Goal: Communication & Community: Answer question/provide support

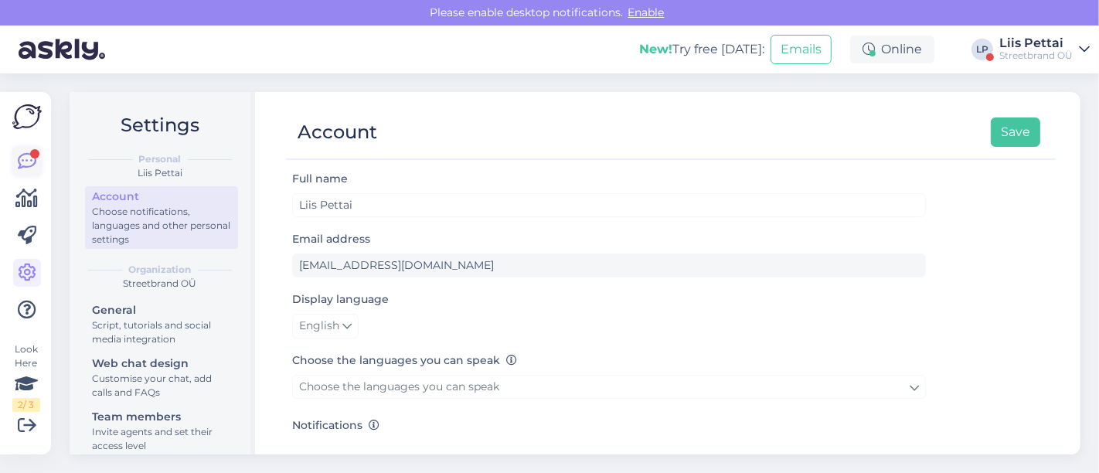
click at [22, 149] on link at bounding box center [27, 162] width 28 height 28
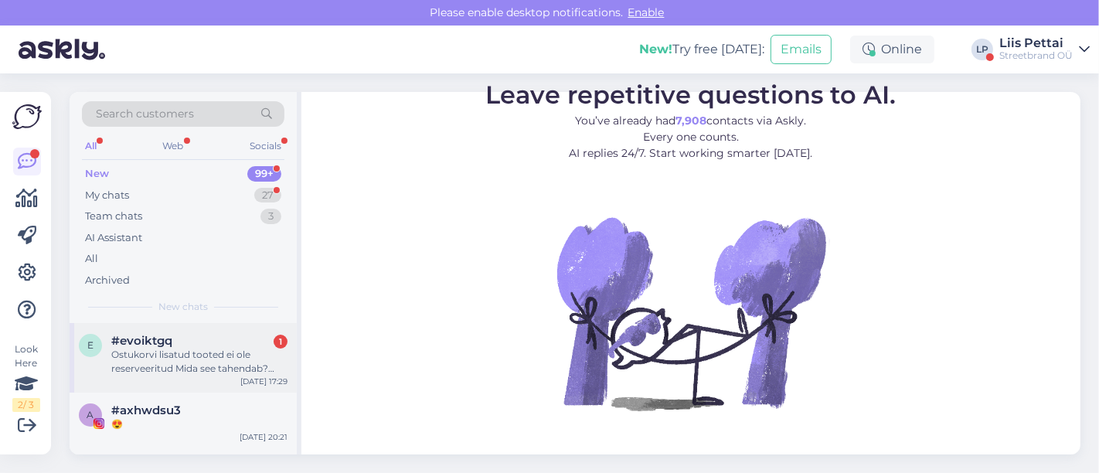
click at [145, 370] on div "Ostukorvi lisatud tooted ei ole reserveeritud Mida see tahendab? Miks" at bounding box center [199, 362] width 176 height 28
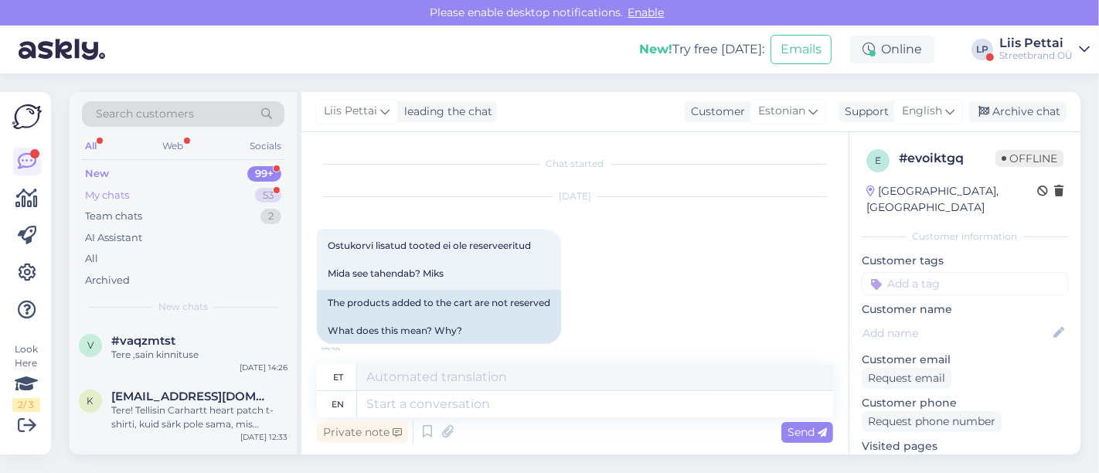
click at [186, 201] on div "My chats 53" at bounding box center [183, 196] width 203 height 22
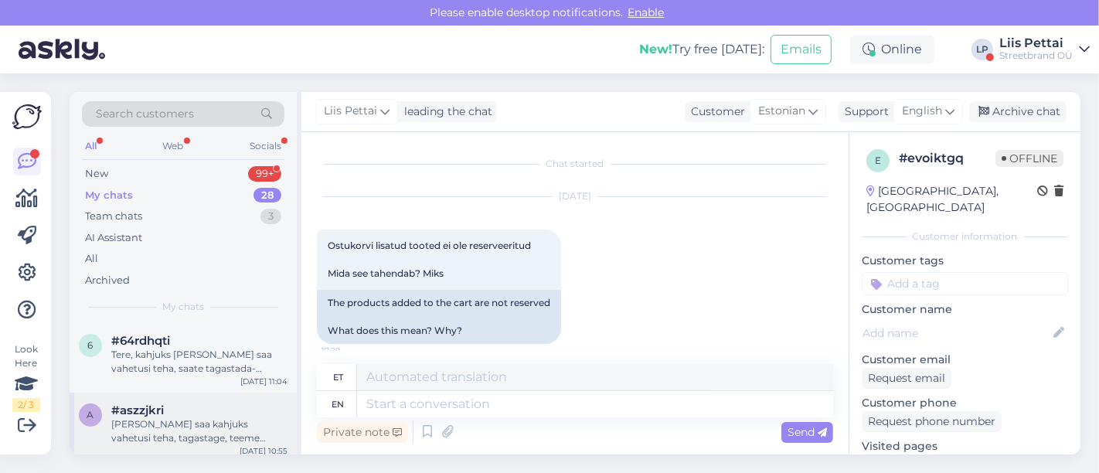
click at [161, 405] on span "#aszzjkri" at bounding box center [137, 411] width 53 height 14
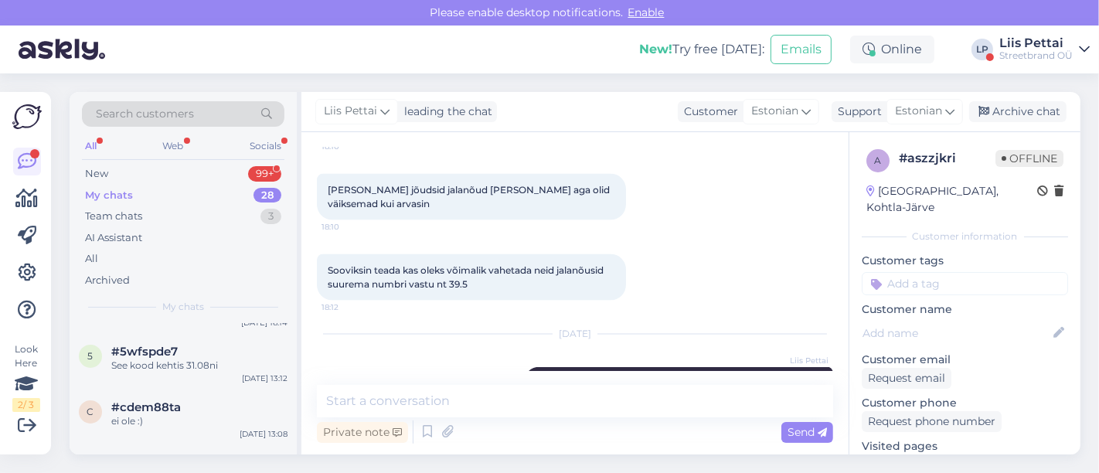
scroll to position [343, 0]
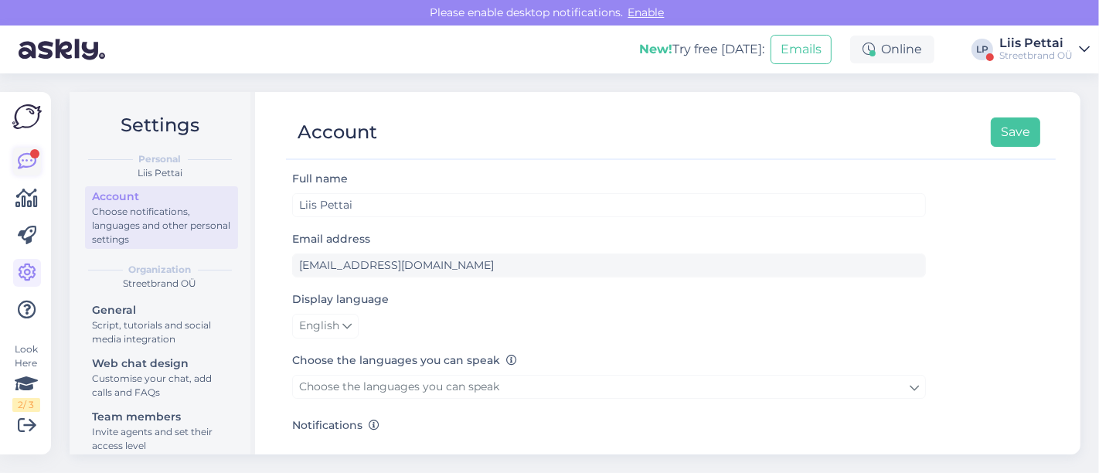
click at [31, 154] on div at bounding box center [34, 153] width 9 height 9
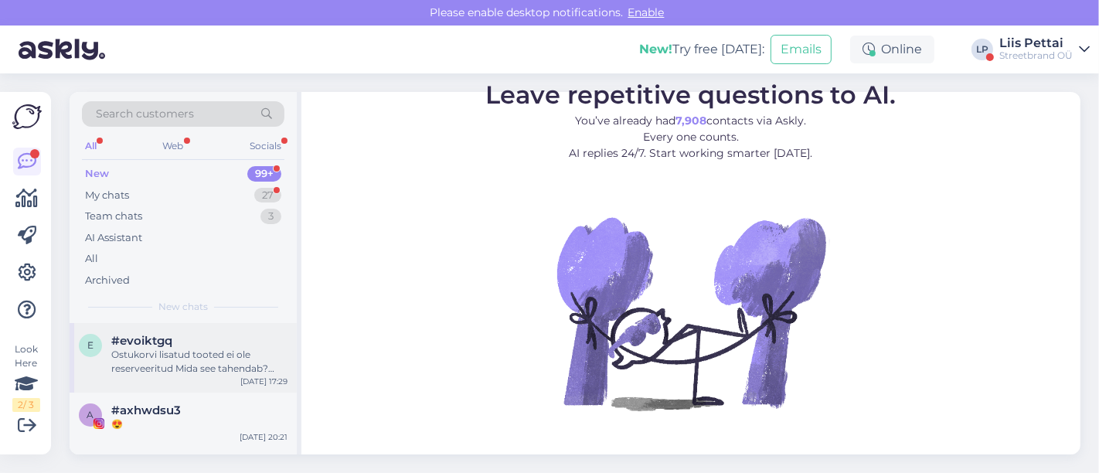
click at [137, 330] on div "e #evoiktgq Ostukorvi lisatud tooted ei ole reserveeritud Mida see tahendab? Mi…" at bounding box center [183, 358] width 227 height 70
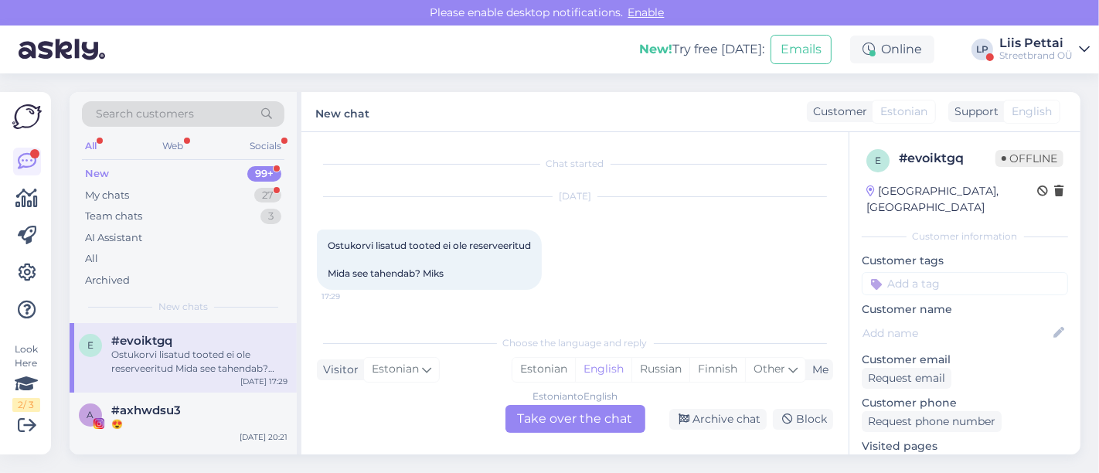
click at [589, 427] on div "Estonian to English Take over the chat" at bounding box center [576, 419] width 140 height 28
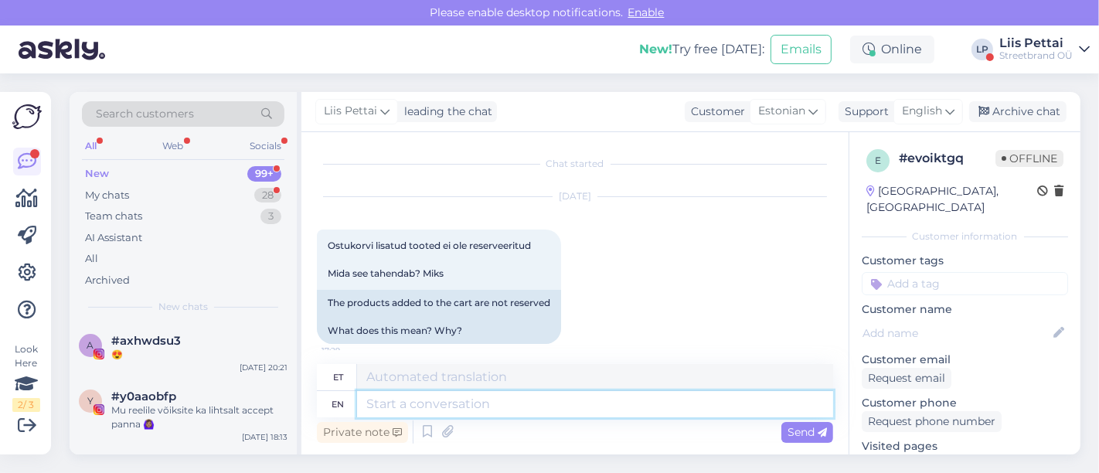
click at [512, 411] on textarea at bounding box center [595, 404] width 476 height 26
type textarea "See tä"
type textarea "Vaata"
type textarea "See tähendab s"
type textarea "See tähendab"
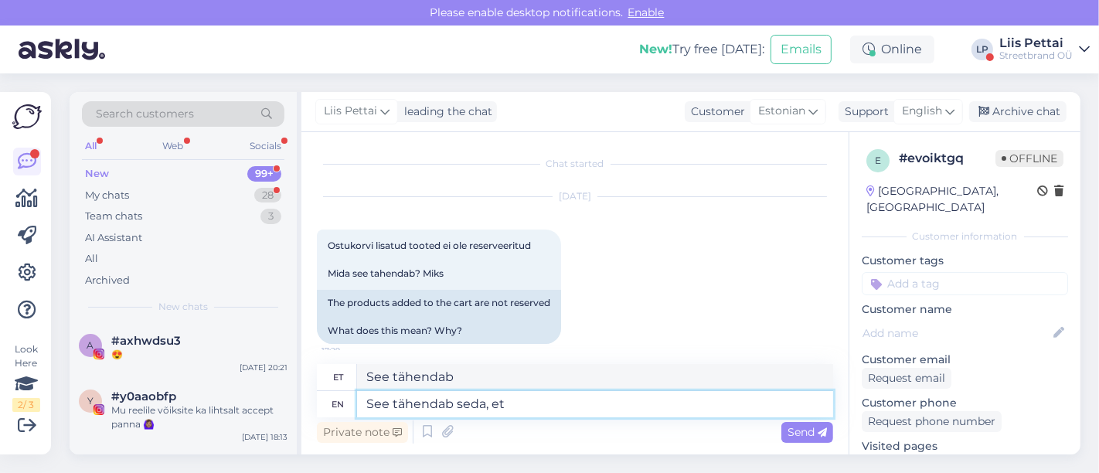
type textarea "See tähendab seda, et"
type textarea "See tähendab seda,"
type textarea "See tähendab seda, et m"
type textarea "See tähendab seda, et"
type textarea "See tähendab seda, et me ei"
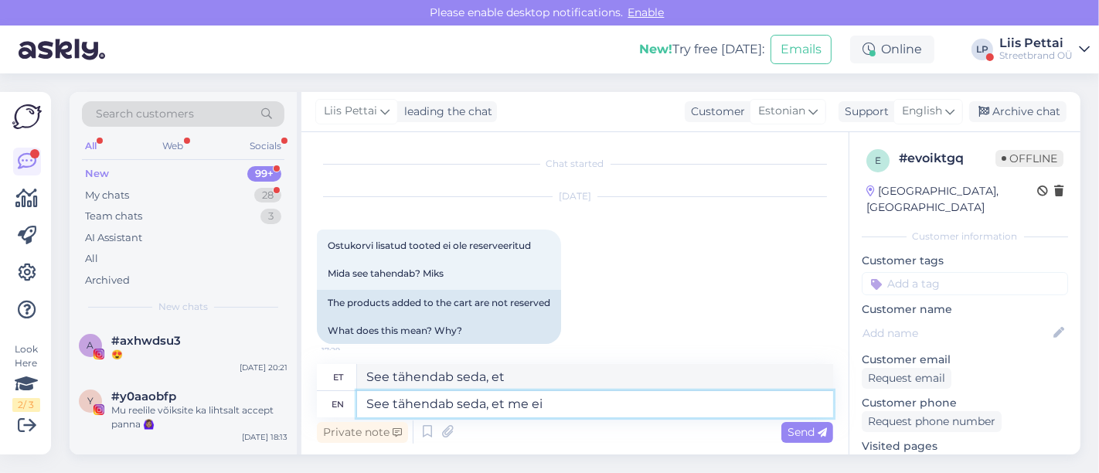
type textarea "See tähendab seda, et mind"
type textarea "See tähendab seda, et me ei h"
type textarea "See tähendab seda, et me ei"
type textarea "See tähendab seda, et me ei hoia neid"
type textarea "See tähendab seda, et me ei hoia"
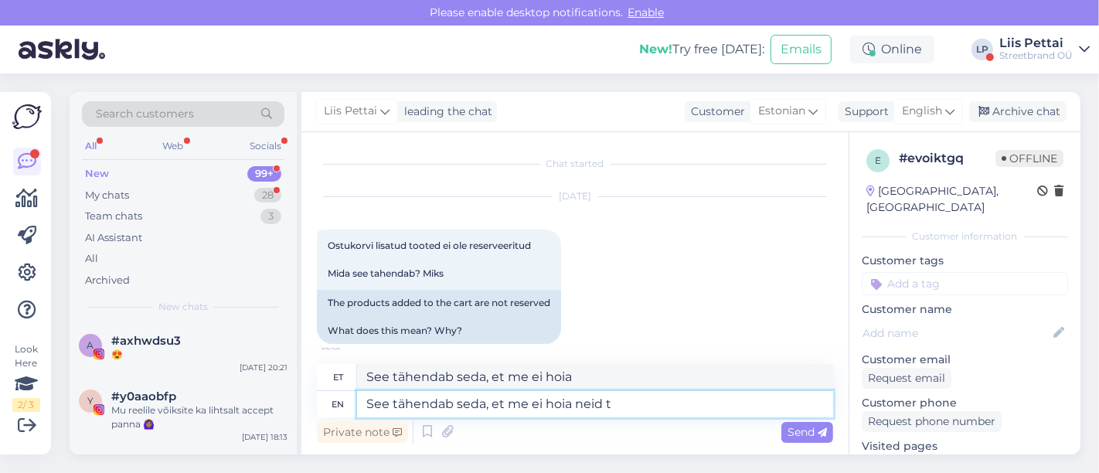
type textarea "See tähendab seda, et me ei hoia neid te"
type textarea "See tähendab seda, et me ei hoia neid"
type textarea "See tähendab seda, et me ei hoia neid teie os"
type textarea "See tähendab seda, et me ei hoia neid teie"
type textarea "See tähendab seda, et me ei hoia neid teie ostukorvis"
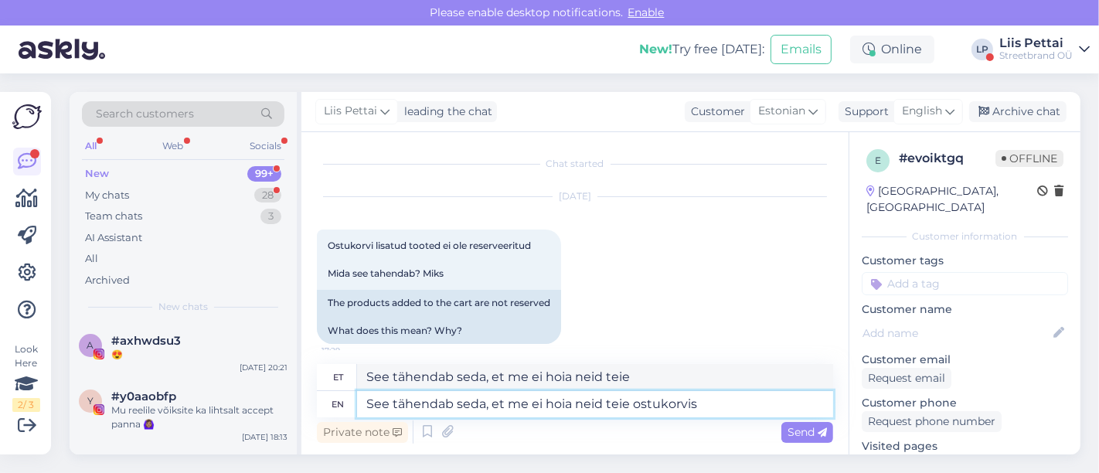
type textarea "See tähendab seda, et me ei hoia neid teie ostukorvis"
type textarea "See tähendab seda, et me ei hoia neid teie ostukorvis kinni, v"
type textarea "See tähendab seda, et me ei hoia neid teie ostukorvis kinni,"
type textarea "See tähendab seda, et me ei hoia neid teie ostukorvis kinni, võimalus on"
type textarea "See tähendab seda, et me ei hoia neid teie ostukorvi kinni, võimalus"
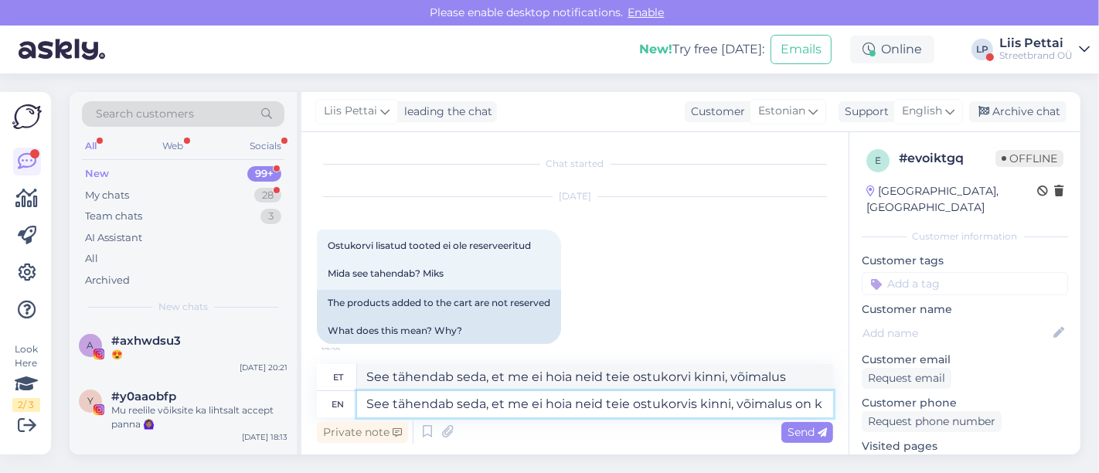
type textarea "See tähendab seda, et me ei hoia neid teie ostukorvis kinni, võimalus on ka"
type textarea "See tähendab seda, et me ei hoia neid teie ostukorvi kinni, võimalus on"
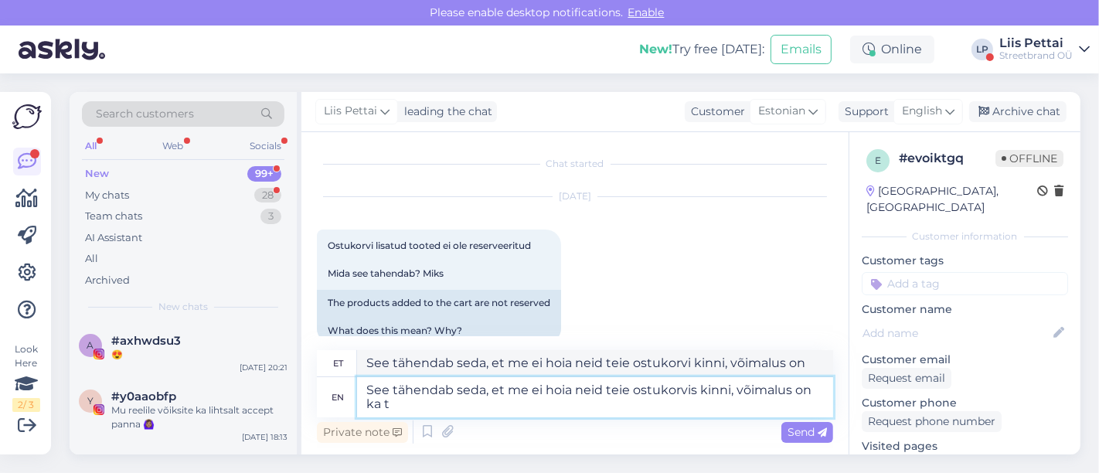
type textarea "See tähendab seda, et me ei hoia neid teie ostukorvis kinni, võimalus on ka te"
type textarea "See tähendab seda, et me ei hoia neid teie ostukorvi kinni, võimalus on ka"
type textarea "See tähendab seda, et me ei hoia neid teie ostukorvis kinni, võimalus on ka tei…"
type textarea "See tähendab seda, et me ei hoia neid teie ostukorvi kinni, võimalus on ka teis…"
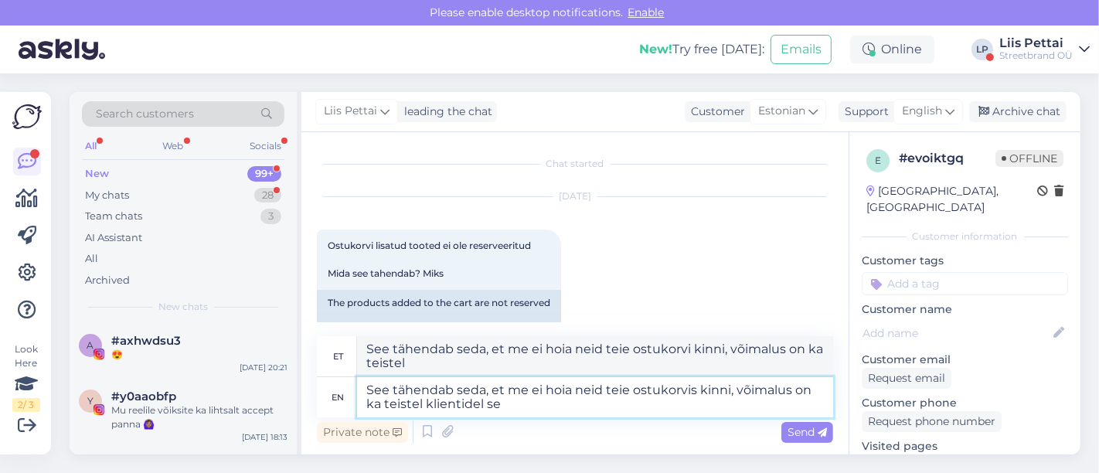
type textarea "See tähendab seda, et me ei hoia neid teie ostukorvis kinni, võimalus on ka tei…"
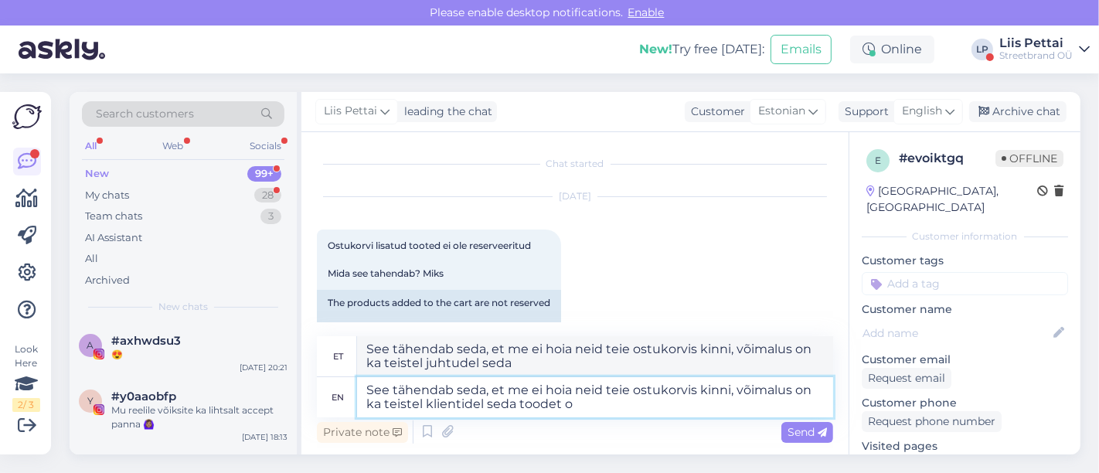
type textarea "See tähendab seda, et me ei hoia neid teie ostukorvi kinni, võimalus on ka teis…"
type textarea "See tähendab seda, et me ei hoia neid teie ostukorvis kinni, võimalus on ka tei…"
type textarea "See tähendab seda, et me ei hoia neid teie ostukorvi kinni, võimalus on ka teis…"
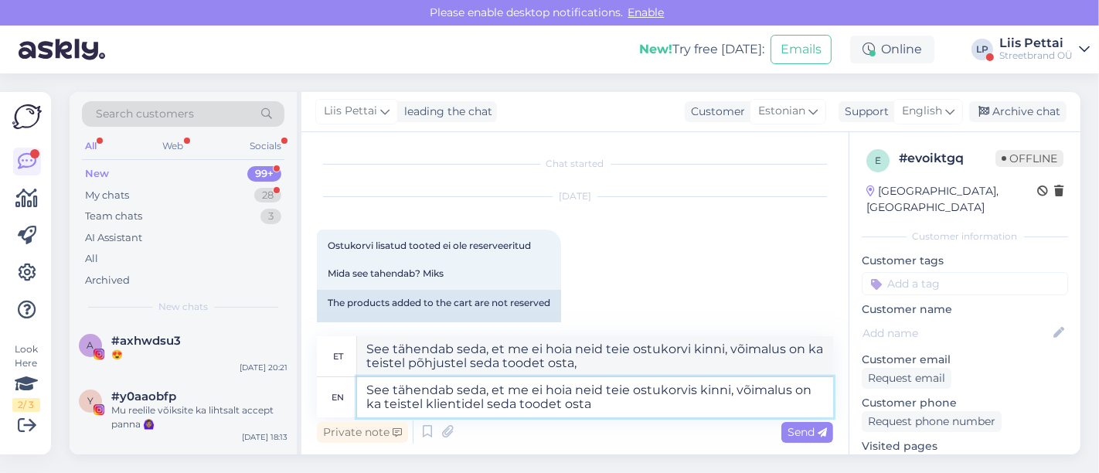
type textarea "See tähendab seda, et me ei hoia neid teie ostukorvis kinni, võimalus on ka tei…"
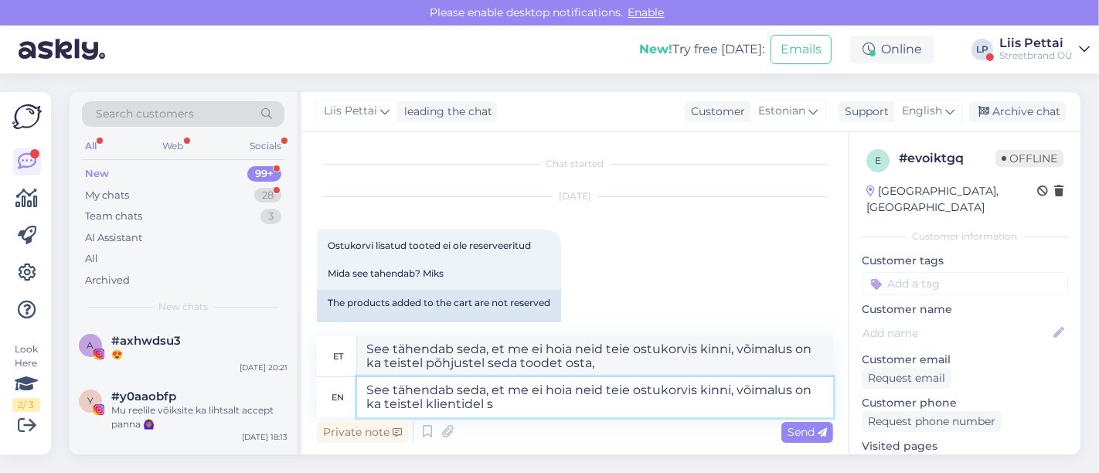
type textarea "See tähendab seda, et me ei hoia neid teie ostukorvi kinni, võimalus on ka teis…"
type textarea "See tähendab seda, et me ei hoia neid teie ostukorvis kinni, võimalus on ka tei…"
type textarea "See tähendab seda, et me ei hoia neid teie ostukorvi kinni, võimalus on ka teis…"
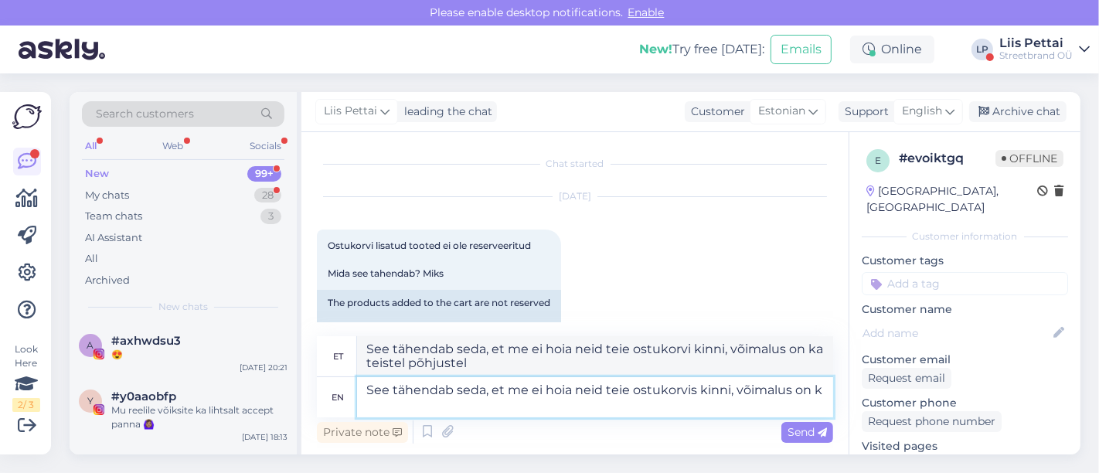
type textarea "See tähendab seda, et me ei hoia neid teie ostukorvis kinni, võimalus on"
type textarea "See tähendab seda, et me ei hoia neid teie ostukorvi kinni, võimalus on ka teis…"
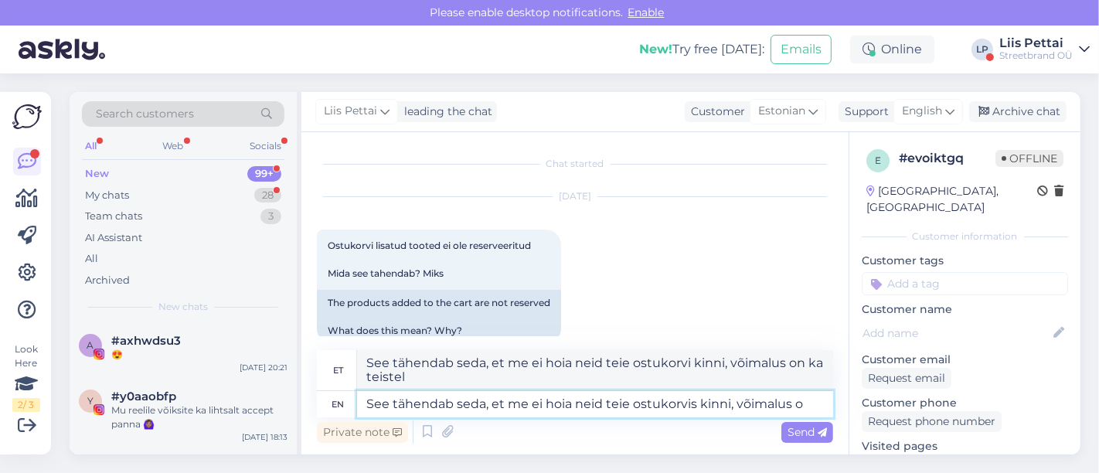
type textarea "See tähendab seda, et me ei hoia neid teie ostukorvis kinni, võimalus"
type textarea "See tähendab seda, et me ei hoia neid teie ostukorvi kinni, võimalus on ka"
type textarea "See tähendab seda, et me ei hoia neid teie ostukorvis kinni, võimal"
type textarea "See tähendab seda, et me ei hoia neid teie ostukorvi kinni, võimalus on"
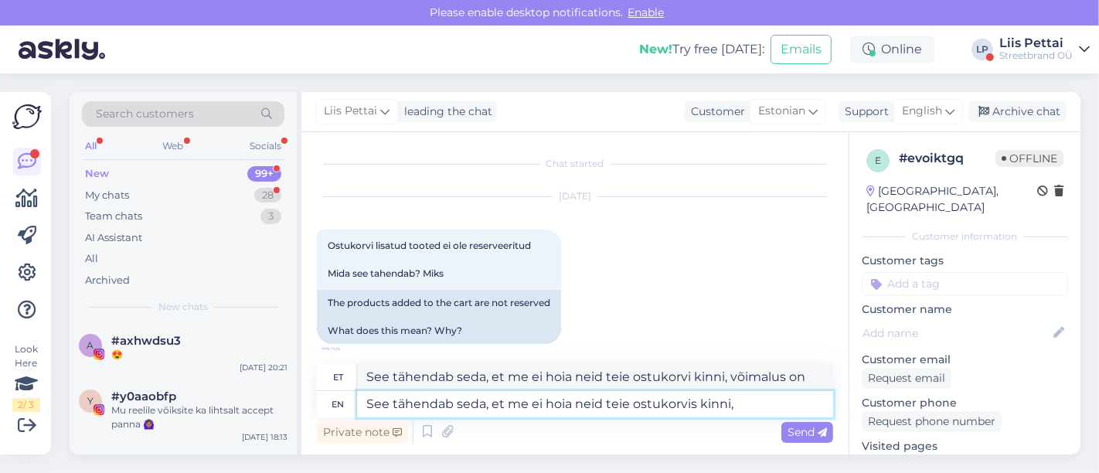
type textarea "See tähendab seda, et me ei hoia neid teie ostukorvis kinni,"
type textarea "See tähendab seda, et me ei hoia neid teie ostukorvi kinni, võimalus"
type textarea "See tähendab seda, et me ei hoia neid teie ostukor"
type textarea "See tähendab seda, et me ei hoia neid teie ostukorvis kinni,"
type textarea "See tähendab seda, et me ei hoia neid teie ostu"
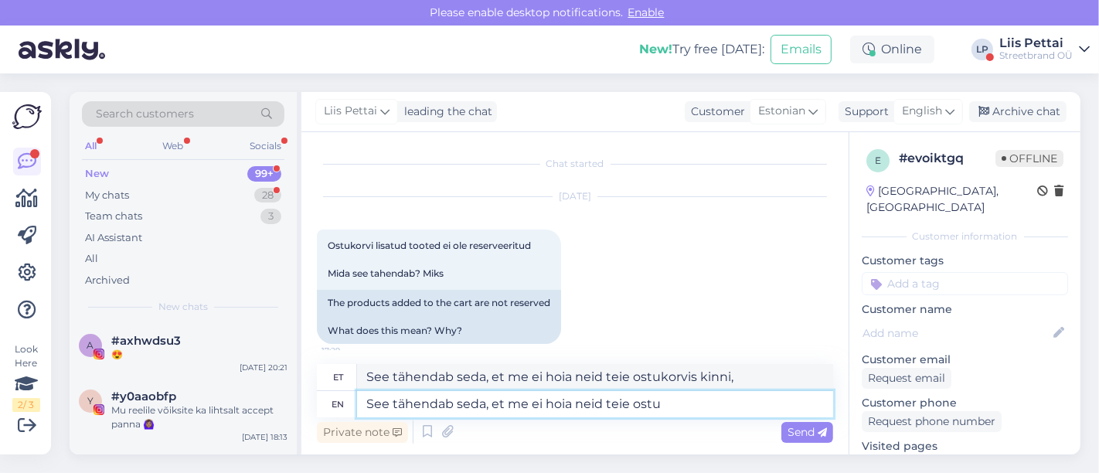
type textarea "See tähendab seda, et me ei hoia neid teie ostukorvis"
type textarea "See tähendab seda, et me ei hoia"
type textarea "See tähendab seda, et me ei hoia neid"
type textarea "See tähendab seda, et me"
type textarea "See tähendab seda, et me ei hoia"
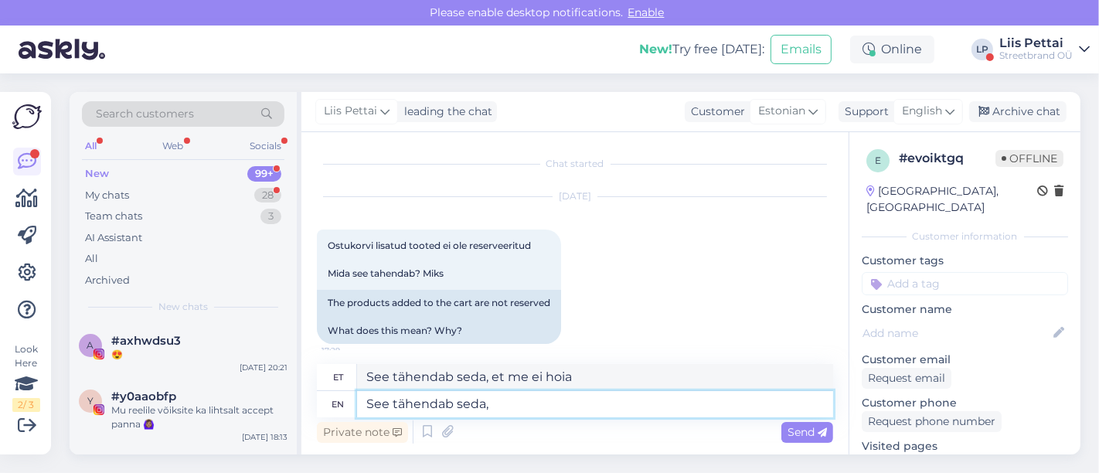
type textarea "See tähendab seda,"
type textarea "See tähen"
type textarea "See tähendab"
type textarea "S"
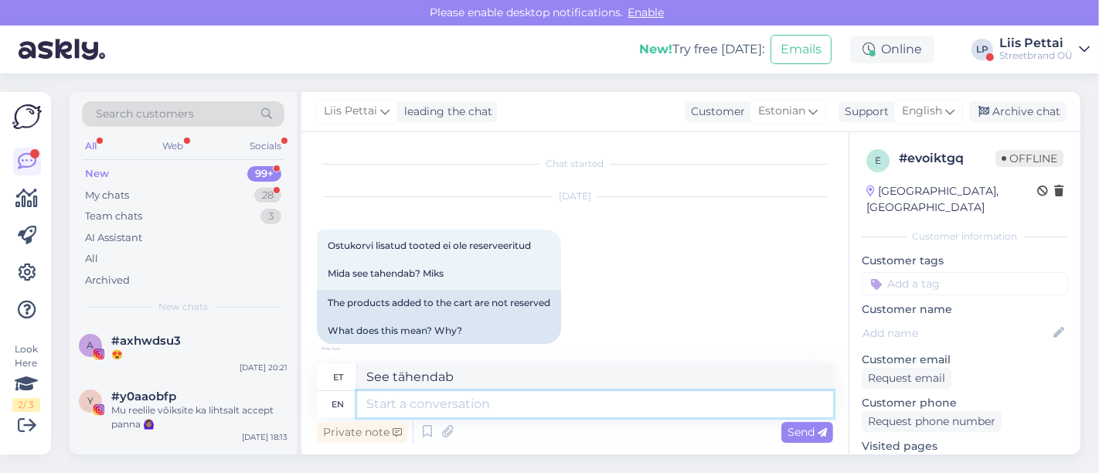
type textarea "Vaata"
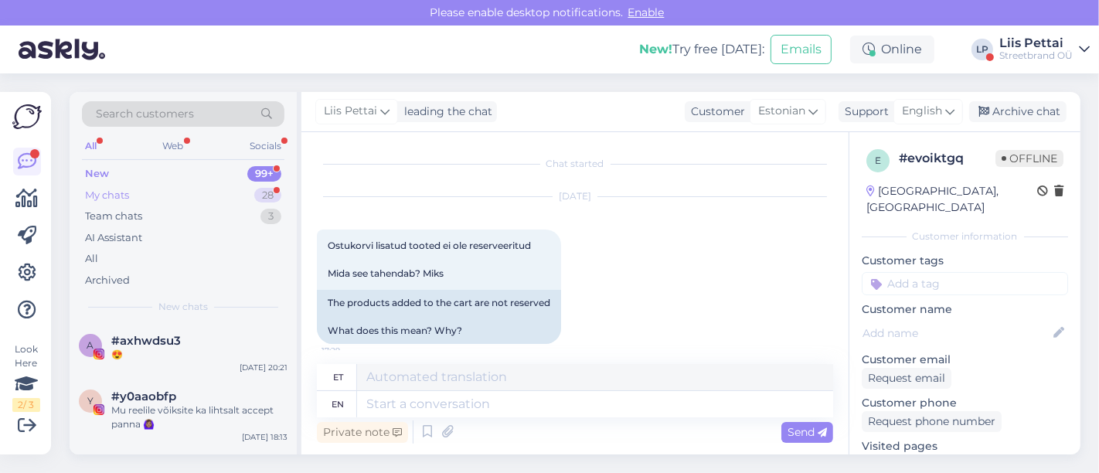
click at [168, 206] on div "Team chats 3" at bounding box center [183, 217] width 203 height 22
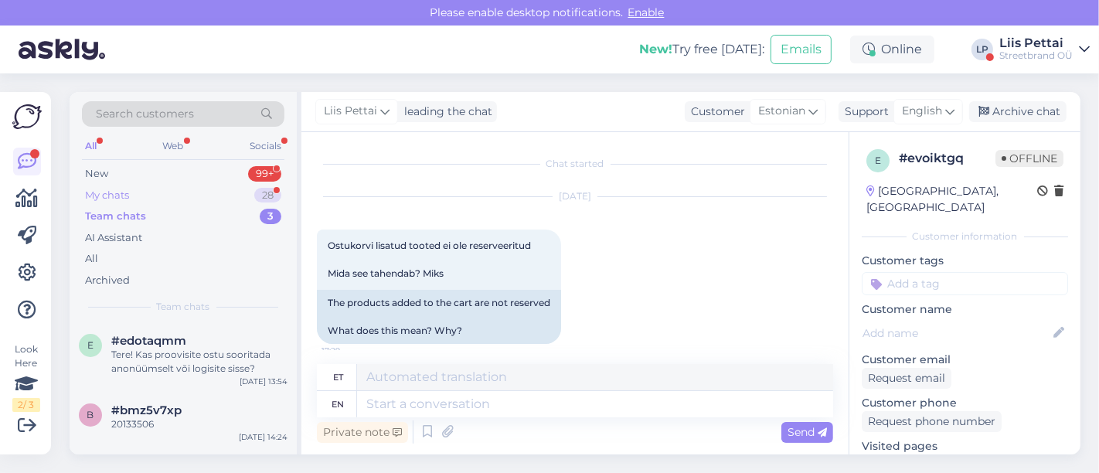
click at [168, 197] on div "My chats 28" at bounding box center [183, 196] width 203 height 22
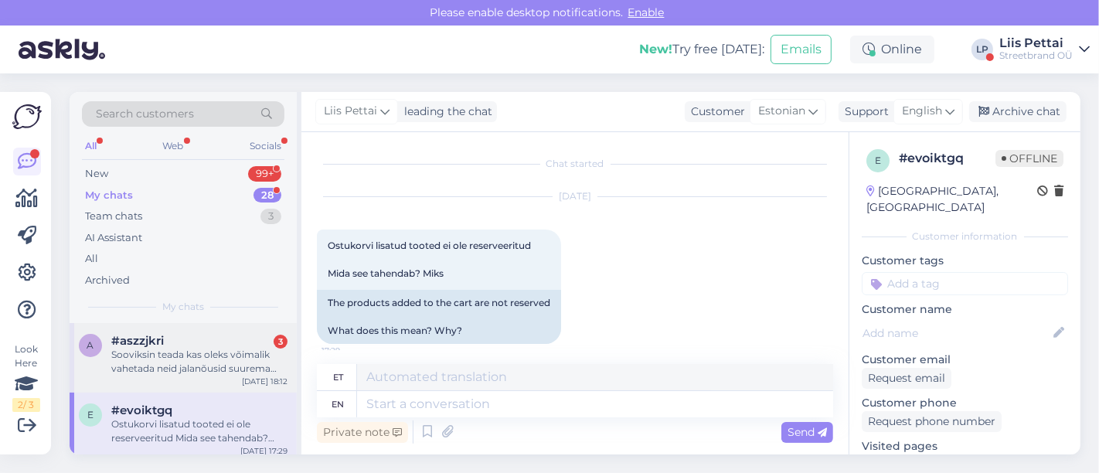
click at [153, 375] on div "a #aszzjkri 3 Sooviksin teada kas oleks võimalik vahetada neid jalanõusid suure…" at bounding box center [183, 358] width 227 height 70
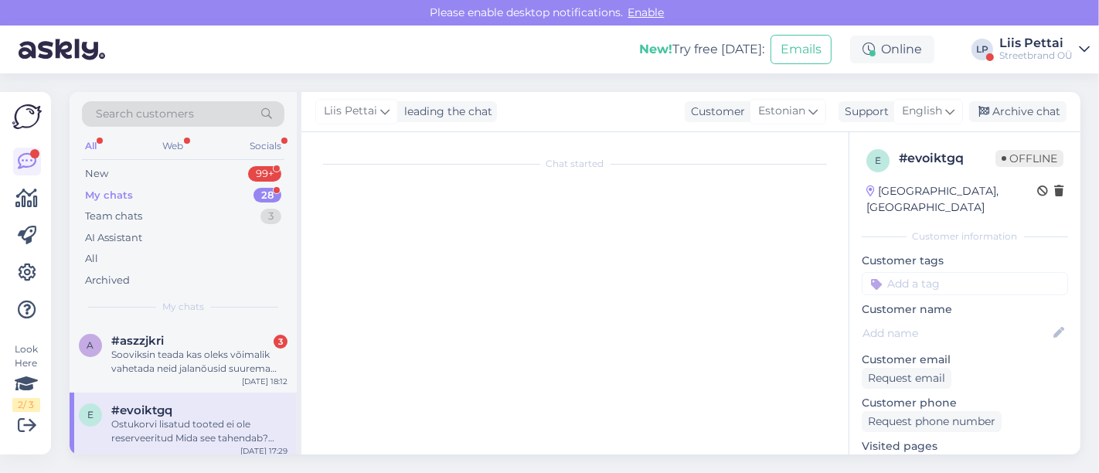
scroll to position [7078, 0]
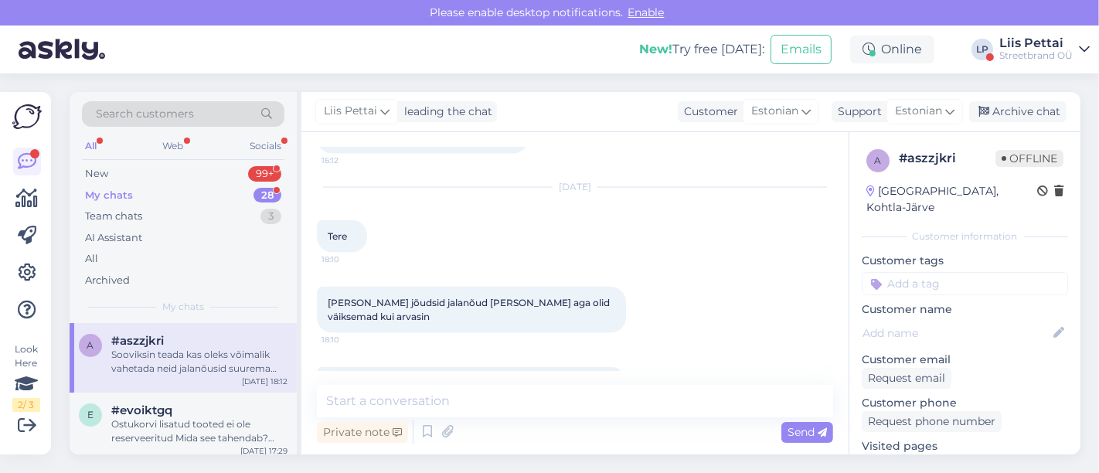
click at [495, 428] on div "Private note Send" at bounding box center [575, 432] width 516 height 29
click at [505, 416] on textarea at bounding box center [575, 401] width 516 height 32
click at [512, 408] on textarea "To enrich screen reader interactions, please activate Accessibility in Grammarl…" at bounding box center [575, 401] width 516 height 32
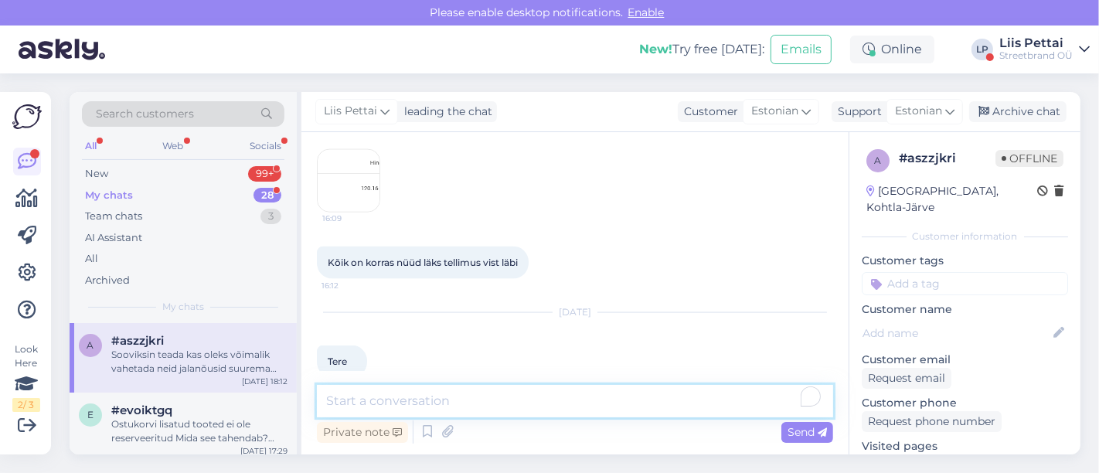
scroll to position [6884, 0]
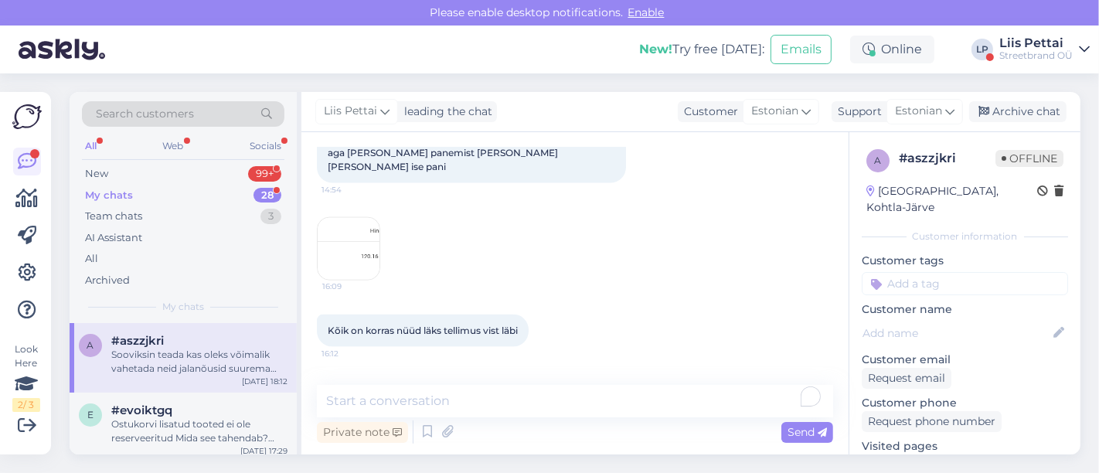
drag, startPoint x: 847, startPoint y: 350, endPoint x: 847, endPoint y: 367, distance: 17.0
click at [847, 367] on div "Chat started Sep 8 2025 Hakkasin ostma endale jalanõusid panin ostukorvi ütles …" at bounding box center [575, 293] width 547 height 322
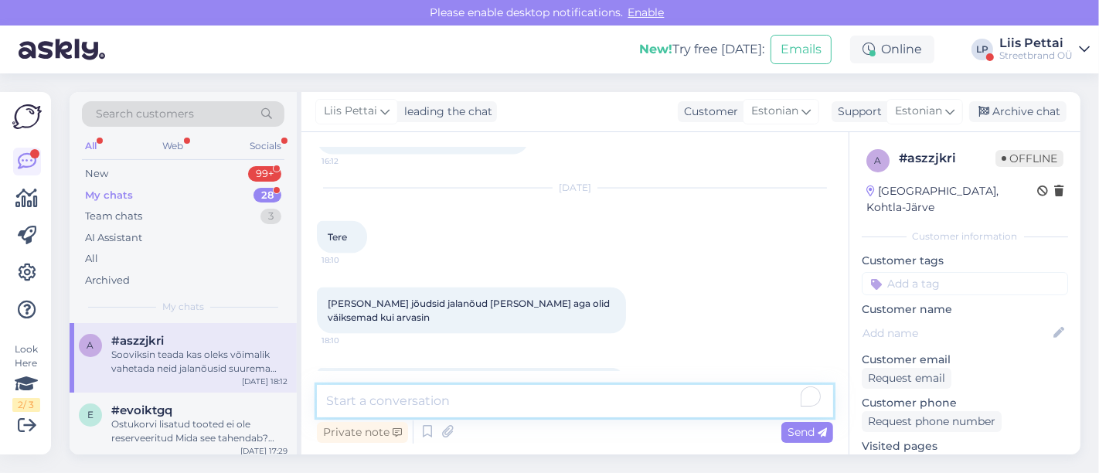
click at [692, 396] on textarea "To enrich screen reader interactions, please activate Accessibility in Grammarl…" at bounding box center [575, 401] width 516 height 32
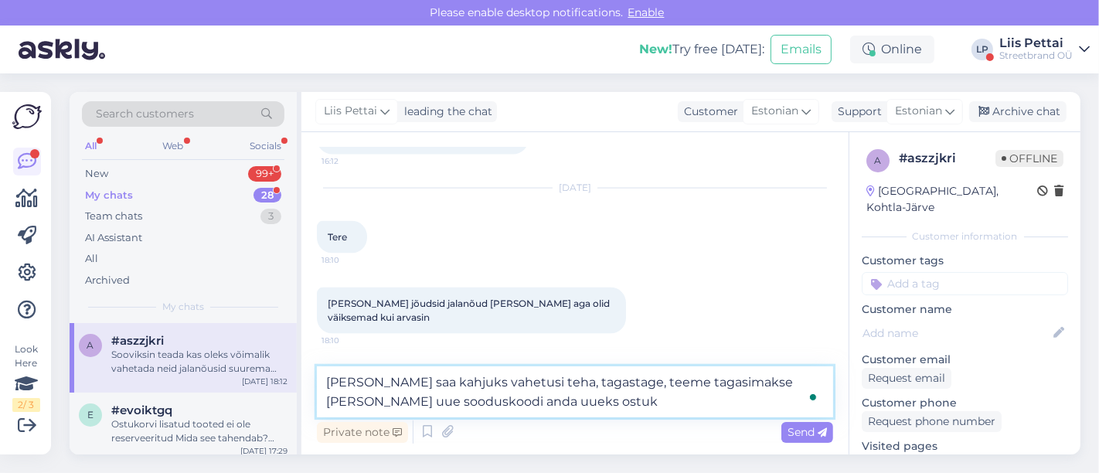
type textarea "[PERSON_NAME] saa kahjuks vahetusi teha, tagastage, teeme tagasimakse [PERSON_N…"
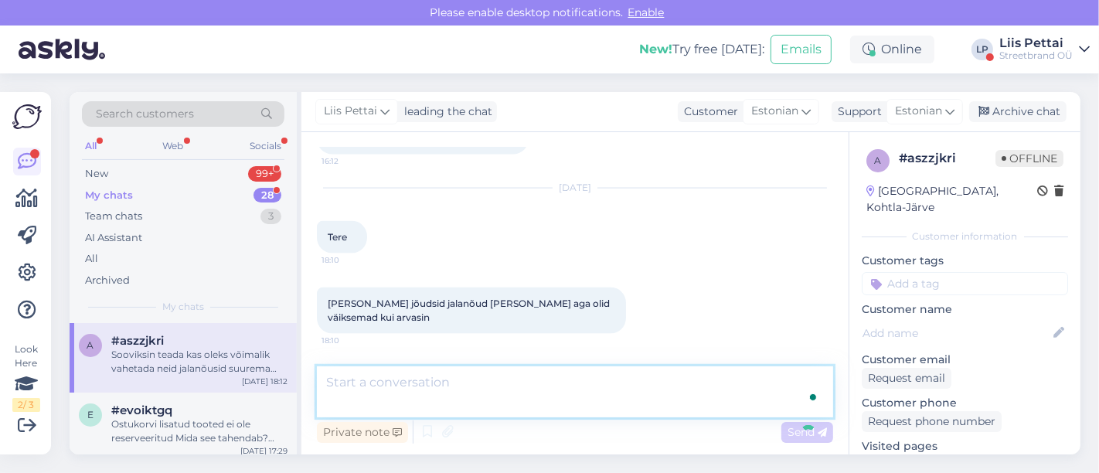
scroll to position [7191, 0]
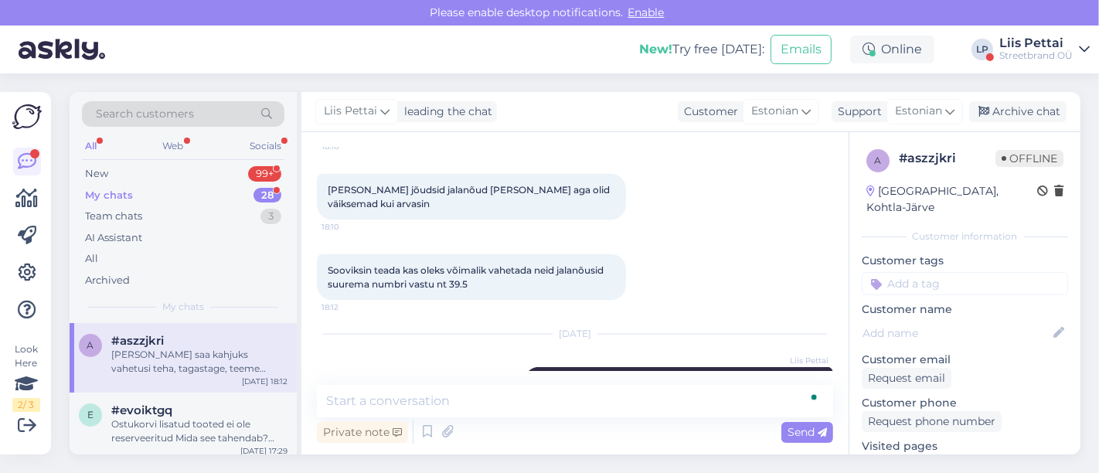
click at [1018, 52] on div "Streetbrand OÜ" at bounding box center [1036, 55] width 73 height 12
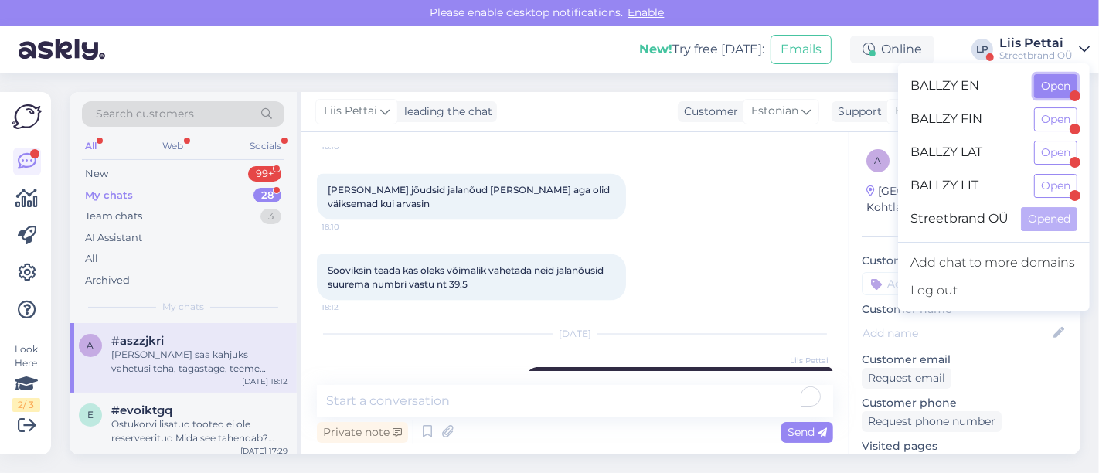
click at [1056, 77] on button "Open" at bounding box center [1056, 86] width 43 height 24
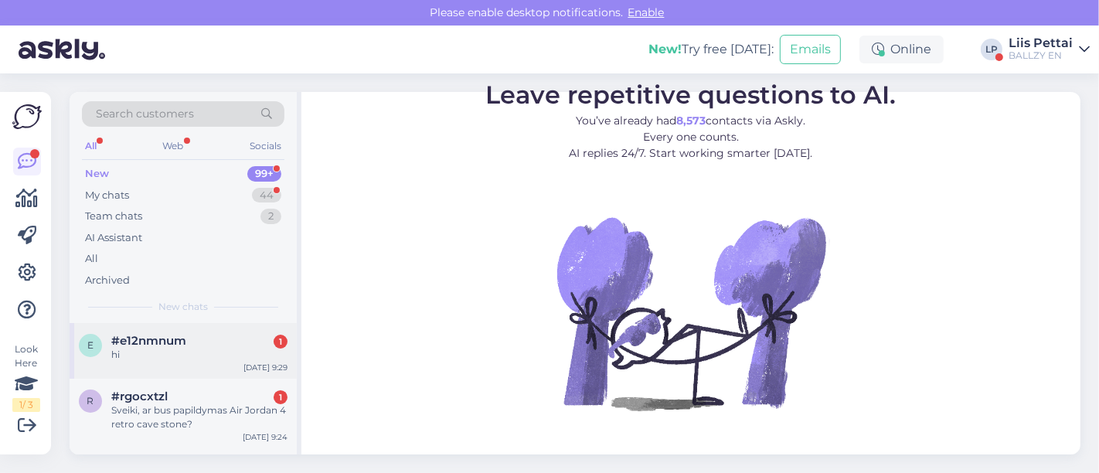
click at [201, 348] on div "hi" at bounding box center [199, 355] width 176 height 14
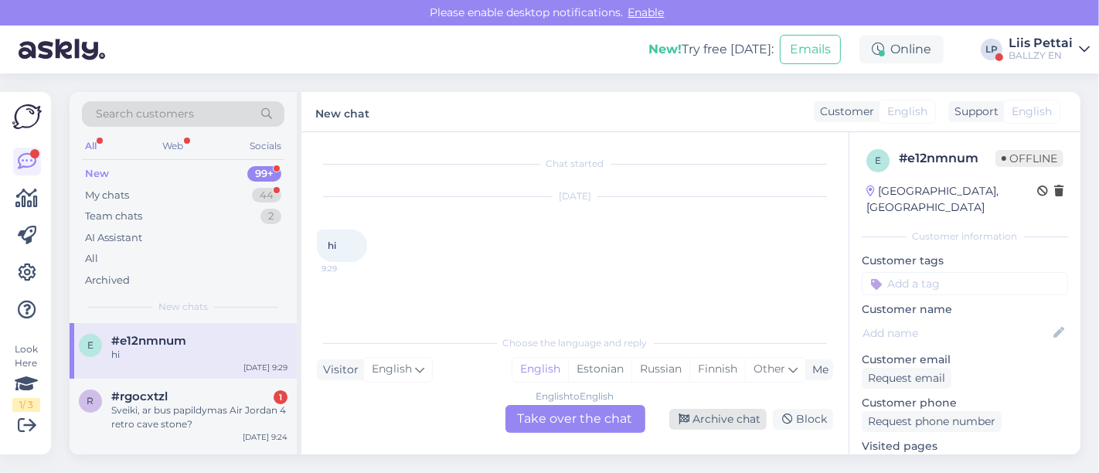
click at [748, 418] on div "Archive chat" at bounding box center [718, 419] width 97 height 21
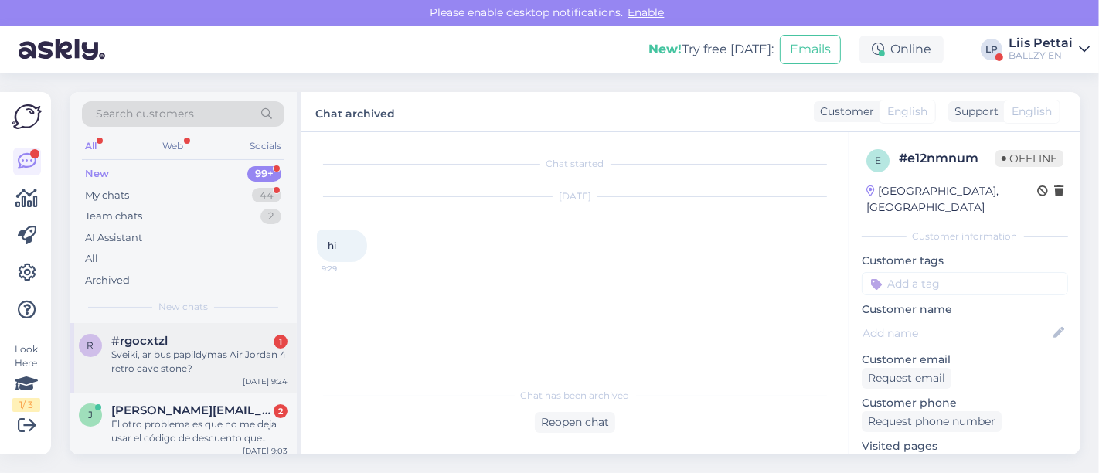
click at [189, 353] on div "Sveiki, ar bus papildymas Air Jordan 4 retro cave stone?" at bounding box center [199, 362] width 176 height 28
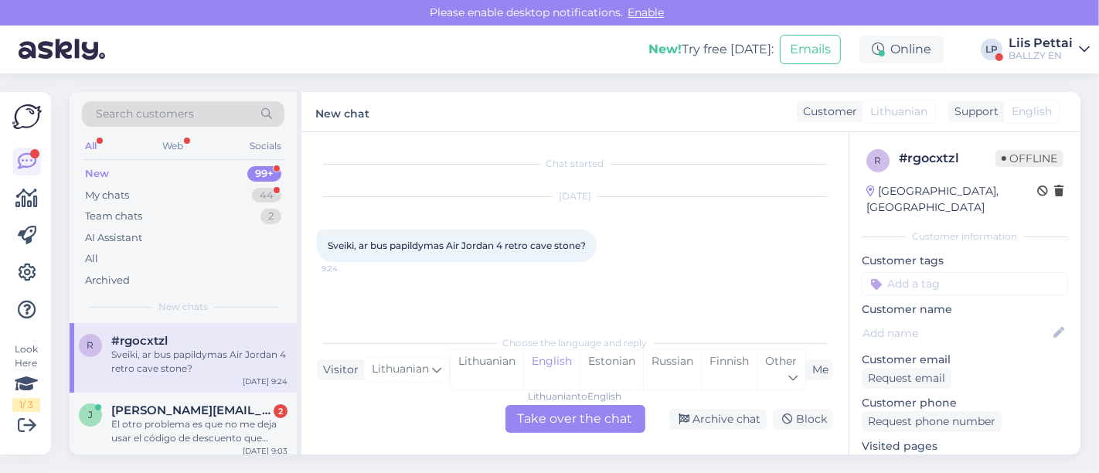
click at [605, 427] on div "Lithuanian to English Take over the chat" at bounding box center [576, 419] width 140 height 28
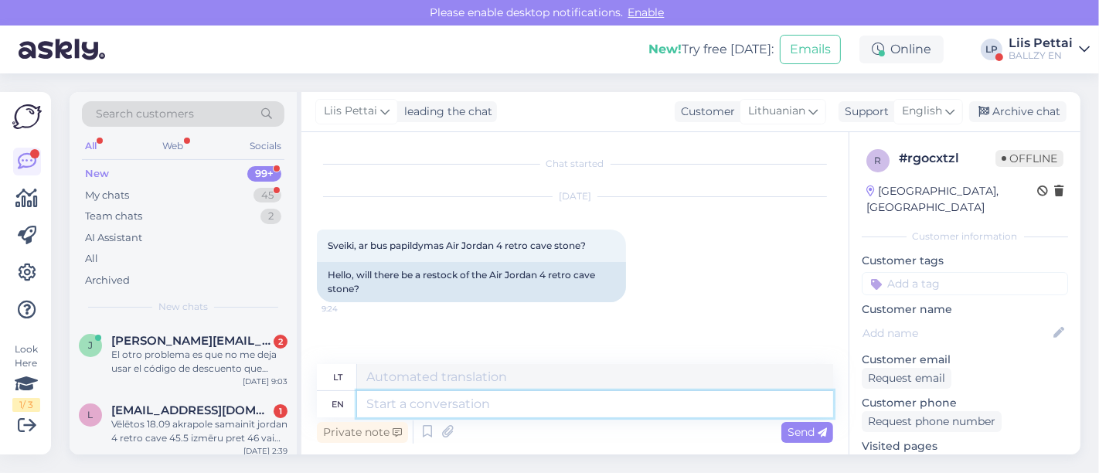
click at [595, 400] on textarea at bounding box center [595, 404] width 476 height 26
click at [902, 455] on link "https://ballzy.eu/en/product/wmns-air-jordan-4-retro-tex-ib6716-100-6-5-cnf" at bounding box center [922, 462] width 121 height 14
click at [465, 416] on textarea at bounding box center [595, 404] width 476 height 26
type textarea "not i"
type textarea "ne"
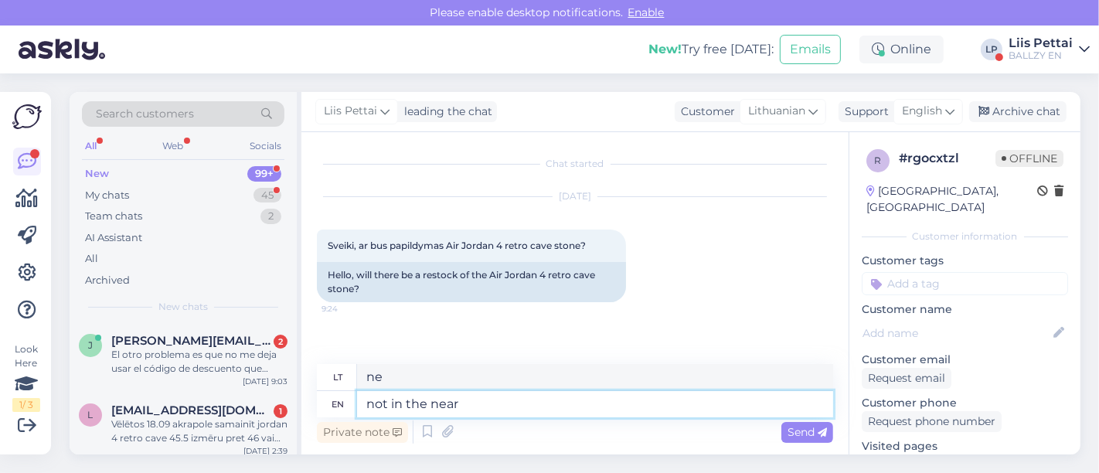
type textarea "not in the near f"
type textarea "ne arti"
type textarea "not in the near future"
type textarea "ne artimiausiu metu"
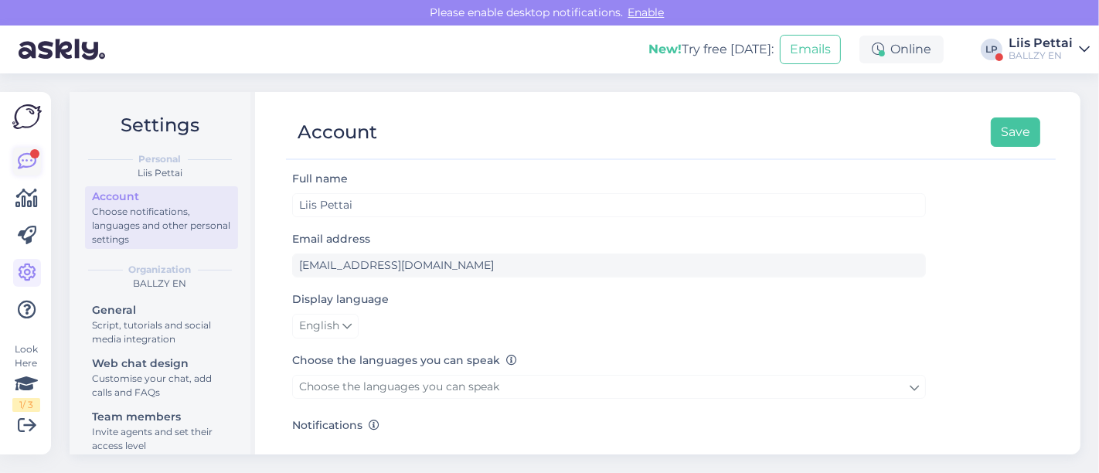
click at [28, 159] on icon at bounding box center [27, 161] width 19 height 19
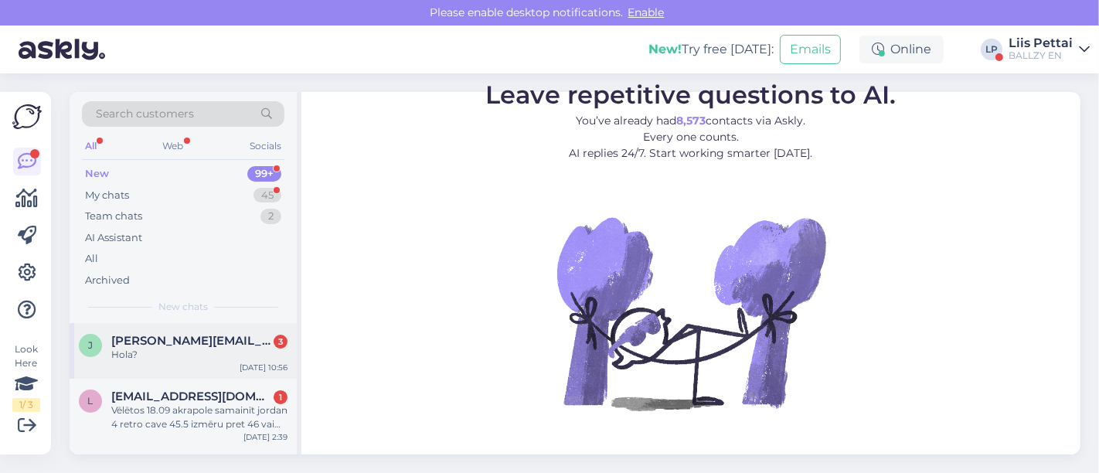
click at [140, 354] on div "Hola?" at bounding box center [199, 355] width 176 height 14
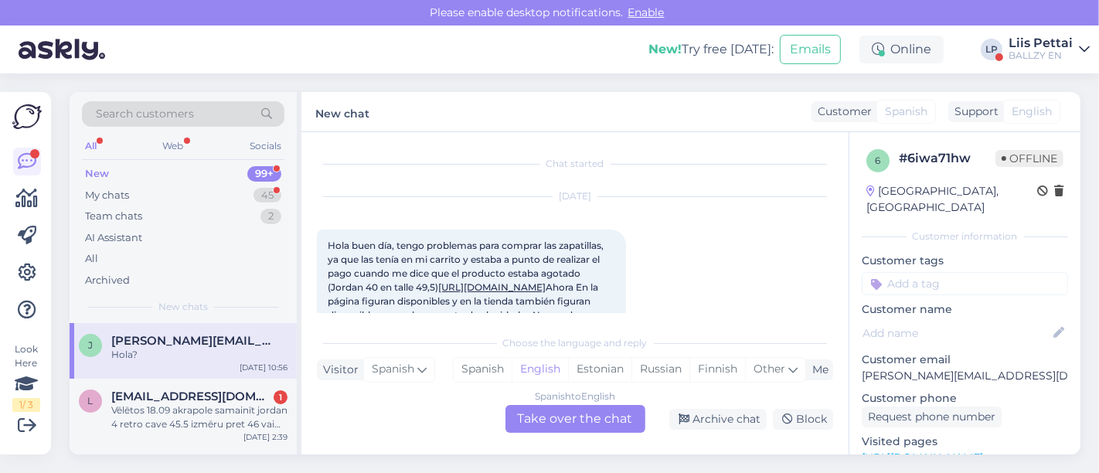
scroll to position [320, 0]
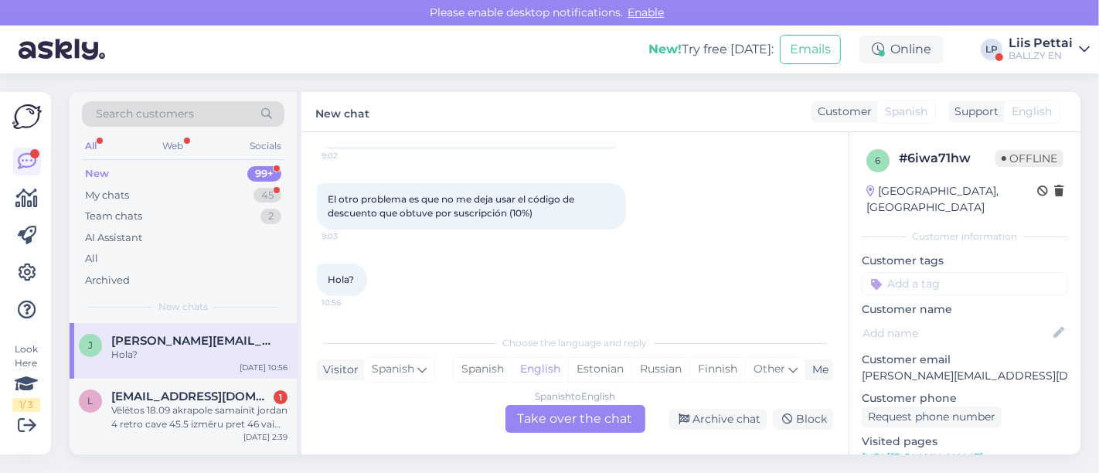
click at [576, 423] on div "Spanish to English Take over the chat" at bounding box center [576, 419] width 140 height 28
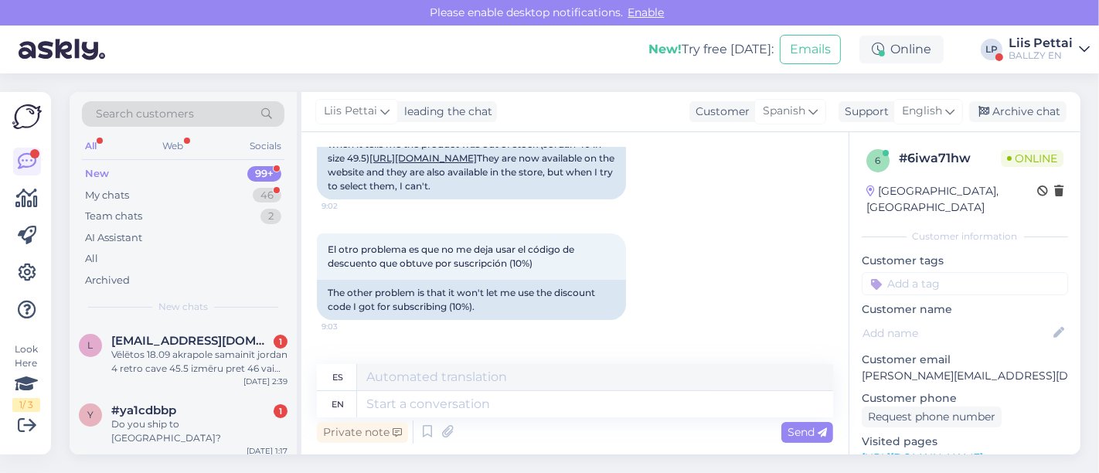
scroll to position [218, 0]
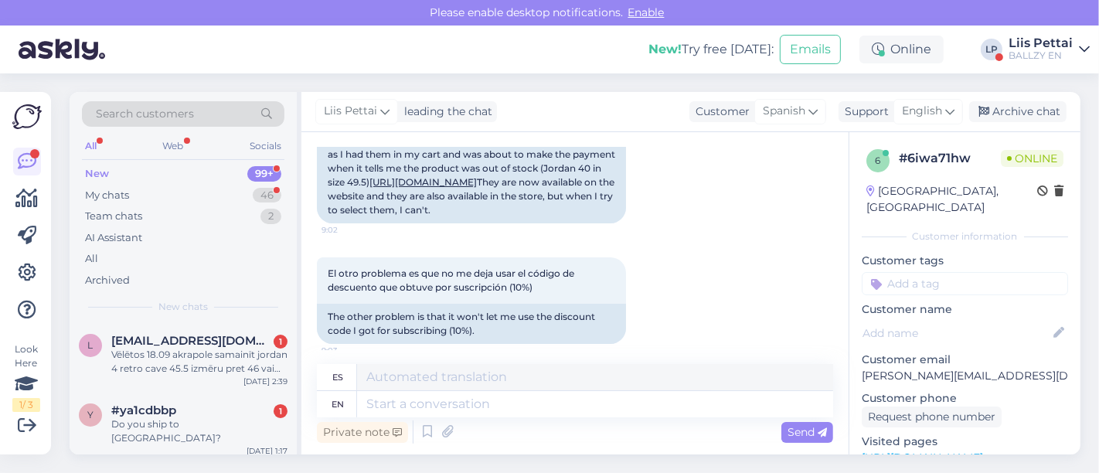
click at [477, 188] on link "[URL][DOMAIN_NAME]" at bounding box center [423, 182] width 107 height 12
click at [609, 400] on textarea at bounding box center [595, 404] width 476 height 26
type textarea "it d"
type textarea "él"
type textarea "it des n"
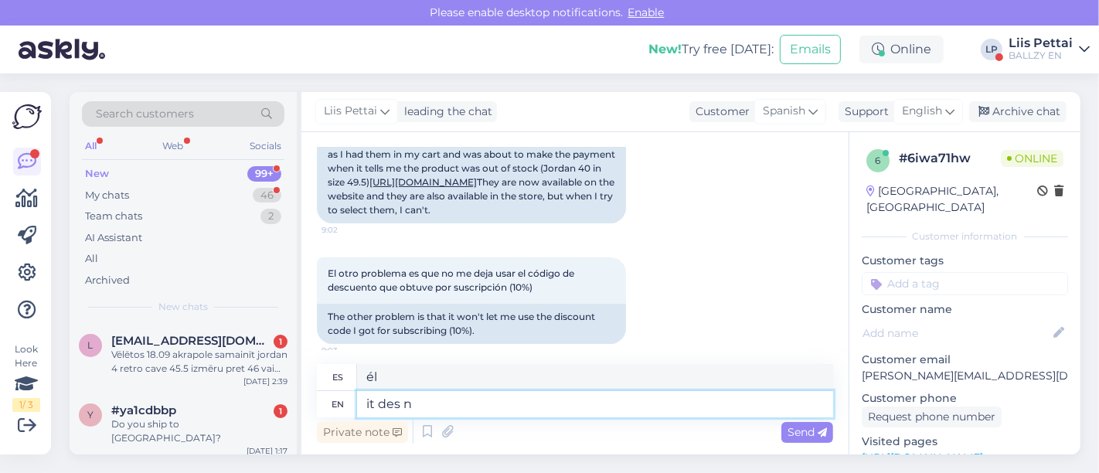
type textarea "se des"
type textarea "i"
type textarea "él"
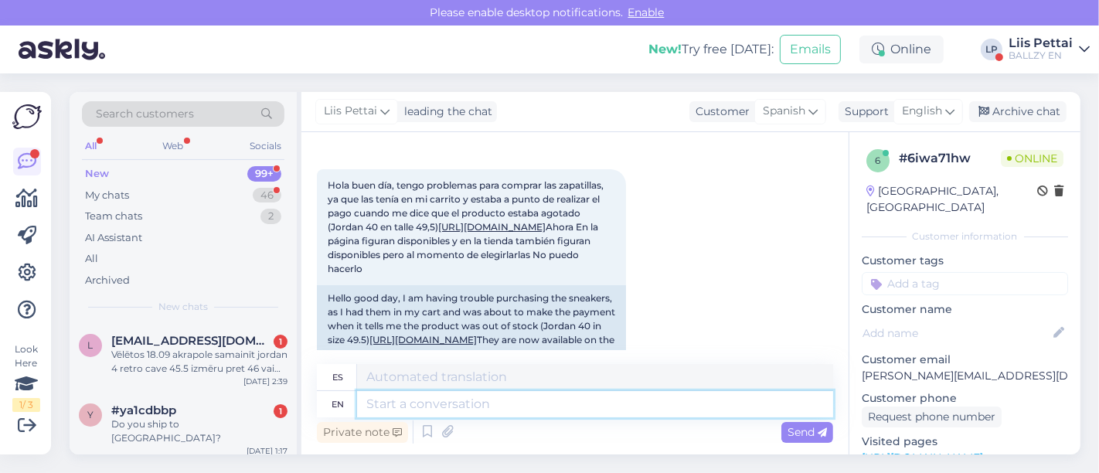
scroll to position [14, 0]
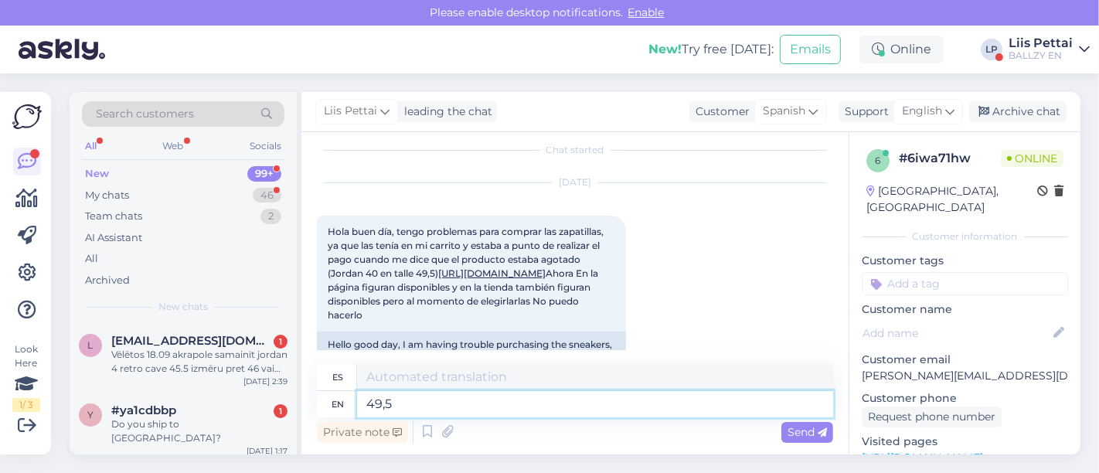
type textarea "49,5 s"
type textarea "49,5"
type textarea "49,5 size is"
type textarea "Talla 49,5"
type textarea "49,5 size is ou"
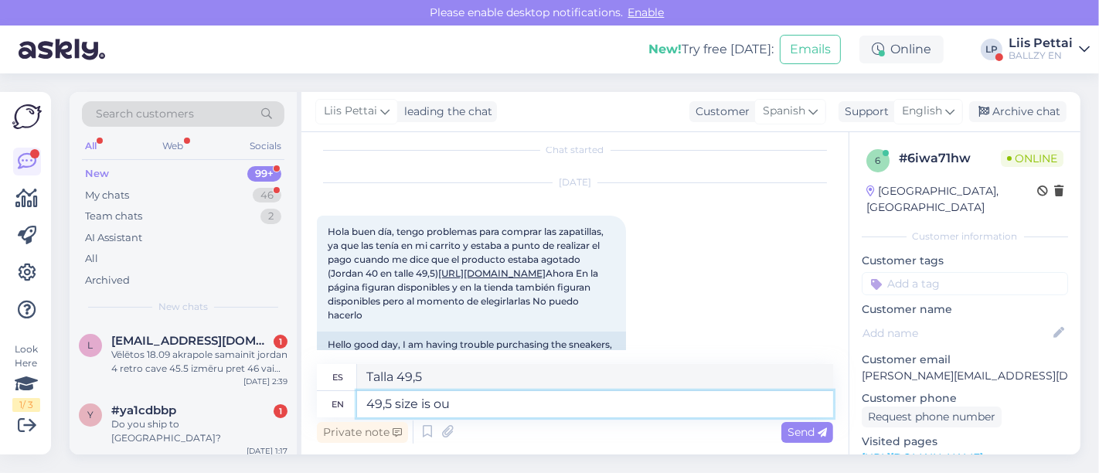
type textarea "El tamaño 49,5 es"
type textarea "49,5 size is out o"
type textarea "La talla 49,5 está agotada"
type textarea "49,5 size is out of stock"
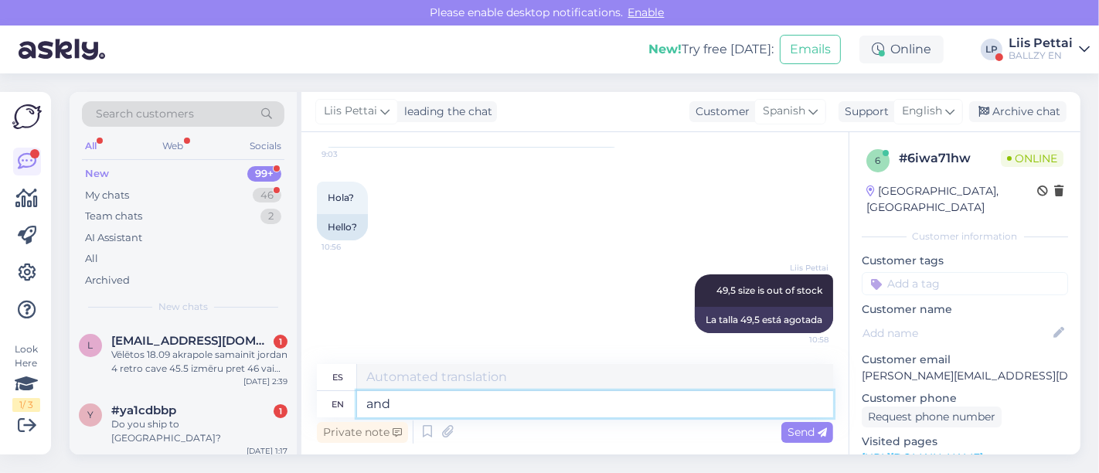
type textarea "and t"
type textarea "y"
type textarea "and the co"
type textarea "y el"
type textarea "and the code"
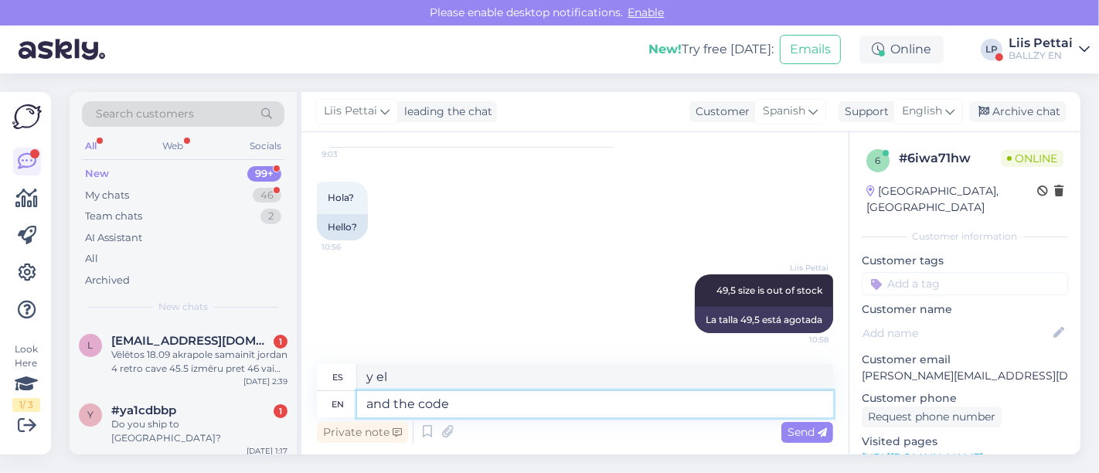
type textarea "y el código"
type textarea "and the code is on"
type textarea "y el código es"
type textarea "and the code is only for"
type textarea "y el código es solo"
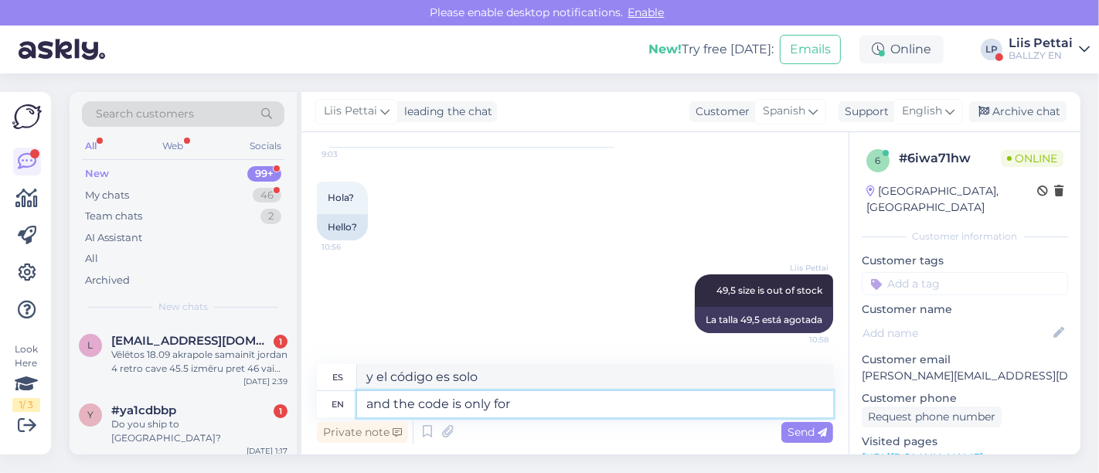
type textarea "and the code is only for"
type textarea "y el código es solo para"
type textarea "and the code is only for full pri"
type textarea "y el código es solo para completo"
type textarea "and the code is only for full price it"
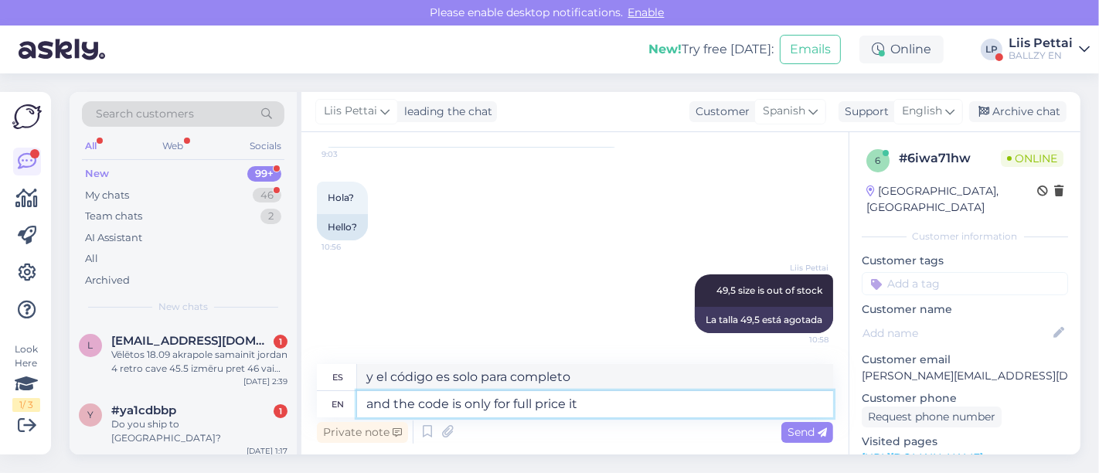
type textarea "y el código es solo para precio completo"
type textarea "and the code is only for full price items"
type textarea "y el código es solo para artículos de precio completo"
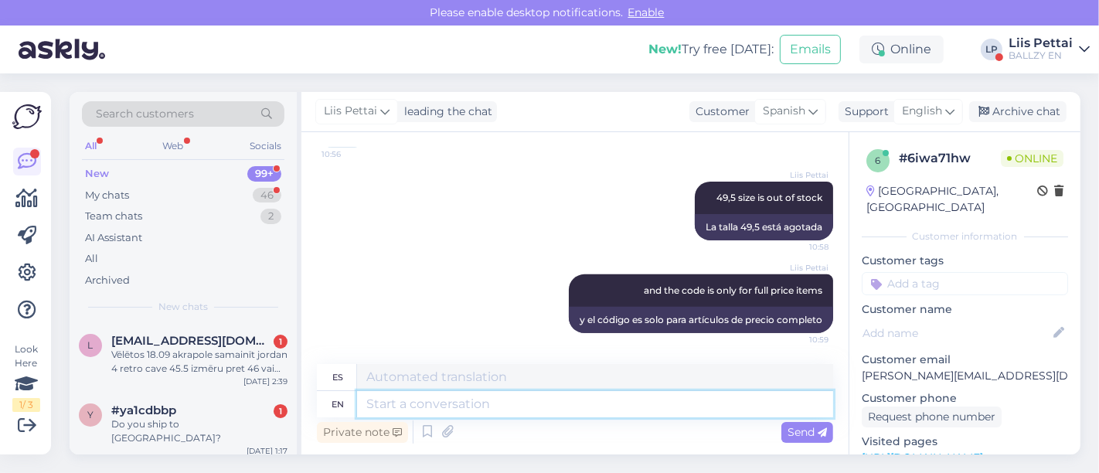
scroll to position [756, 0]
click at [153, 348] on div "Vēlētos 18.09 akrapole samainīt jordan 4 retro cave 45.5 izmēru pret 46 vai 46,…" at bounding box center [199, 362] width 176 height 28
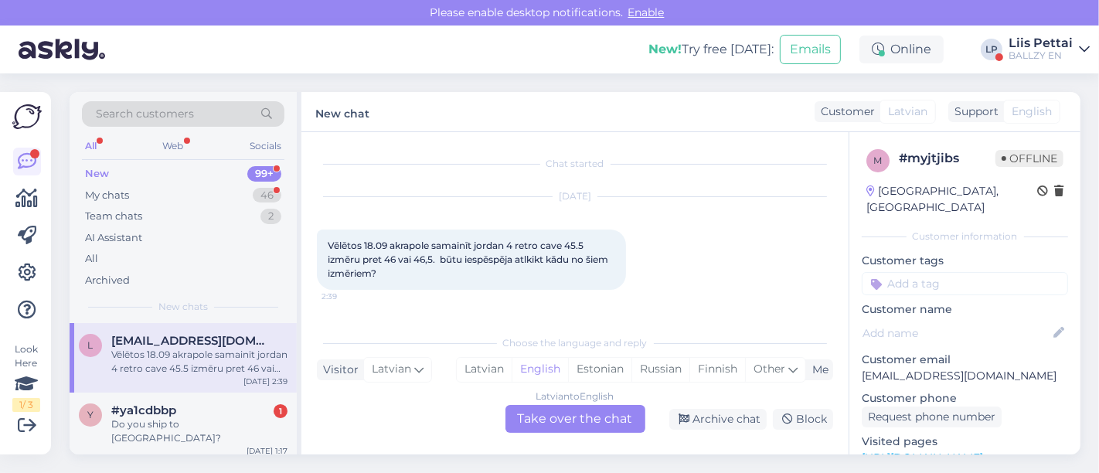
click at [570, 427] on div "Latvian to English Take over the chat" at bounding box center [576, 419] width 140 height 28
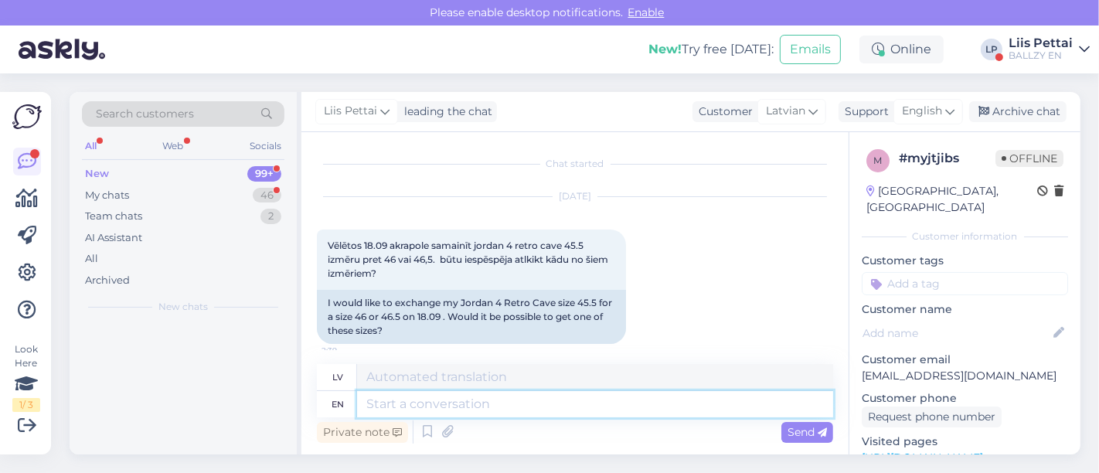
click at [576, 411] on textarea at bounding box center [595, 404] width 476 height 26
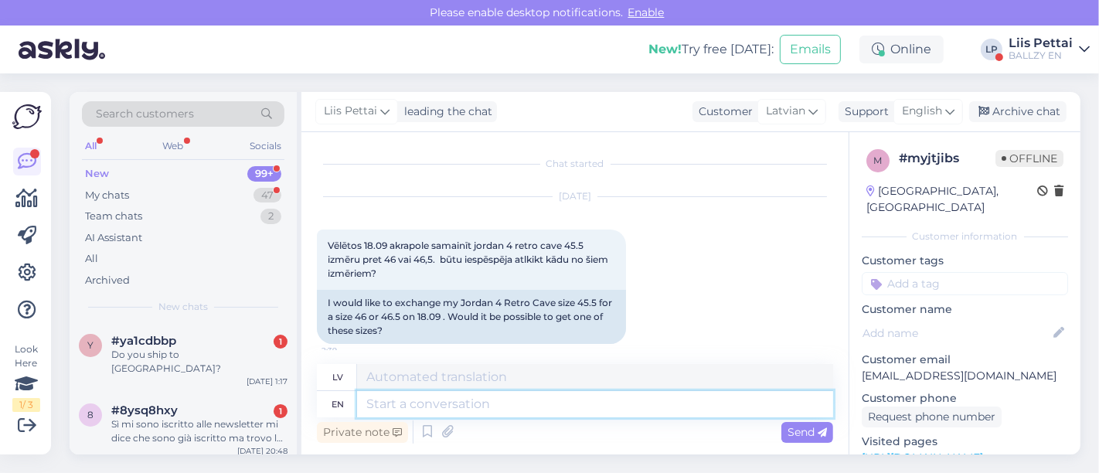
click at [640, 407] on textarea at bounding box center [595, 404] width 476 height 26
type textarea "if y"
type textarea "ja"
type textarea "if you d"
type textarea "ja tu"
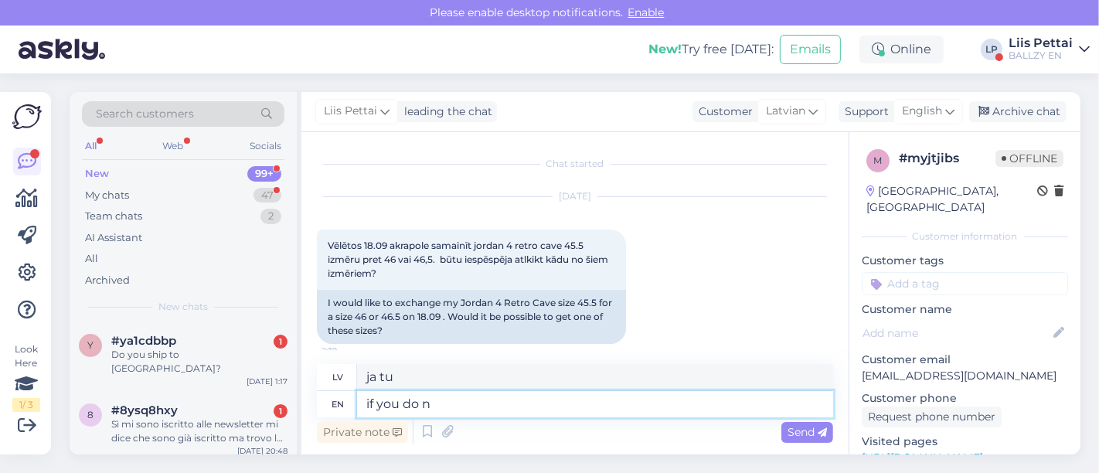
type textarea "if you do no"
type textarea "ja tu to dari"
type textarea "if you do not s"
type textarea "ja tu to nedari"
type textarea "if you do not see i"
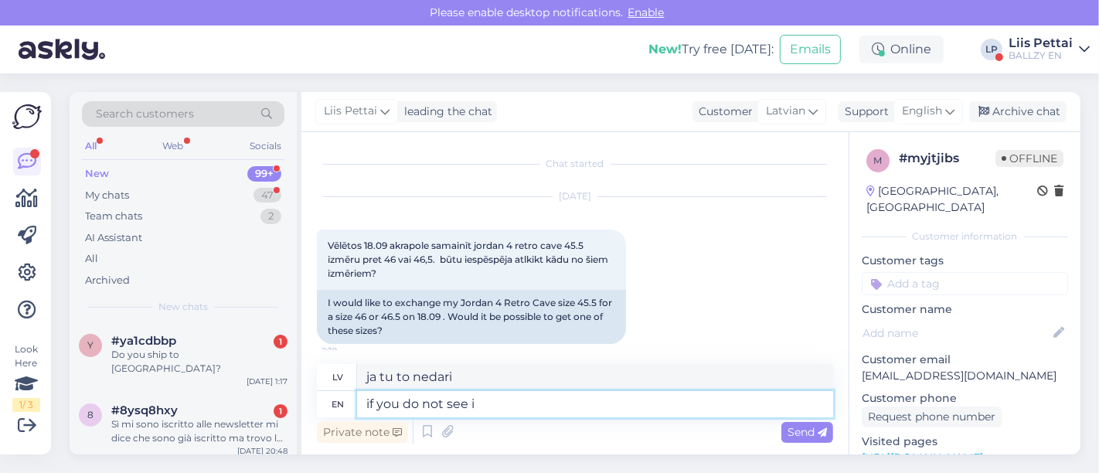
type textarea "ja neredzi"
type textarea "if you do not see it i"
type textarea "ja tu to neredzi"
type textarea "if you do not see it on web"
type textarea "ja jūs to neredzat"
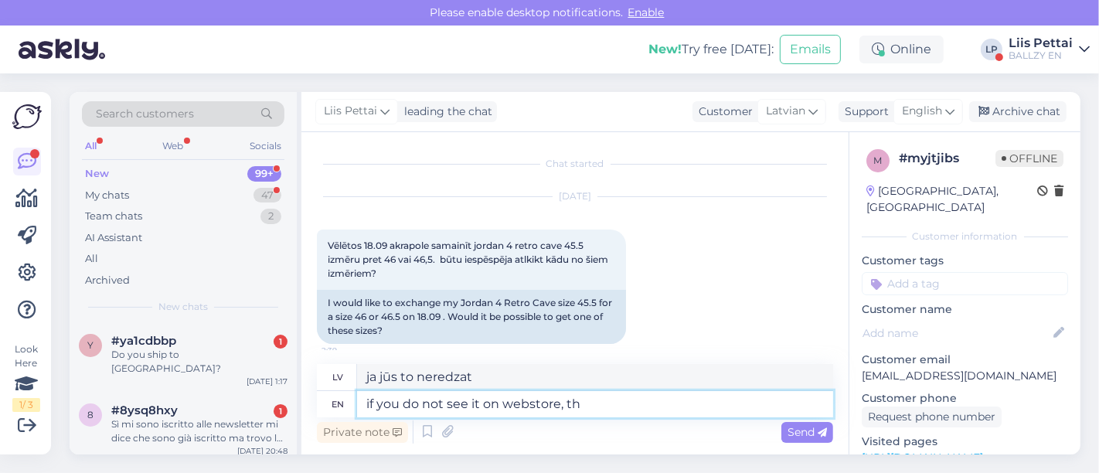
type textarea "if you do not see it on webstore, the"
type textarea "ja to neredzat interneta veikalā,"
type textarea "if you do not see it on webstore, then no"
type textarea "Ja to neredzat interneta veikalā, tad nē."
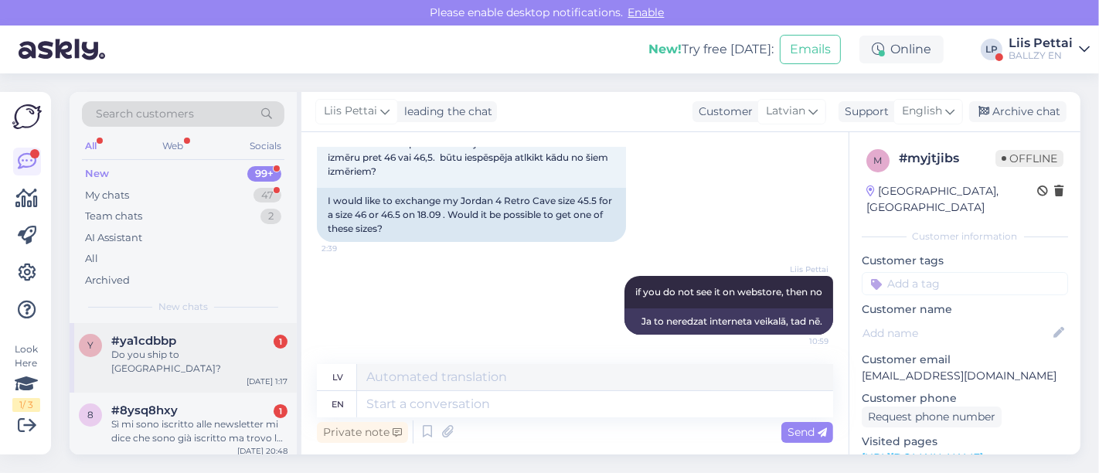
click at [164, 340] on span "#ya1cdbbp" at bounding box center [143, 341] width 65 height 14
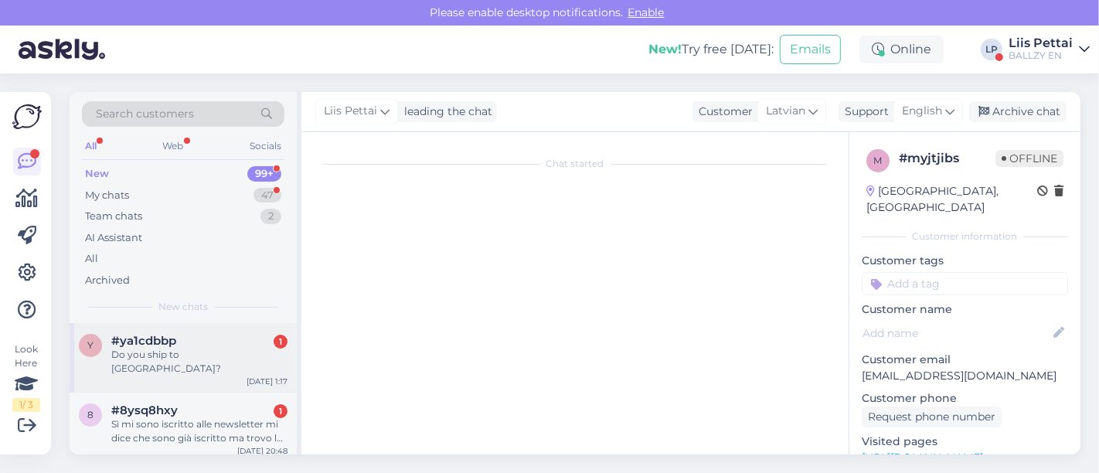
scroll to position [0, 0]
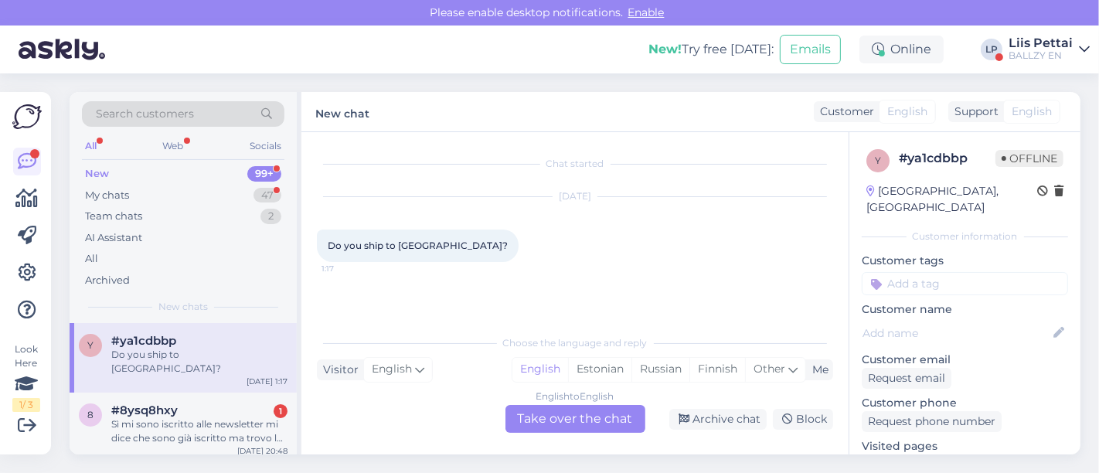
click at [605, 427] on div "English to English Take over the chat" at bounding box center [576, 419] width 140 height 28
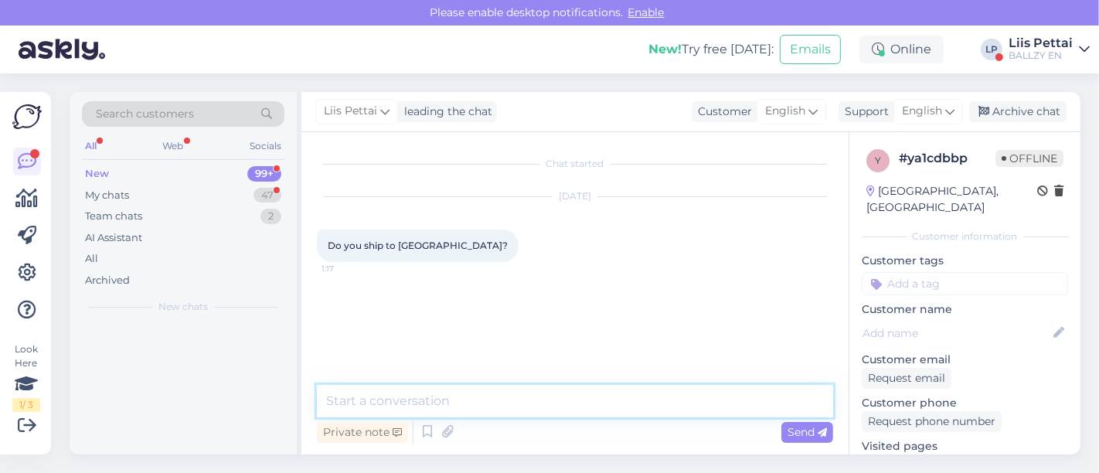
click at [588, 398] on textarea at bounding box center [575, 401] width 516 height 32
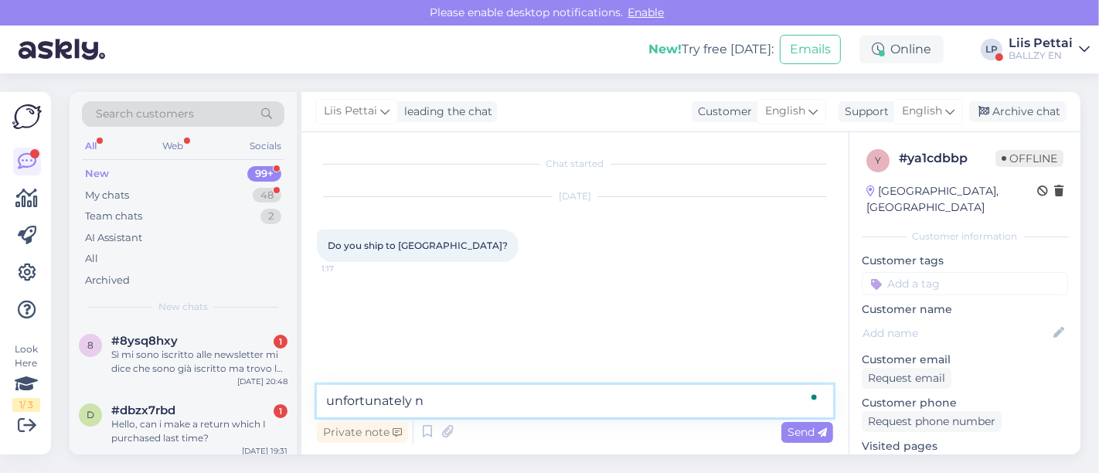
type textarea "unfortunately no"
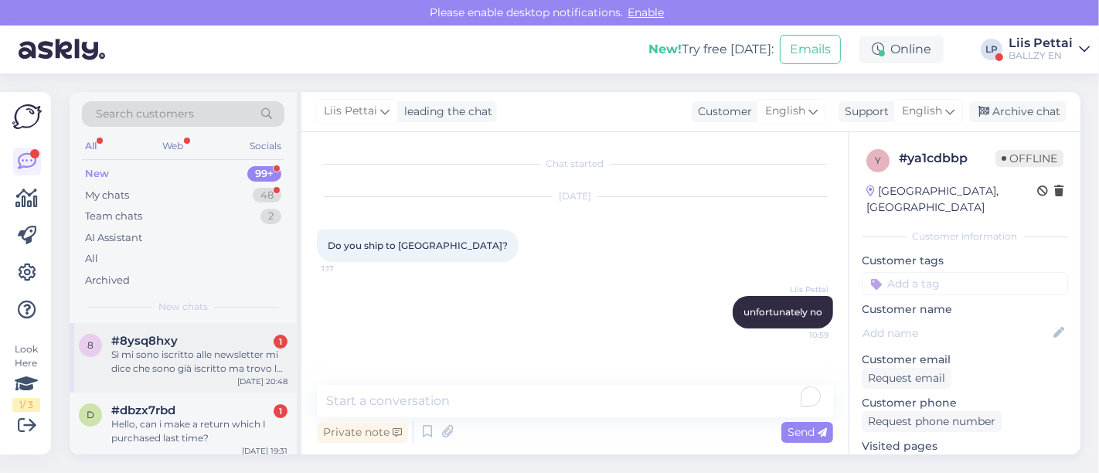
click at [221, 371] on div "Sì mi sono iscritto alle newsletter mi dice che sono già iscritto ma trovo la m…" at bounding box center [199, 362] width 176 height 28
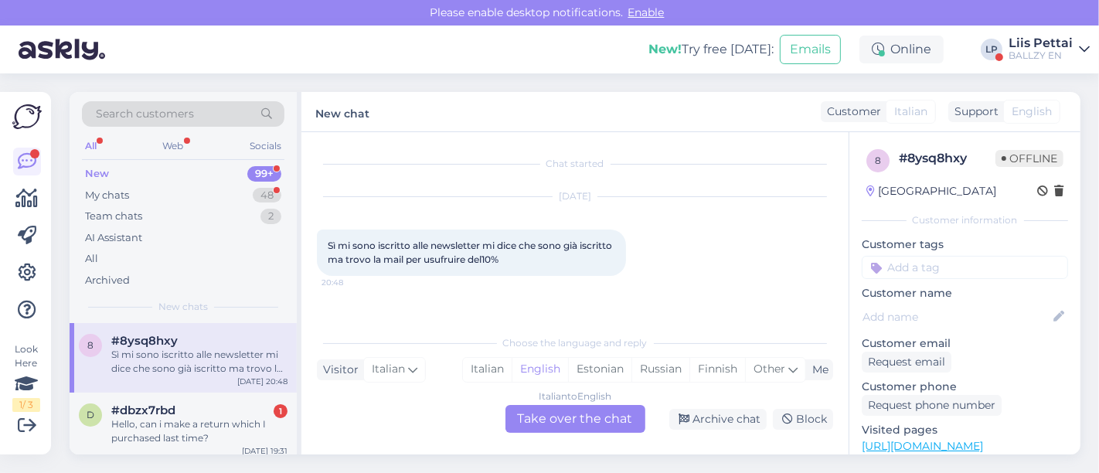
click at [552, 414] on div "Italian to English Take over the chat" at bounding box center [576, 419] width 140 height 28
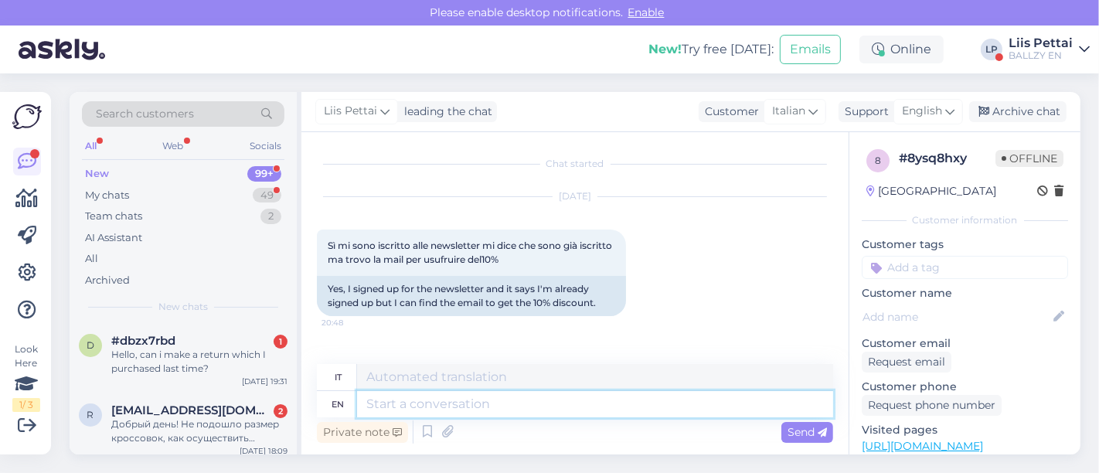
click at [552, 414] on textarea at bounding box center [595, 404] width 476 height 26
click at [162, 377] on div "d #dbzx7rbd 1 Hello, can i make a return which I purchased last time? [DATE] 19…" at bounding box center [183, 358] width 227 height 70
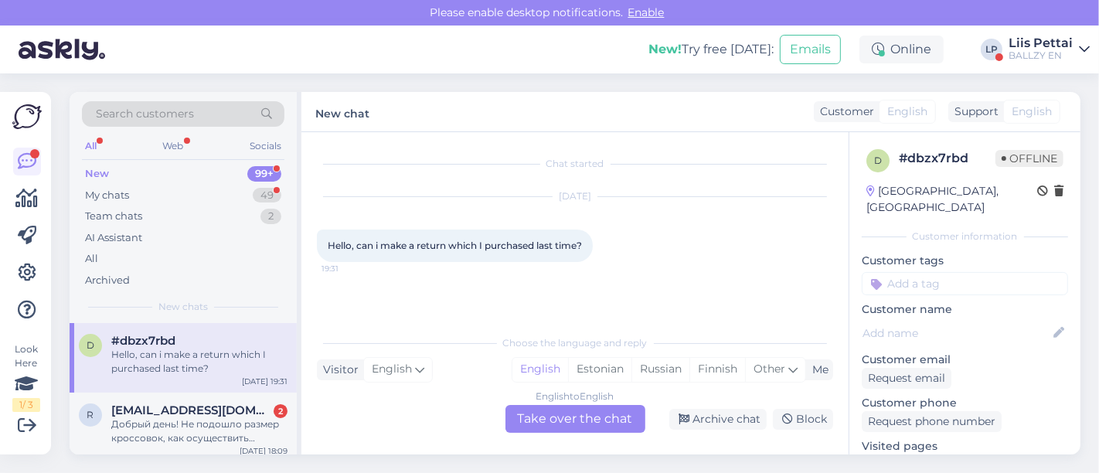
click at [550, 409] on div "English to English Take over the chat" at bounding box center [576, 419] width 140 height 28
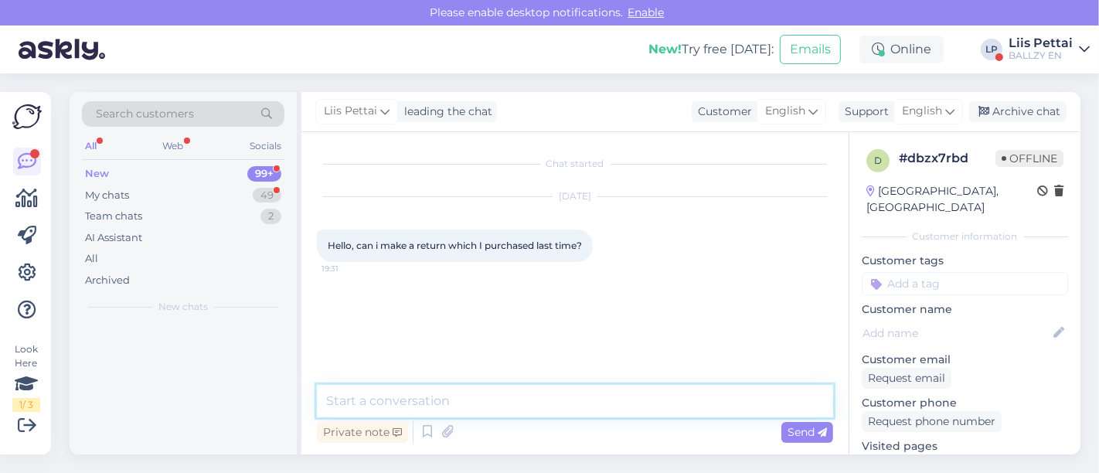
click at [509, 403] on textarea at bounding box center [575, 401] width 516 height 32
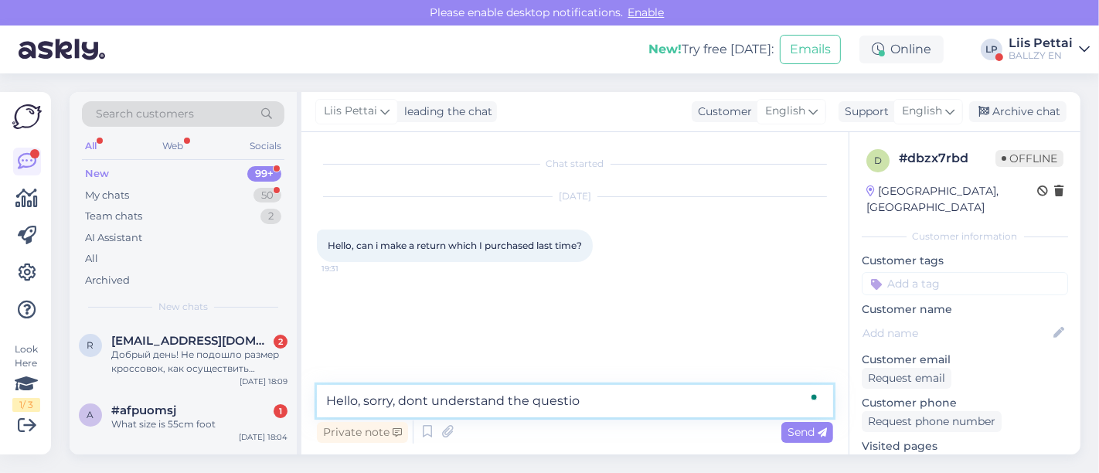
type textarea "Hello, sorry, dont understand the question"
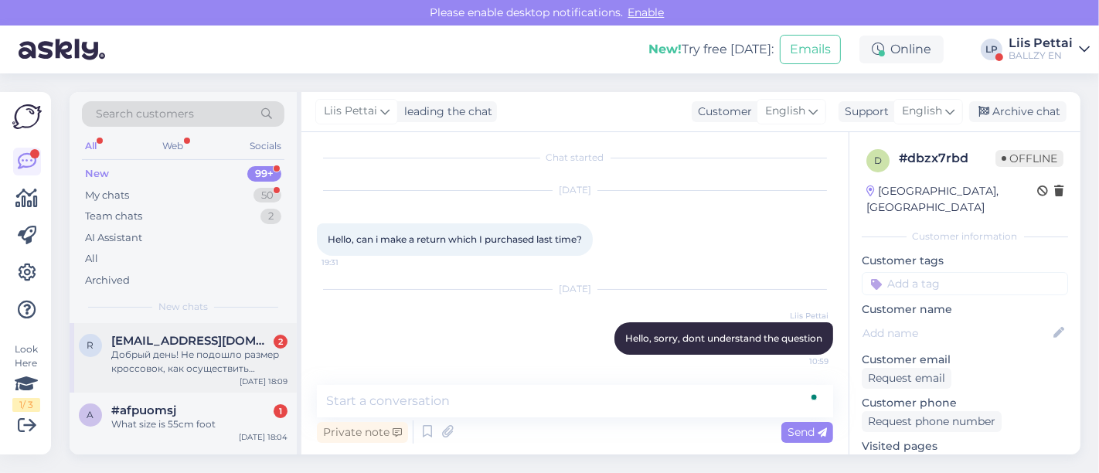
click at [186, 358] on div "Добрый день! Не подошло размер кроссовок, как осуществить возврат?" at bounding box center [199, 362] width 176 height 28
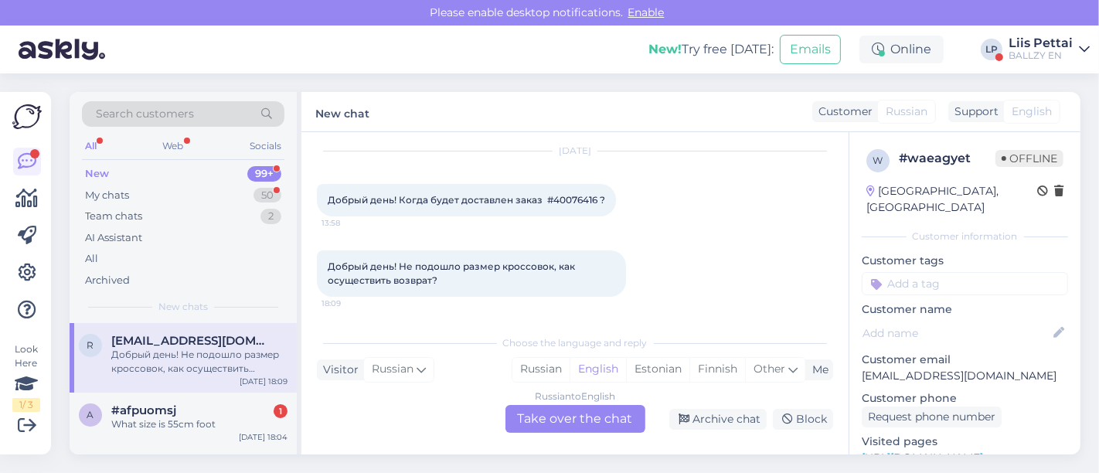
click at [561, 419] on div "Russian to English Take over the chat" at bounding box center [576, 419] width 140 height 28
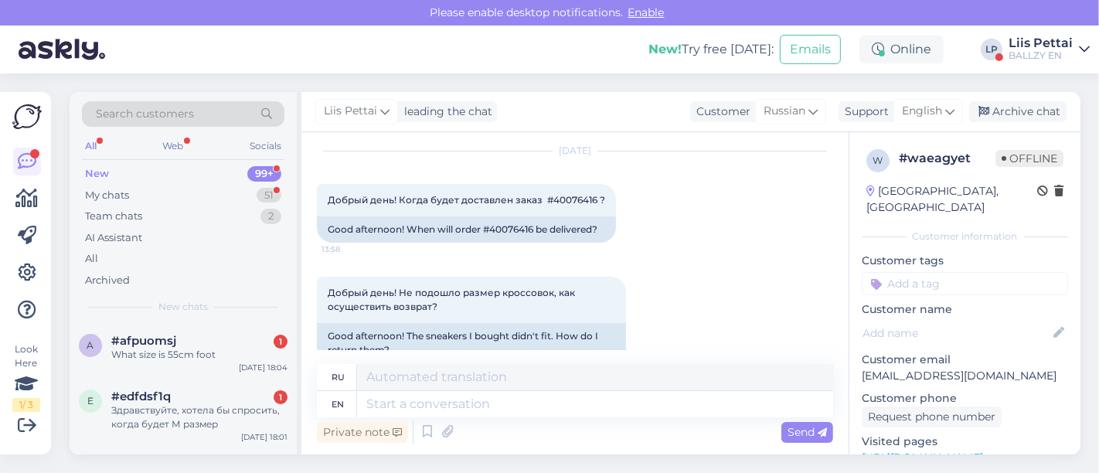
scroll to position [75, 0]
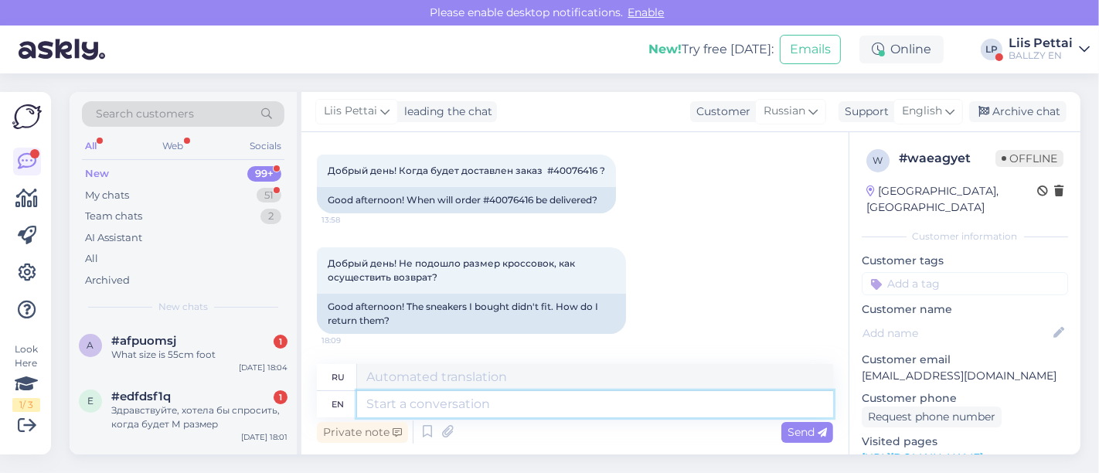
click at [702, 411] on textarea at bounding box center [595, 404] width 476 height 26
paste textarea "[URL][DOMAIN_NAME]"
type textarea "[URL][DOMAIN_NAME]"
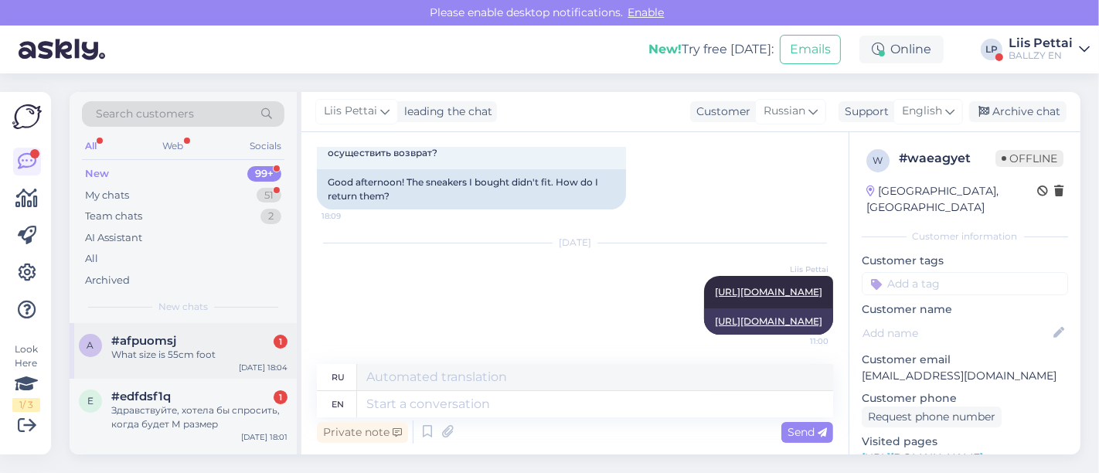
click at [205, 353] on div "What size is 55cm foot" at bounding box center [199, 355] width 176 height 14
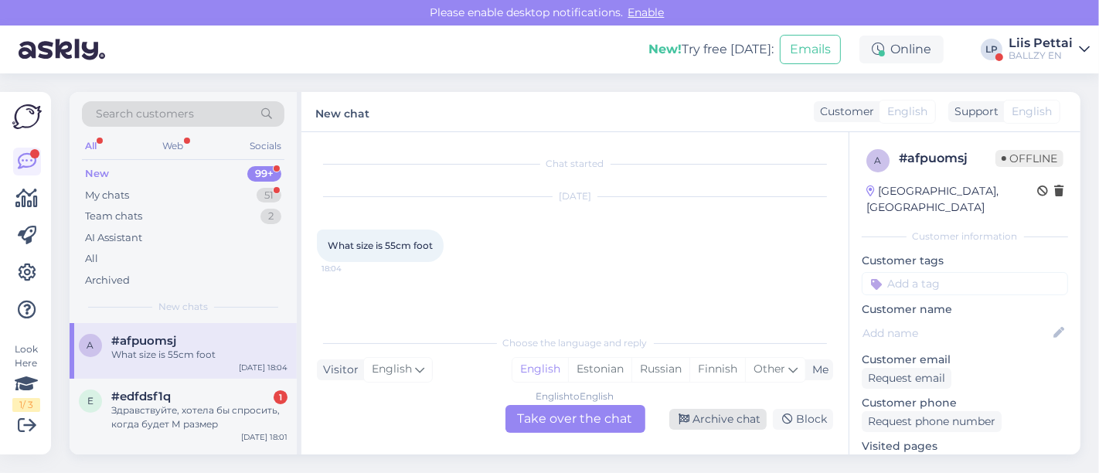
click at [711, 409] on div "Archive chat" at bounding box center [718, 419] width 97 height 21
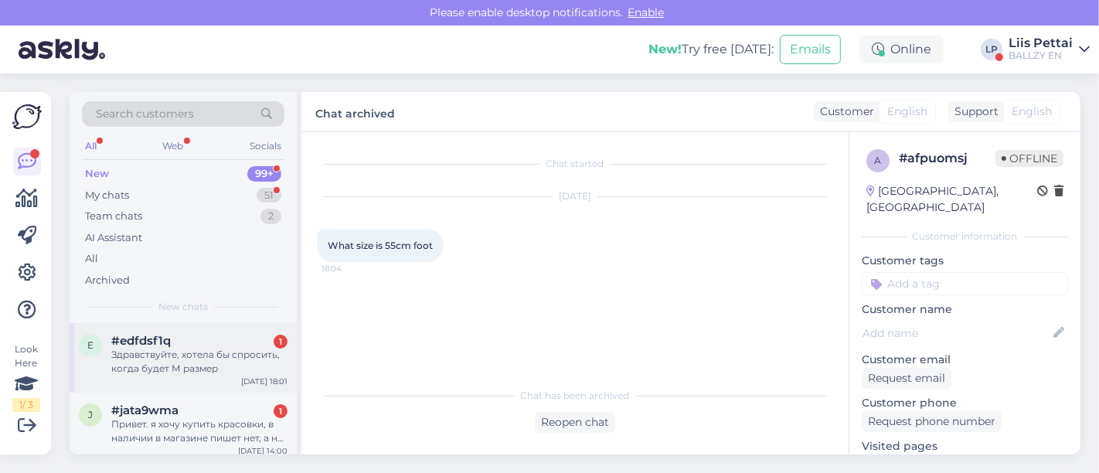
click at [182, 360] on div "Здравствуйте, хотела бы спросить, когда будет М размер" at bounding box center [199, 362] width 176 height 28
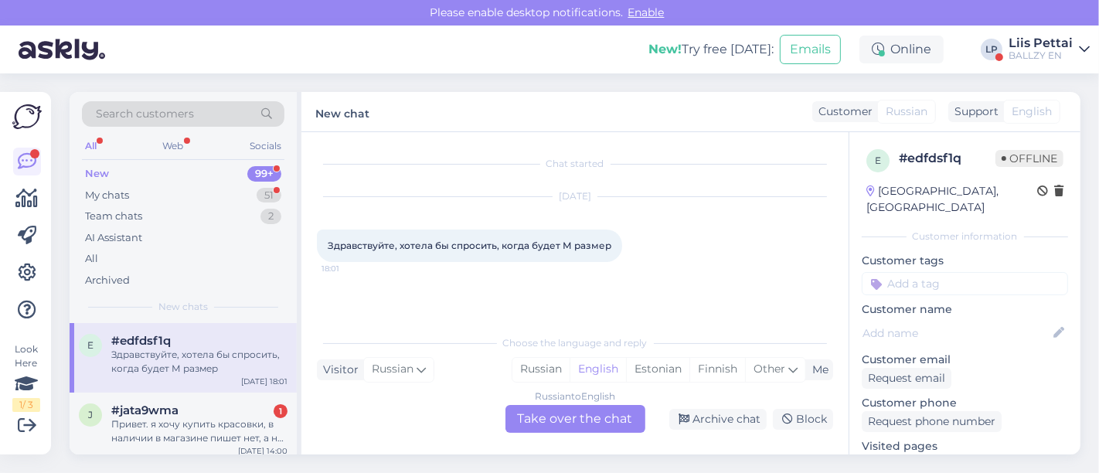
click at [602, 421] on div "Russian to English Take over the chat" at bounding box center [576, 419] width 140 height 28
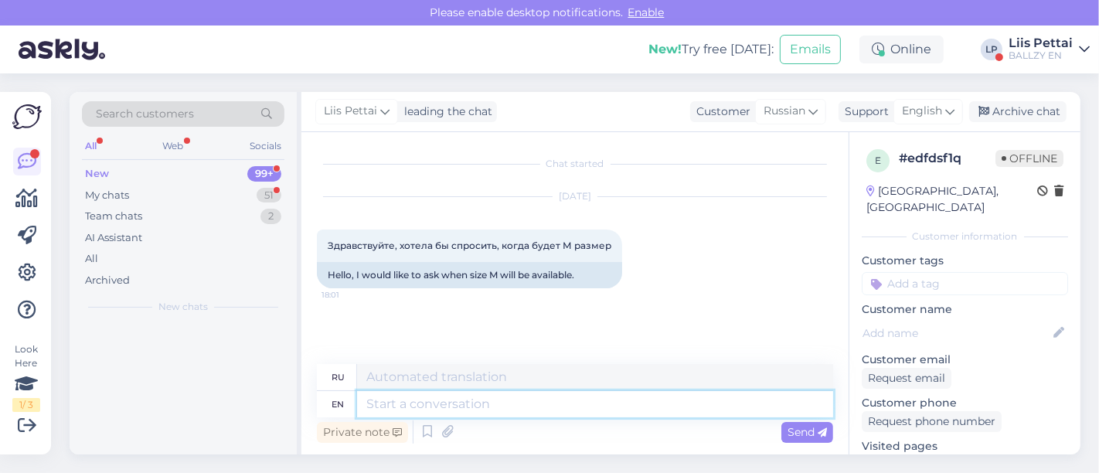
click at [588, 412] on textarea at bounding box center [595, 404] width 476 height 26
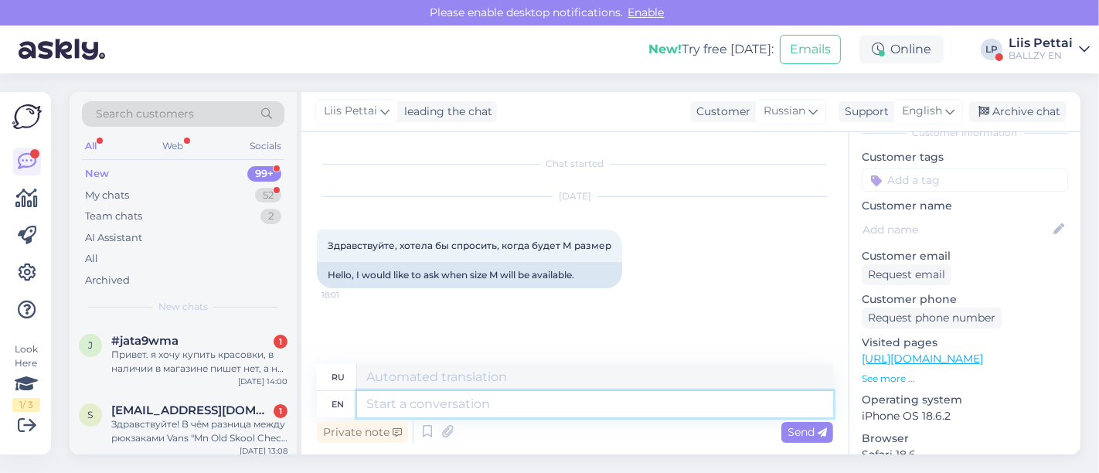
scroll to position [107, 0]
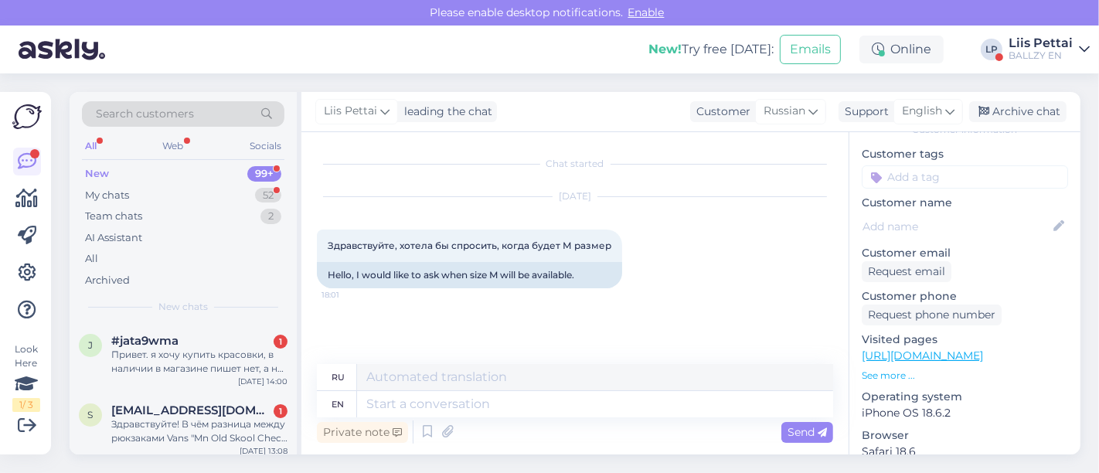
click at [983, 349] on link "[URL][DOMAIN_NAME]" at bounding box center [922, 356] width 121 height 14
click at [583, 411] on textarea at bounding box center [595, 404] width 476 height 26
type textarea "w"
type textarea "link pl"
type textarea "связь"
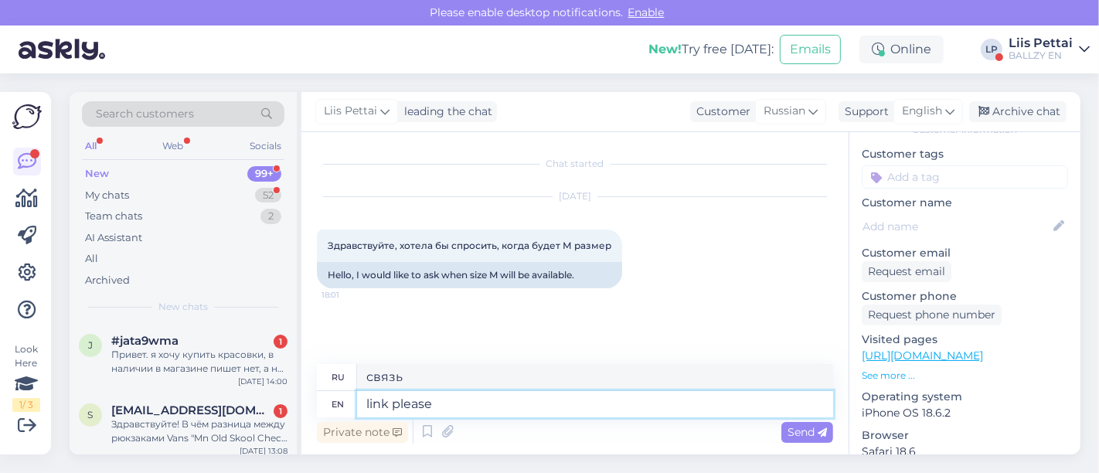
type textarea "link please?"
type textarea "ссылку пожалуйста?"
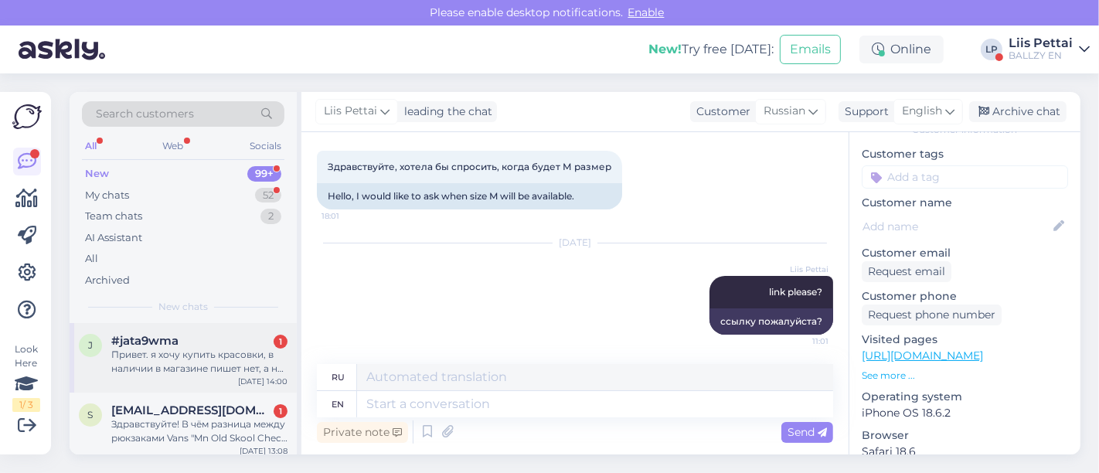
click at [233, 356] on div "Привет. я хочу купить красовки, в наличии в магазине пишет нет, а на сайте можн…" at bounding box center [199, 362] width 176 height 28
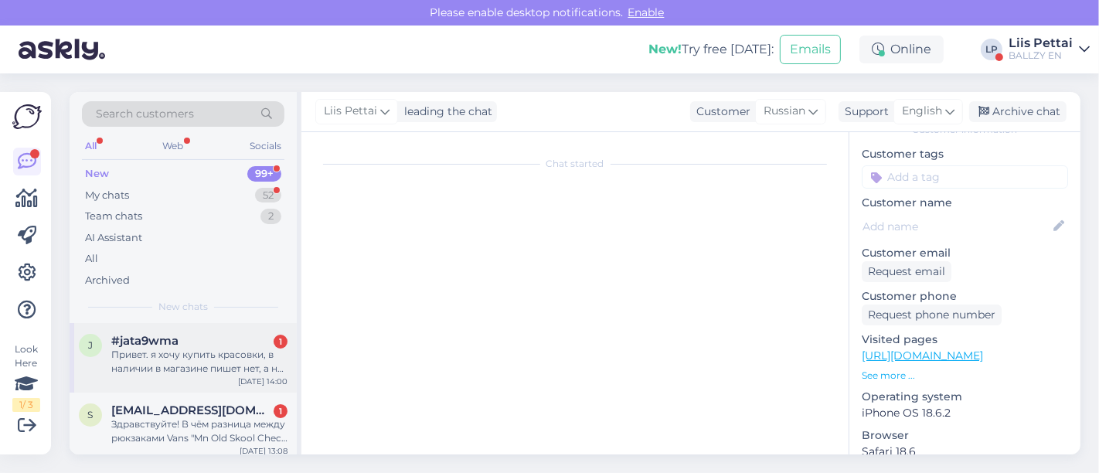
scroll to position [0, 0]
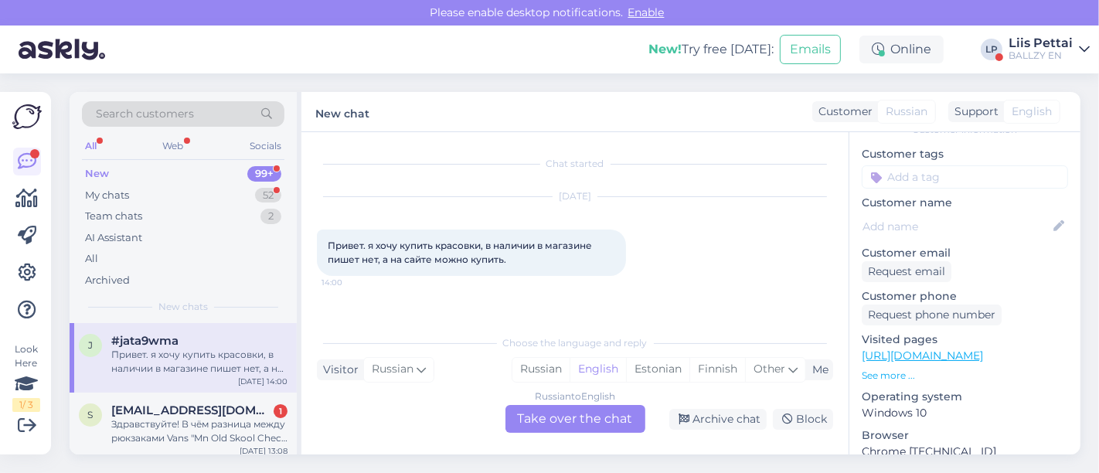
click at [598, 410] on div "Russian to English Take over the chat" at bounding box center [576, 419] width 140 height 28
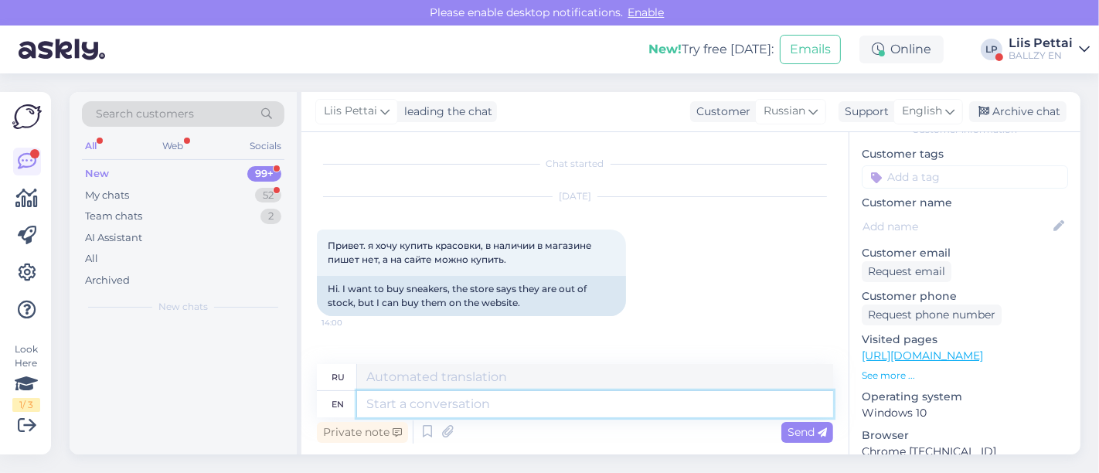
click at [598, 410] on textarea at bounding box center [595, 404] width 476 height 26
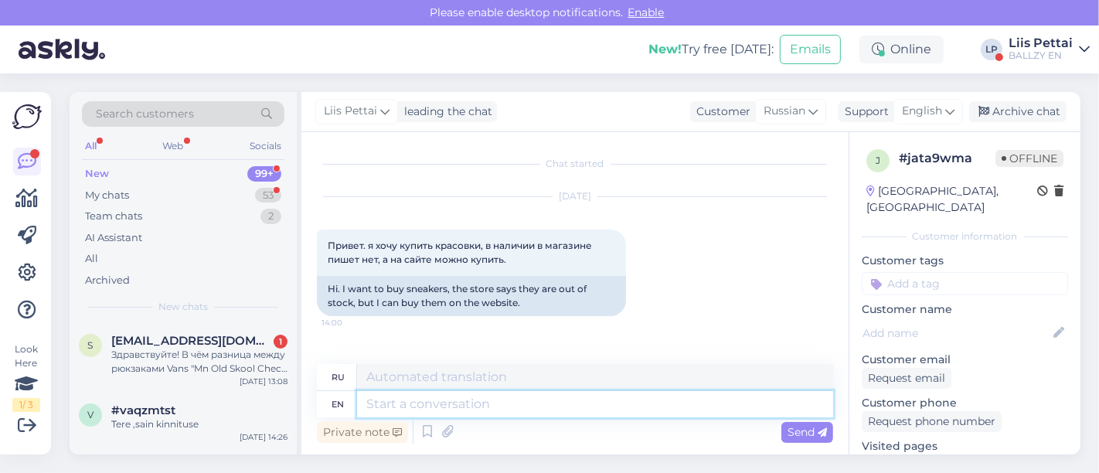
click at [748, 408] on textarea at bounding box center [595, 404] width 476 height 26
click at [1036, 108] on div "Archive chat" at bounding box center [1018, 111] width 97 height 21
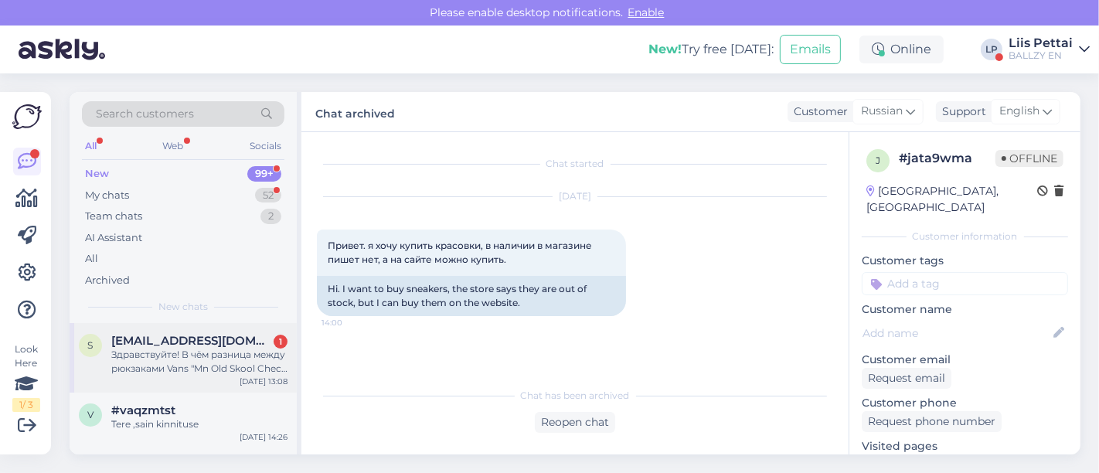
click at [205, 346] on span "[EMAIL_ADDRESS][DOMAIN_NAME]" at bounding box center [191, 341] width 161 height 14
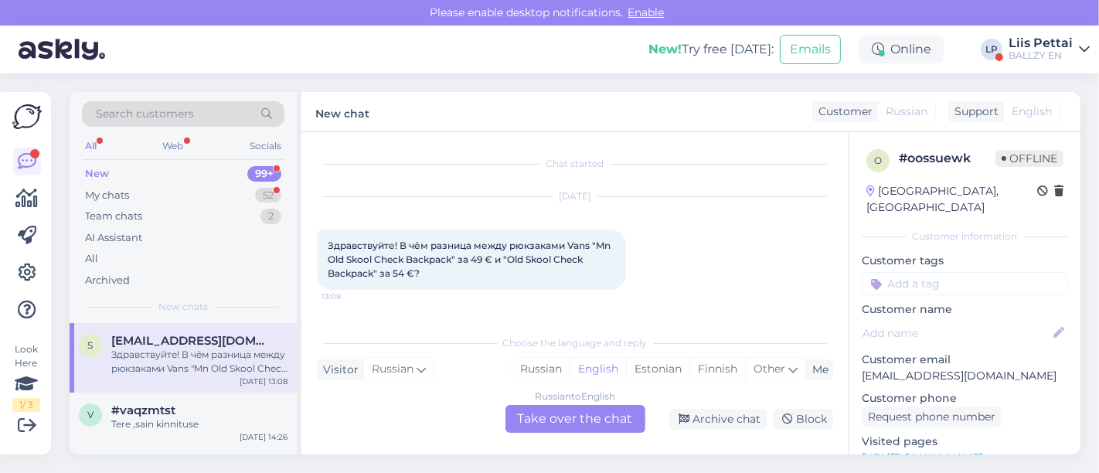
click at [550, 402] on div "Russian to English" at bounding box center [575, 397] width 80 height 14
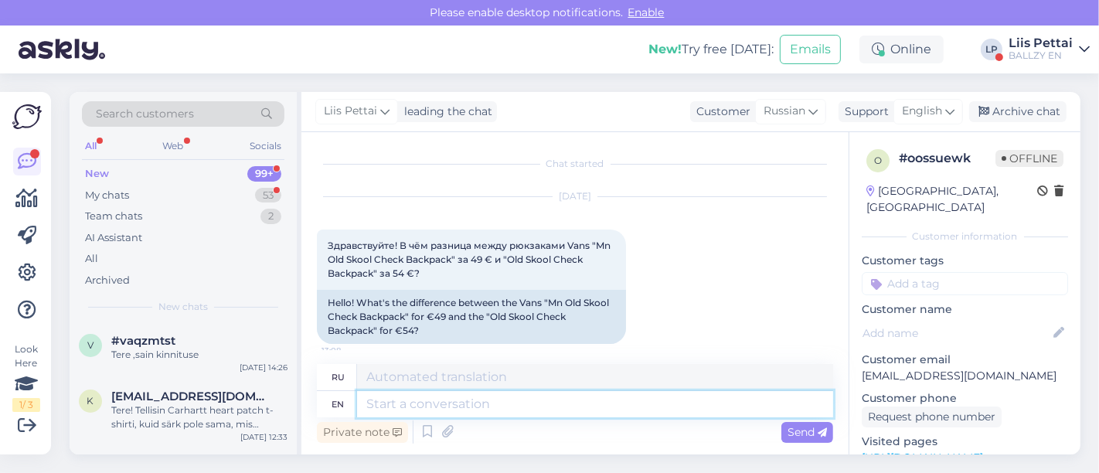
click at [543, 410] on textarea at bounding box center [595, 404] width 476 height 26
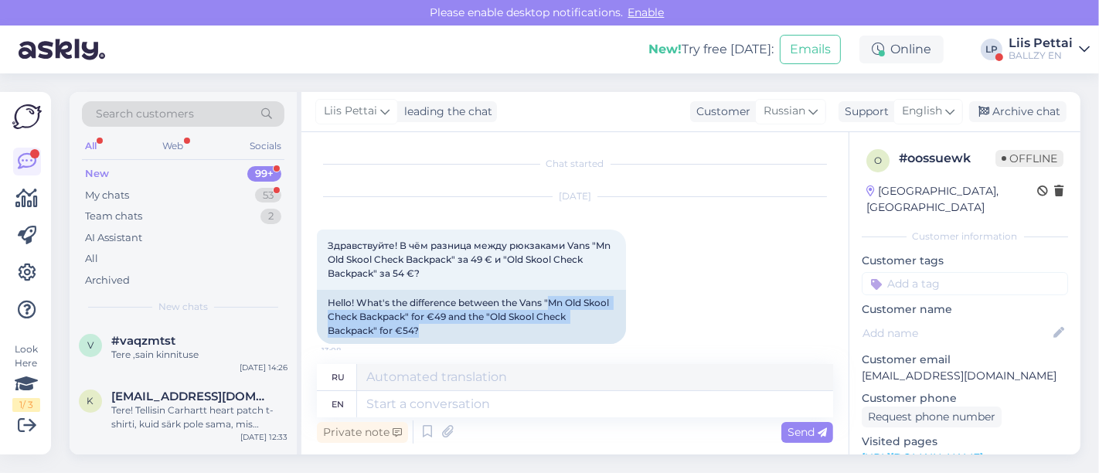
scroll to position [9, 0]
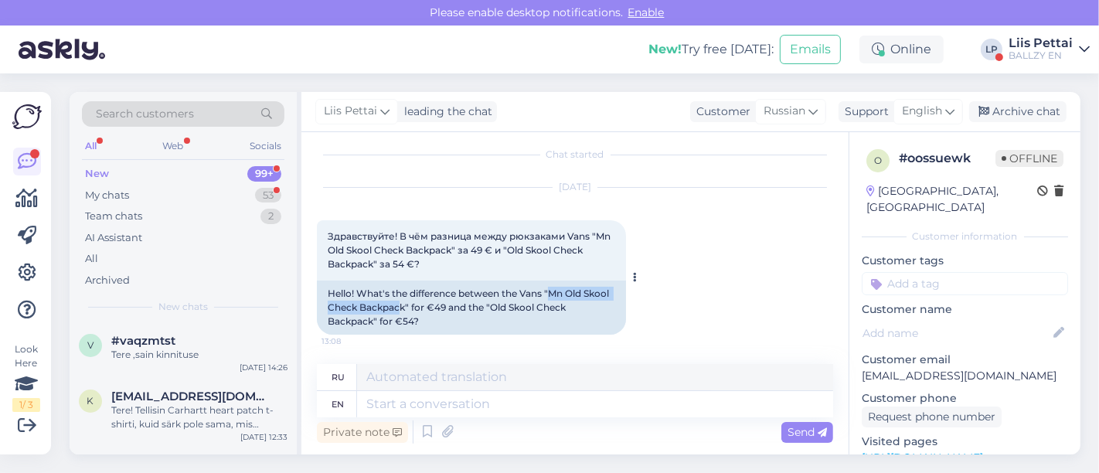
drag, startPoint x: 554, startPoint y: 307, endPoint x: 401, endPoint y: 310, distance: 153.9
click at [401, 310] on div "Hello! What's the difference between the Vans "Mn Old Skool Check Backpack" for…" at bounding box center [471, 308] width 309 height 54
copy div "Mn Old Skool Check Backpac"
drag, startPoint x: 493, startPoint y: 305, endPoint x: 373, endPoint y: 322, distance: 120.2
click at [373, 322] on div "Hello! What's the difference between the Vans "Mn Old Skool Check Backpack" for…" at bounding box center [471, 308] width 309 height 54
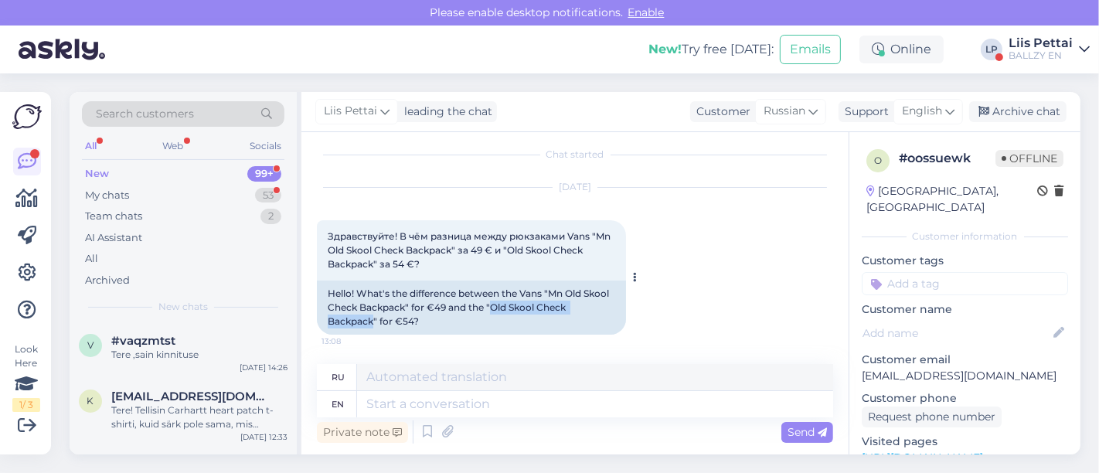
copy div "Old Skool Check Backpack"
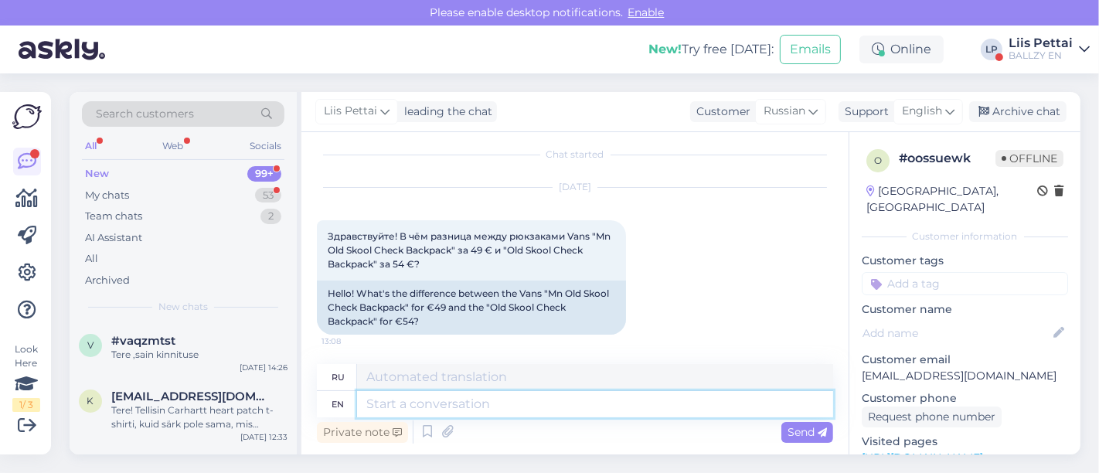
click at [500, 417] on textarea at bounding box center [595, 404] width 476 height 26
type textarea "the 5"
type textarea "то"
type textarea "the 54 e"
type textarea "54"
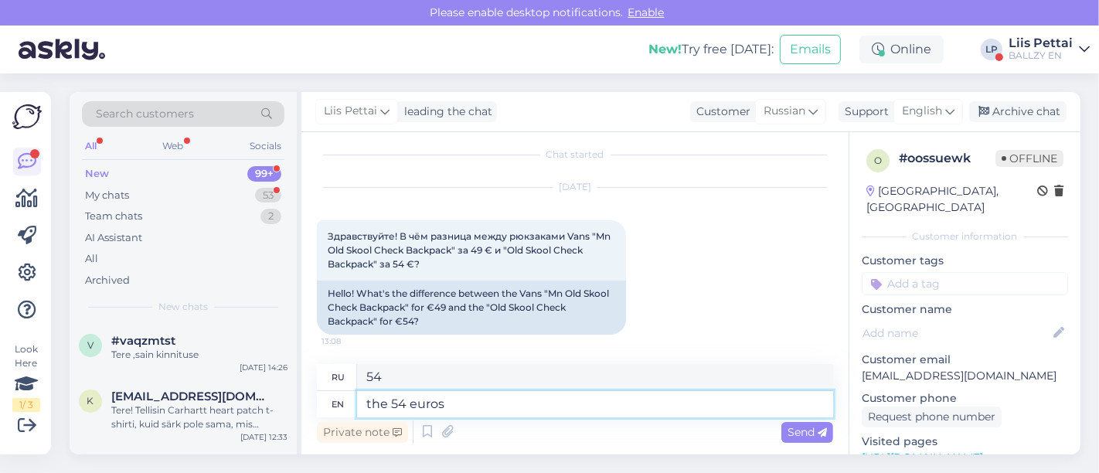
type textarea "the 54 euros i"
type textarea "54 евро"
type textarea "the 54 euros is"
type textarea "54 евро - это"
type textarea "the 54 euros is a little bi"
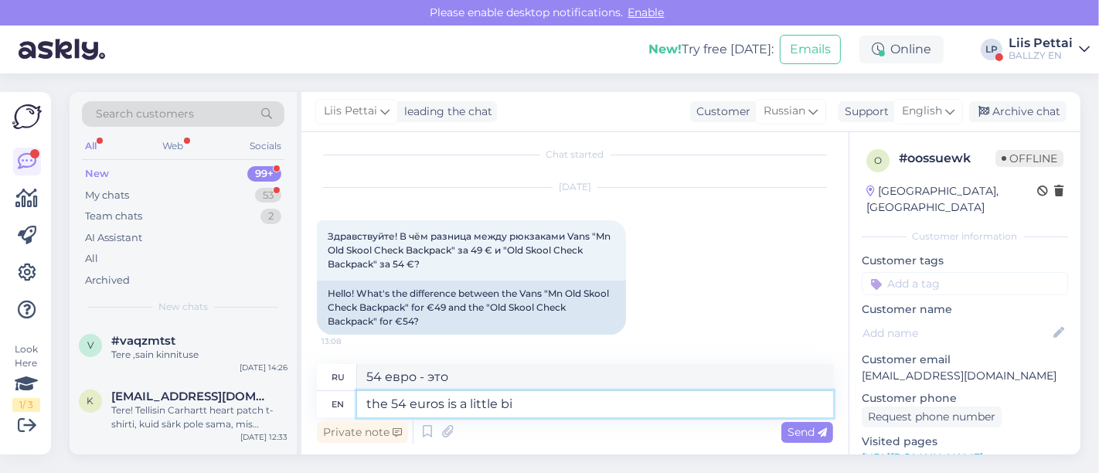
type textarea "54 евро — это немного"
type textarea "the 54 euros is a little bit newer"
type textarea "54 евро немного новее"
type textarea "the 54 euros is a little bit newer version"
type textarea "54 евро — это немного более новая версия"
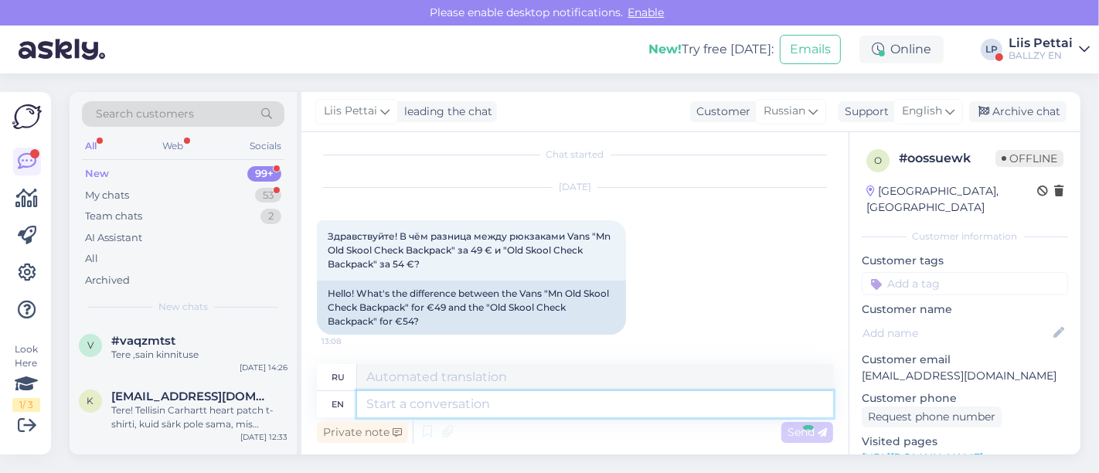
scroll to position [135, 0]
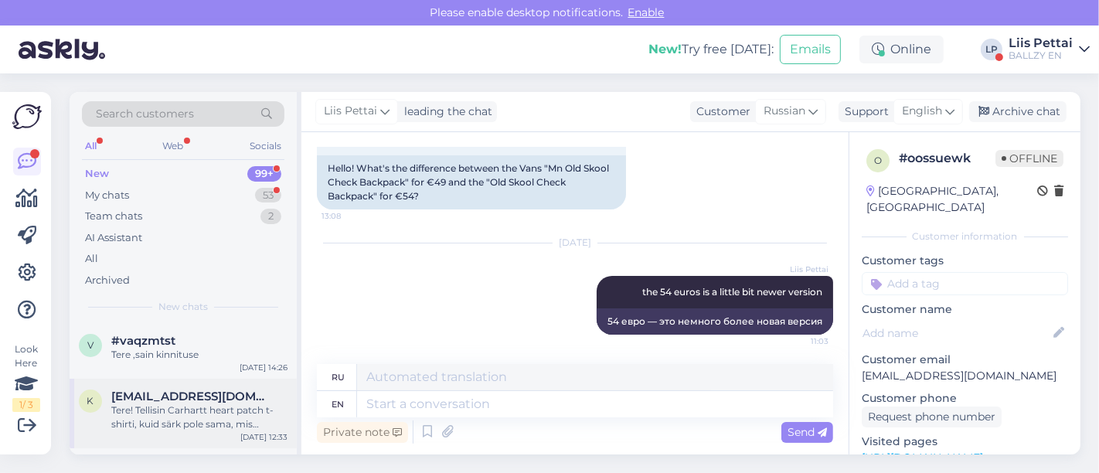
click at [213, 404] on div "Tere! Tellisin Carhartt heart patch t-shirti, kuid särk pole sama, mis tootepil…" at bounding box center [199, 418] width 176 height 28
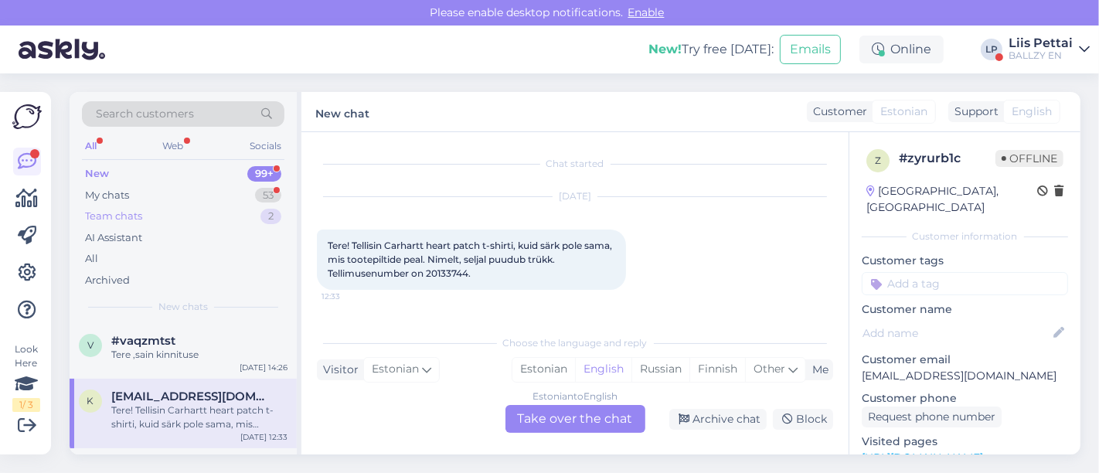
click at [170, 206] on div "Team chats 2" at bounding box center [183, 217] width 203 height 22
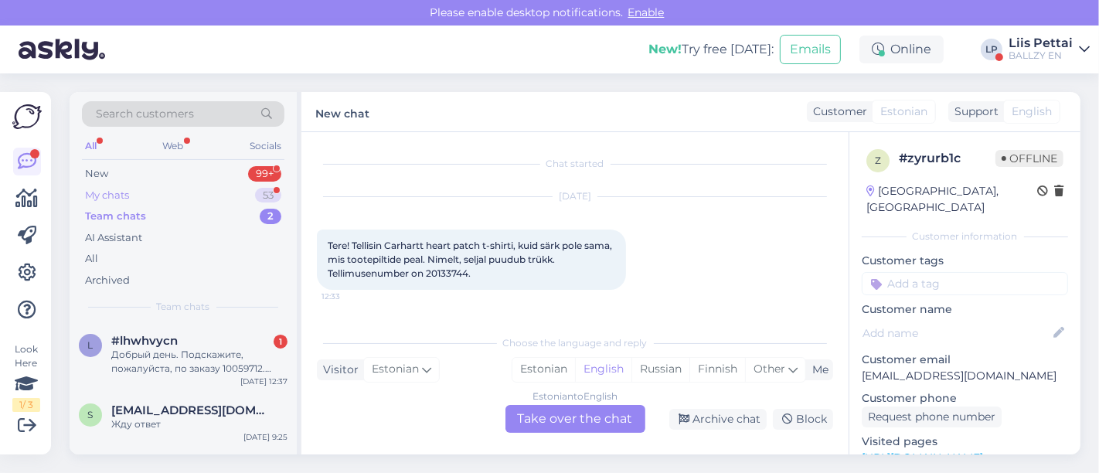
click at [172, 194] on div "My chats 53" at bounding box center [183, 196] width 203 height 22
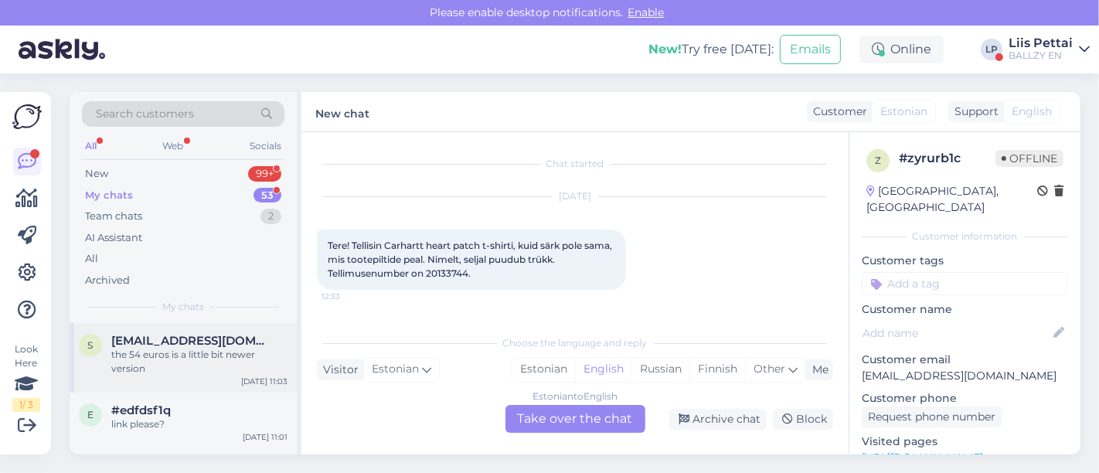
click at [176, 372] on div "the 54 euros is a little bit newer version" at bounding box center [199, 362] width 176 height 28
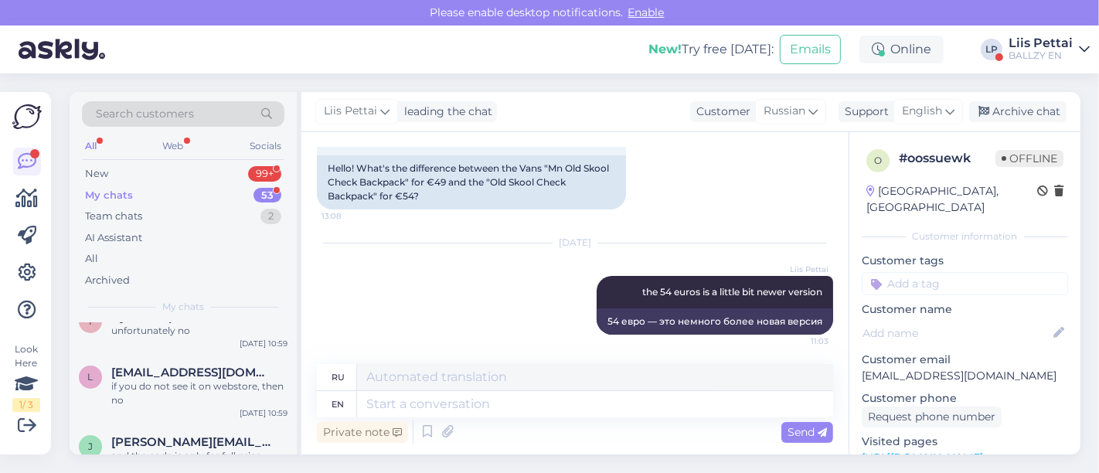
scroll to position [309, 0]
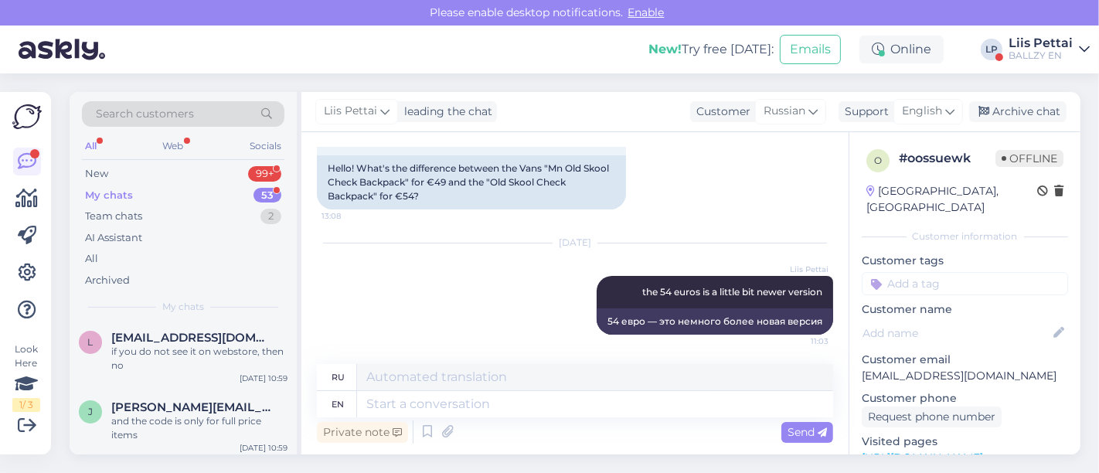
click at [1040, 50] on div "BALLZY EN" at bounding box center [1041, 55] width 64 height 12
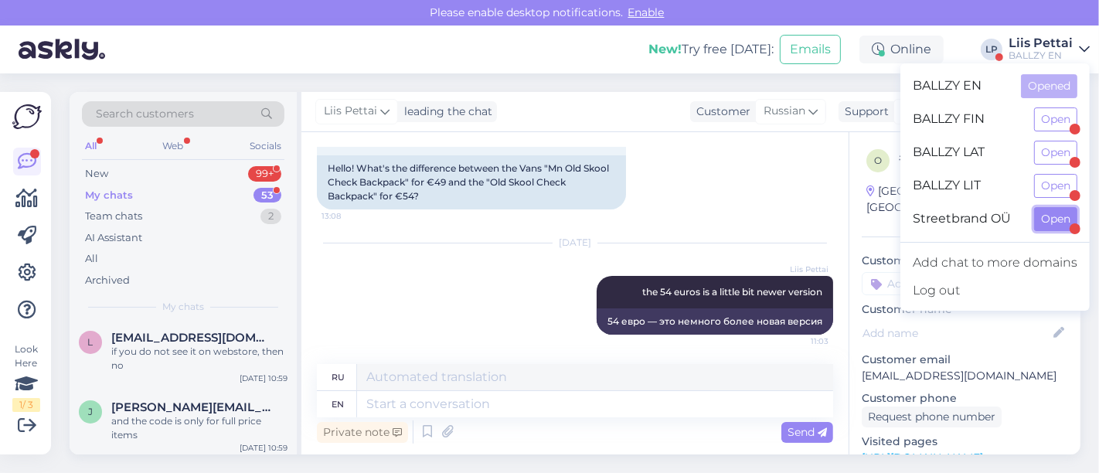
click at [1041, 220] on button "Open" at bounding box center [1056, 219] width 43 height 24
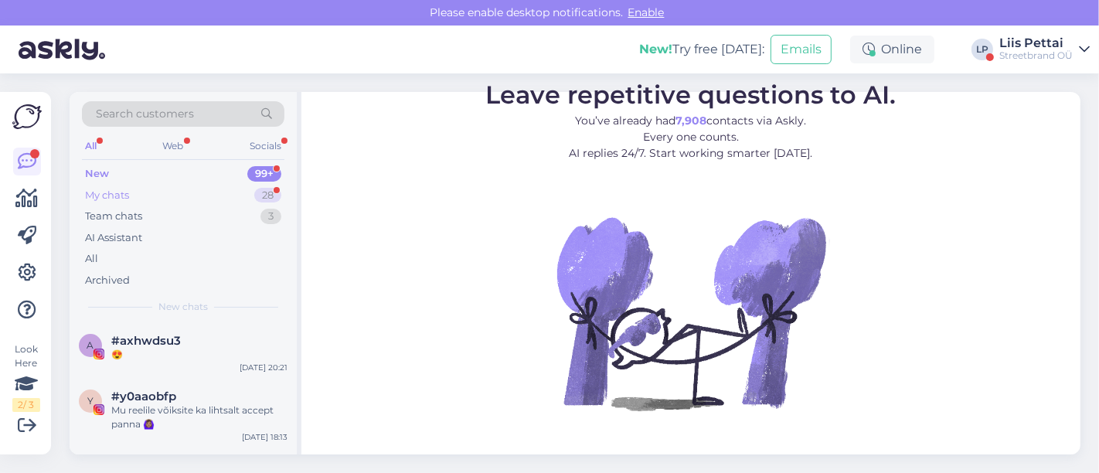
click at [163, 193] on div "My chats 28" at bounding box center [183, 196] width 203 height 22
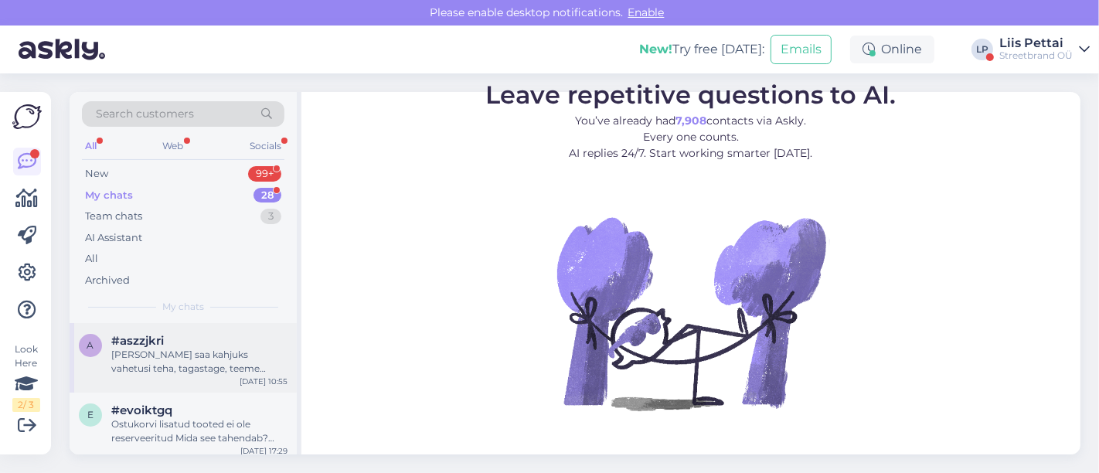
click at [138, 364] on div "[PERSON_NAME] saa kahjuks vahetusi teha, tagastage, teeme tagasimakse [PERSON_N…" at bounding box center [199, 362] width 176 height 28
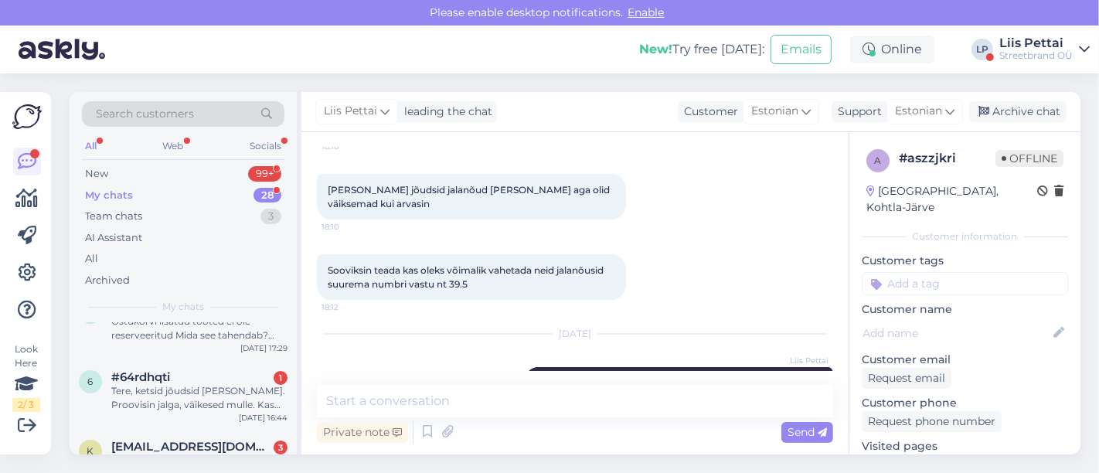
scroll to position [137, 0]
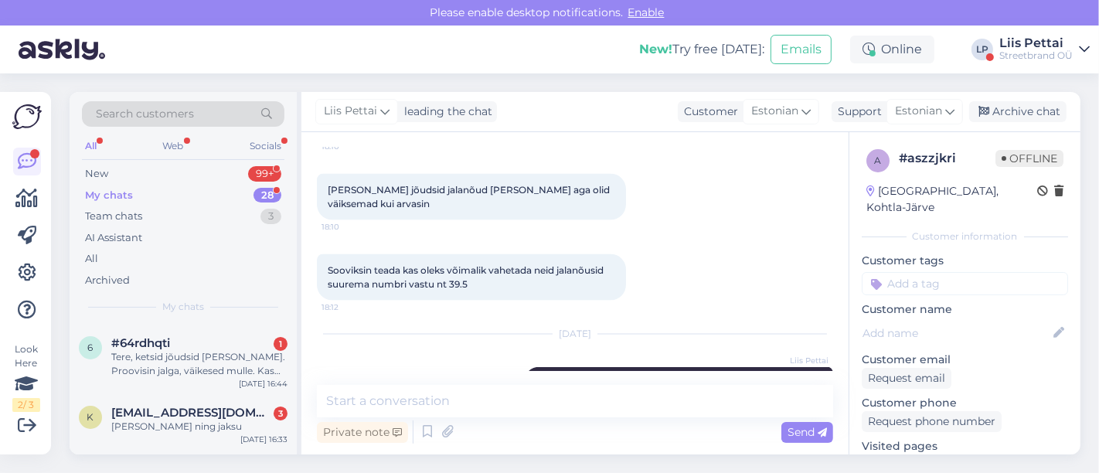
click at [138, 364] on div "Tere, ketsid jõudsid [PERSON_NAME]. Proovisin jalga, väikesed mulle. Kas saan k…" at bounding box center [199, 364] width 176 height 28
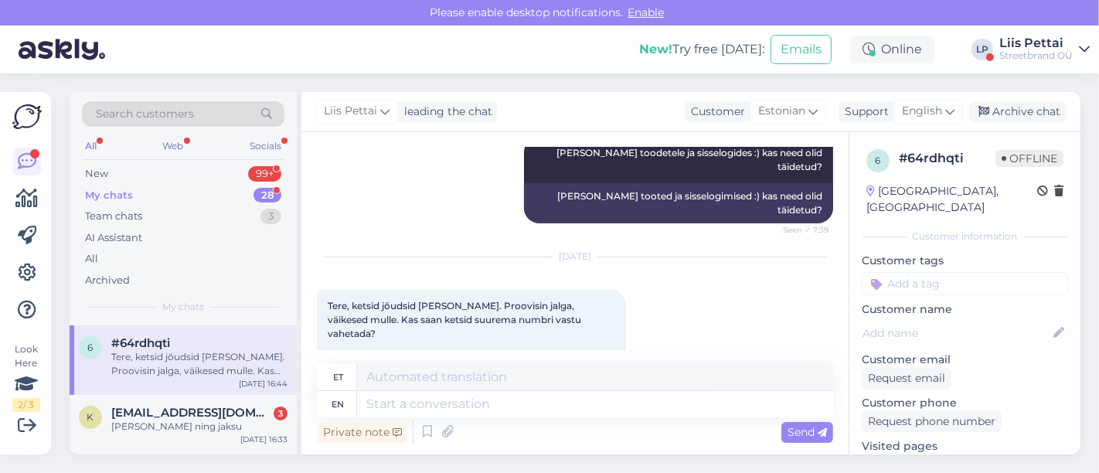
scroll to position [609, 0]
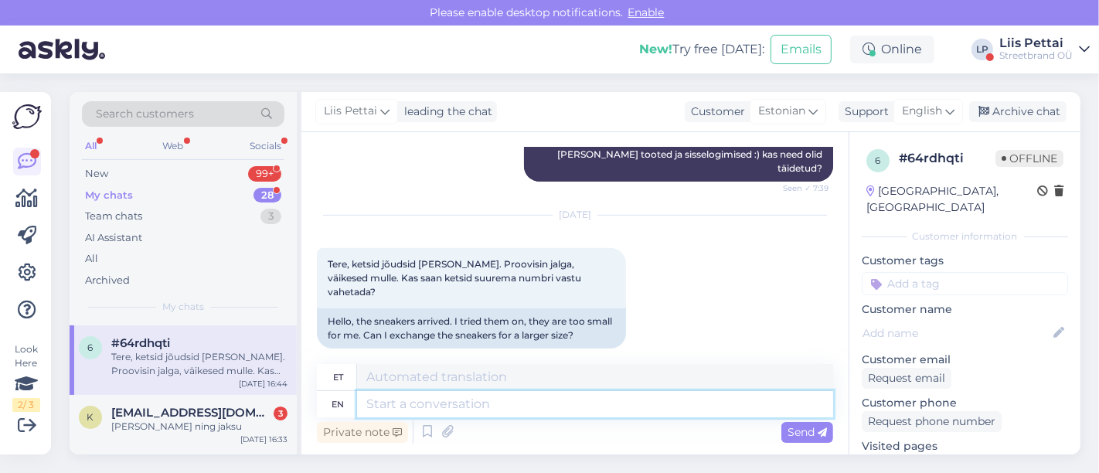
click at [677, 403] on textarea at bounding box center [595, 404] width 476 height 26
type textarea "Tere, m"
type textarea "Tere,"
type textarea "Tere, [PERSON_NAME] s"
type textarea "Tere, [PERSON_NAME]"
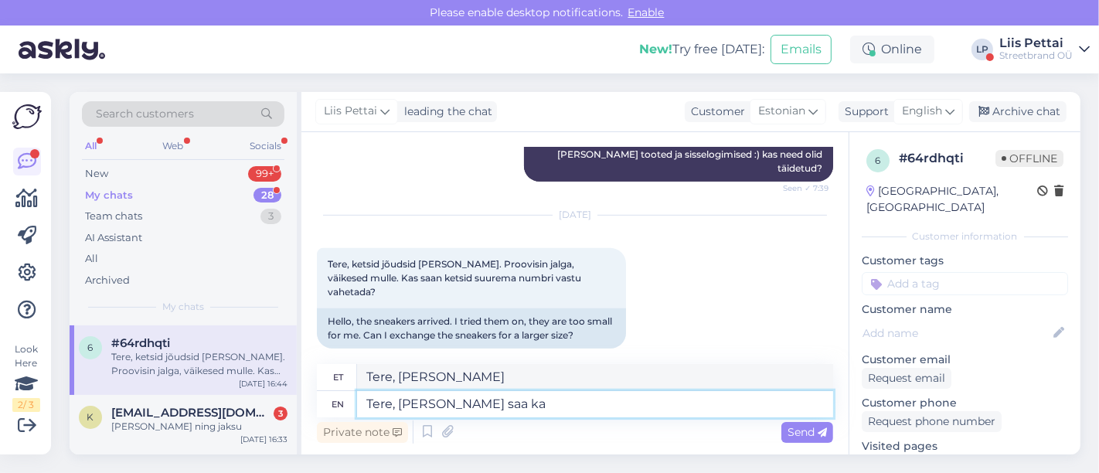
type textarea "Tere, [PERSON_NAME] saa kah"
type textarea "Tere, [PERSON_NAME] [PERSON_NAME]"
type textarea "Tere, [PERSON_NAME] saa kahjuks"
type textarea "Tere, [PERSON_NAME] ole kahju"
type textarea "Tere, [PERSON_NAME] saa kahjuks"
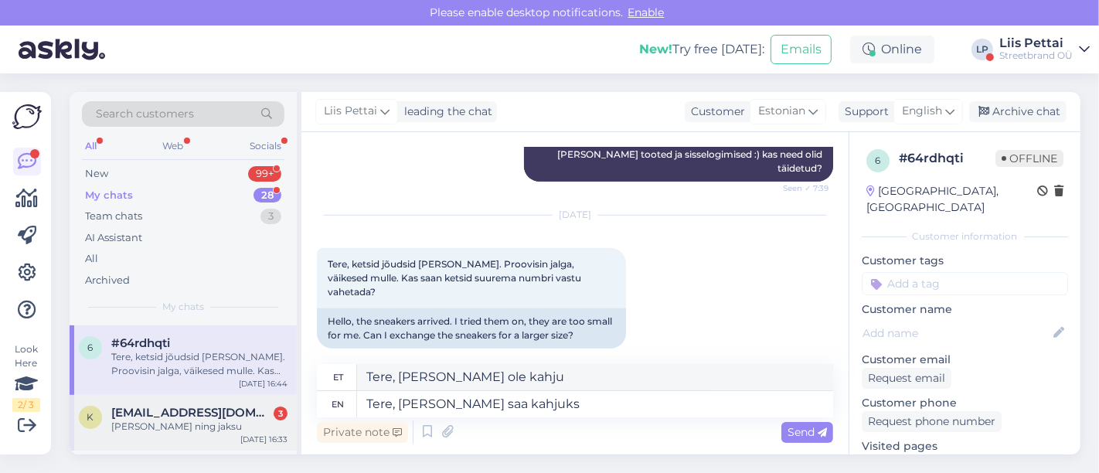
click at [150, 411] on span "[EMAIL_ADDRESS][DOMAIN_NAME]" at bounding box center [191, 413] width 161 height 14
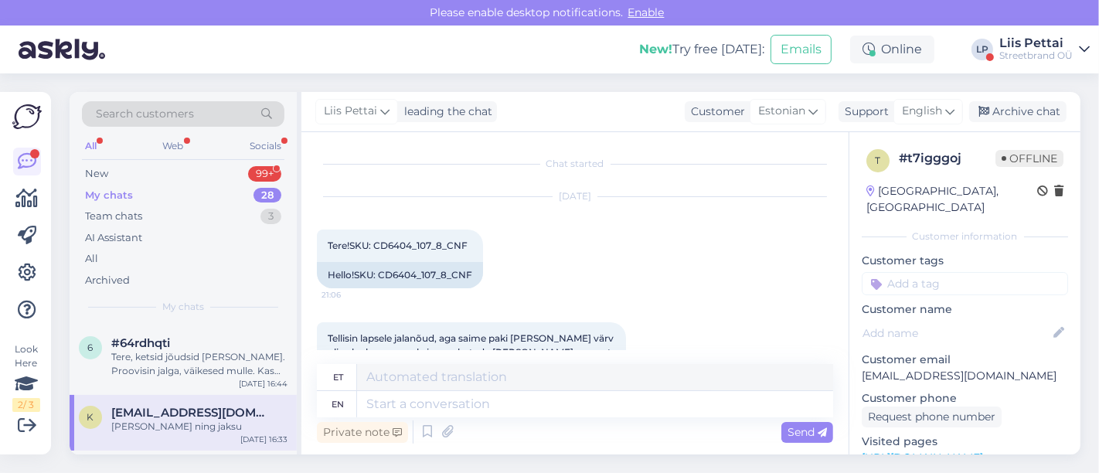
scroll to position [2954, 0]
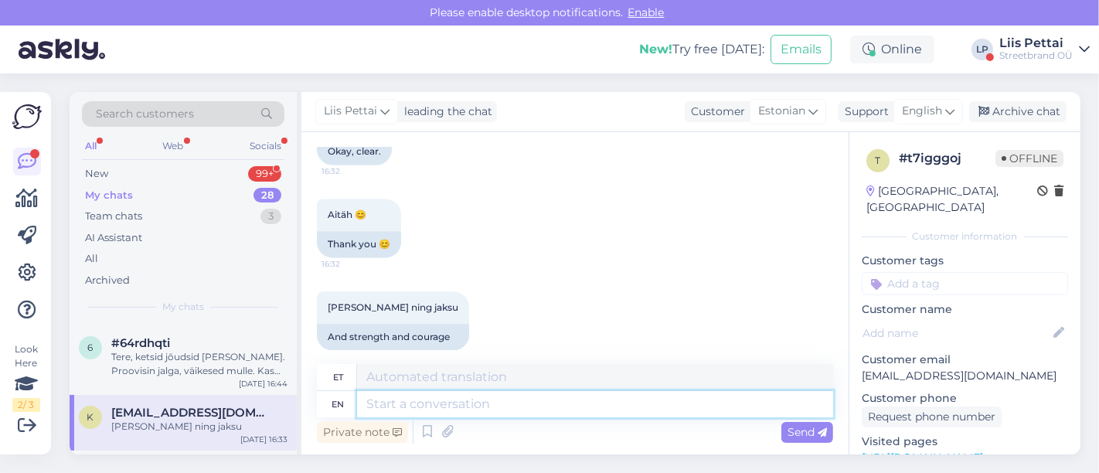
click at [552, 400] on textarea at bounding box center [595, 404] width 476 height 26
click at [223, 372] on div "Tere, ketsid jõudsid [PERSON_NAME]. Proovisin jalga, väikesed mulle. Kas saan k…" at bounding box center [199, 364] width 176 height 28
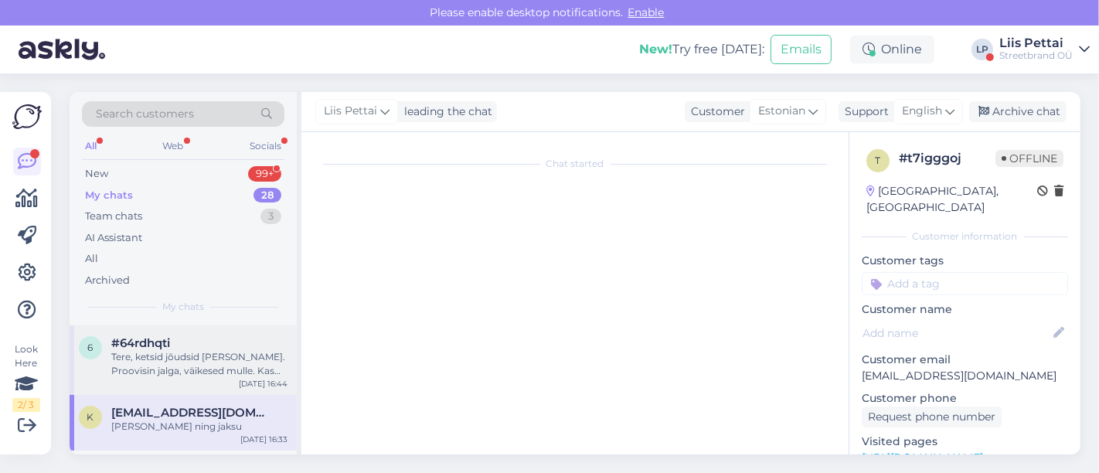
scroll to position [609, 0]
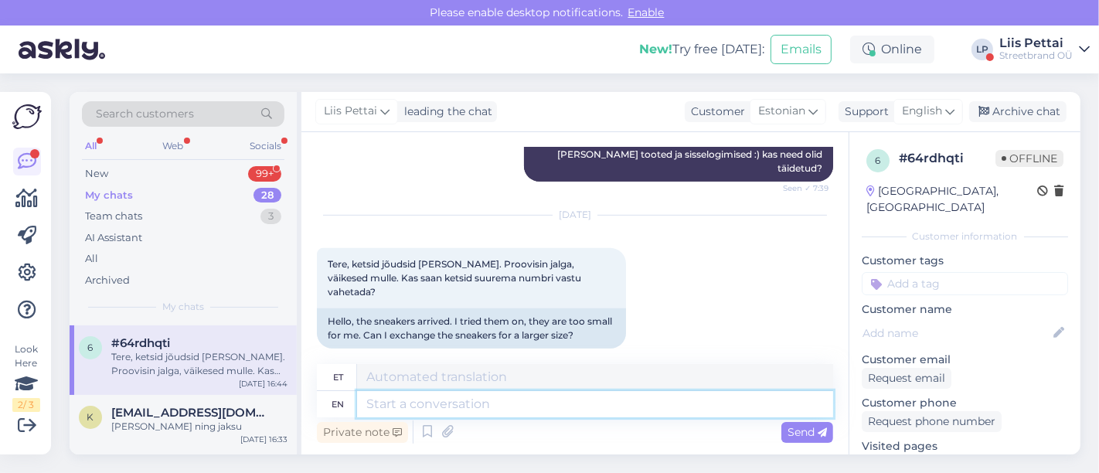
click at [449, 408] on textarea at bounding box center [595, 404] width 476 height 26
type textarea "Tere, k"
type textarea "Tere,"
type textarea "Tere, kahjuks mei"
type textarea "Tere, kahjuks"
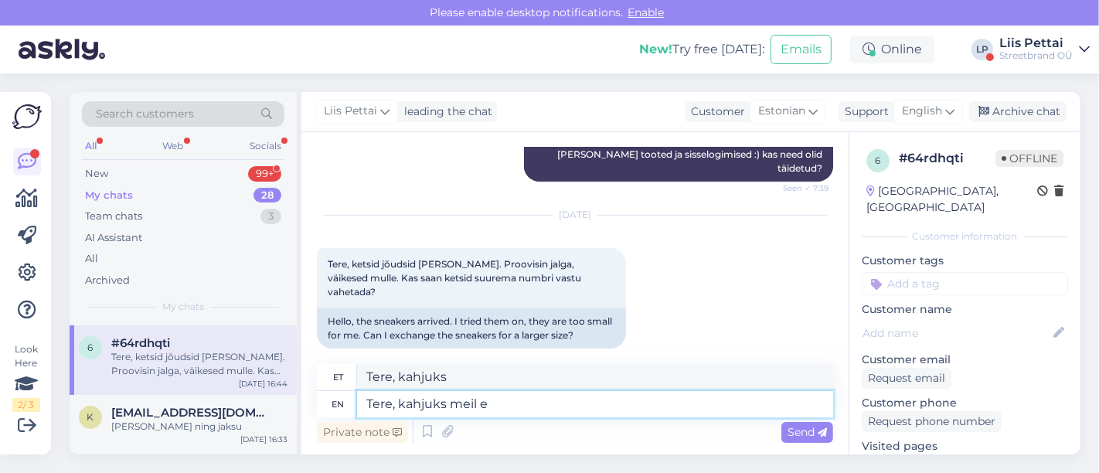
type textarea "Tere, kahjuks [PERSON_NAME]"
type textarea "Tere, kahjuks meil"
type textarea "Tere, kahjuks [PERSON_NAME] sa"
type textarea "Tere, kahjuks [PERSON_NAME]"
type textarea "Tere, kahjuks [PERSON_NAME] saa v"
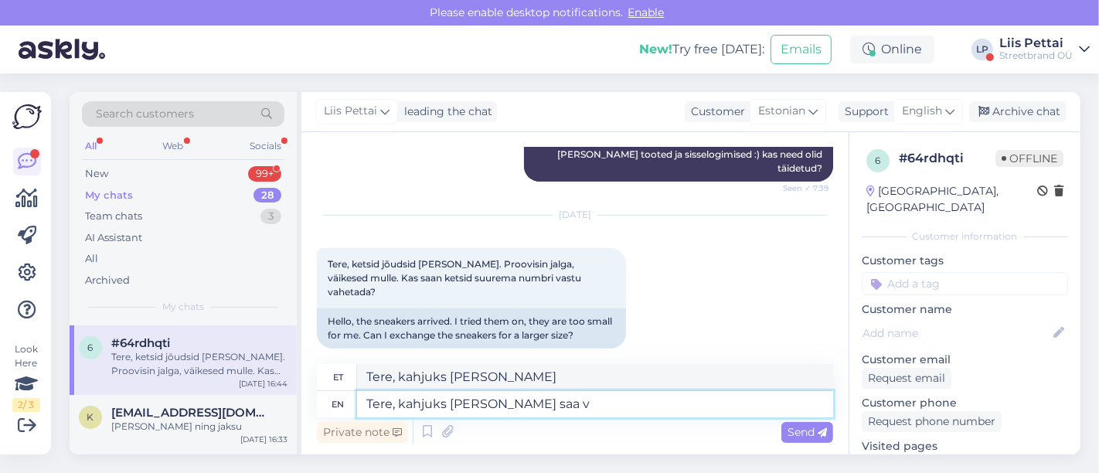
type textarea "Tere, kahjuks [PERSON_NAME] [PERSON_NAME]"
type textarea "Tere, kahjuks [PERSON_NAME] saa vahetusi teh"
type textarea "Tere, kahjuks [PERSON_NAME] saa vahetusi"
type textarea "Tere, kahjuks [PERSON_NAME] saa vahetusi teha, sa"
type textarea "Tere, kahjuks [PERSON_NAME] saa vahetusi teha,"
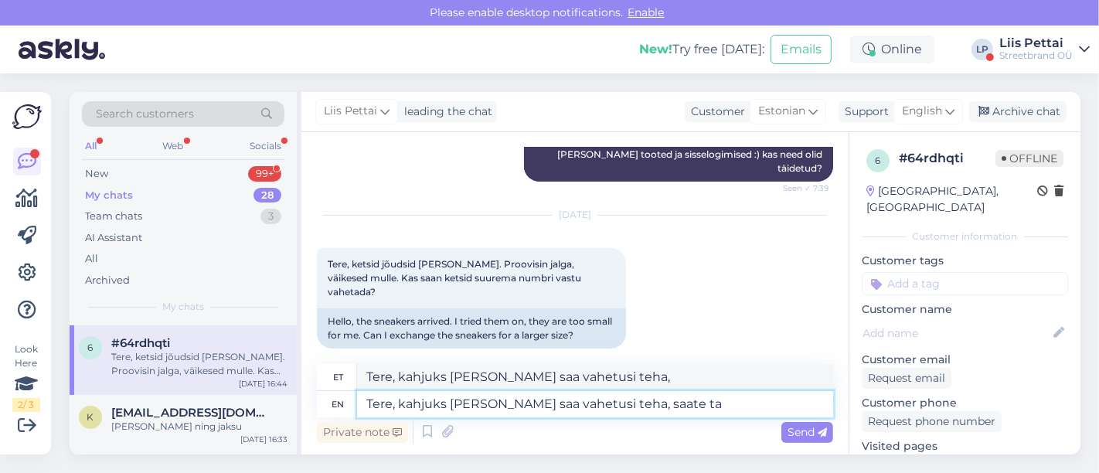
type textarea "Tere, kahjuks [PERSON_NAME] saa vahetusi teha, saate tag"
type textarea "Tere, kahjuks [PERSON_NAME] saa vahetusi teha, saate"
type textarea "Tere, kahjuks [PERSON_NAME] saa vahetusi teha, saate tagastada- ta"
type textarea "Tere, kahjuks [PERSON_NAME] saa vahetusi teha, saate tagastada-"
type textarea "Tere, kahjuks [PERSON_NAME] saa vahetusi teha, saate tagastada- tagasimakse ja"
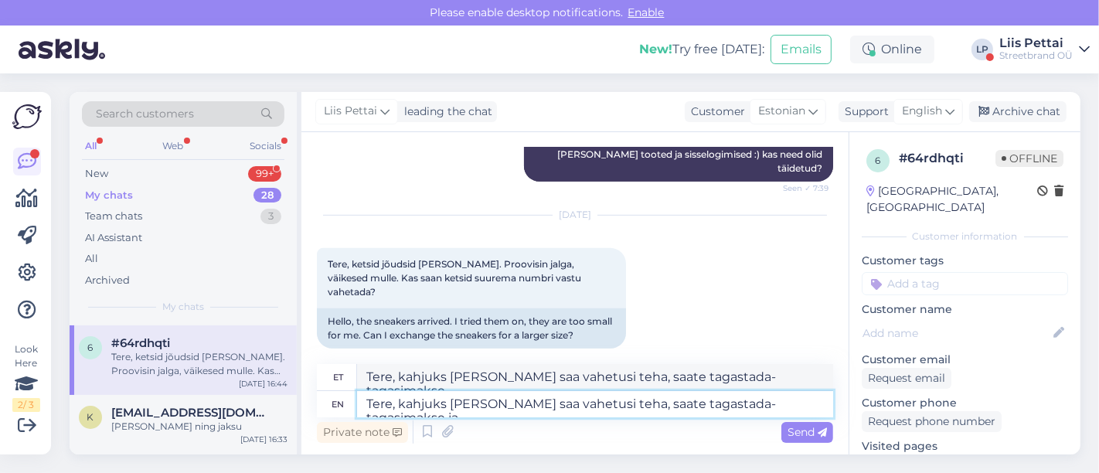
type textarea "Tere, kahjuks [PERSON_NAME] saa vahetusi teha, saate tagastada- tagasimakse ja"
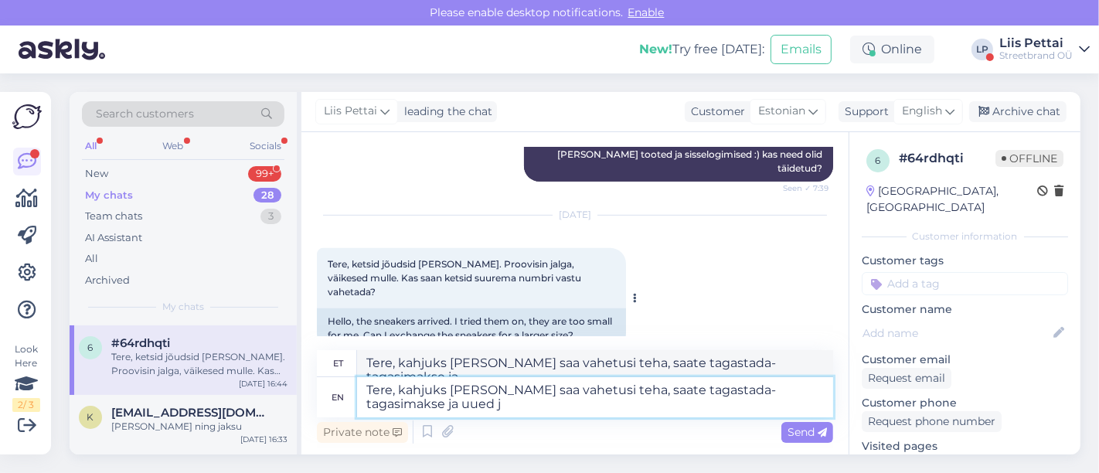
type textarea "Tere, kahjuks [PERSON_NAME] saa vahetusi teha, saate tagastada- tagasimakse ja …"
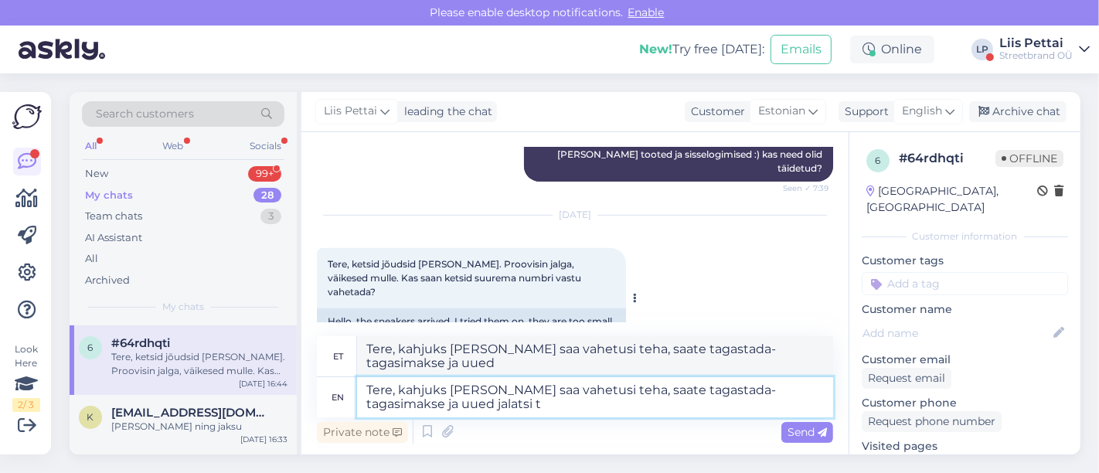
type textarea "Tere, kahjuks [PERSON_NAME] saa vahetusi teha, saate tagastada- tagasimakse ja …"
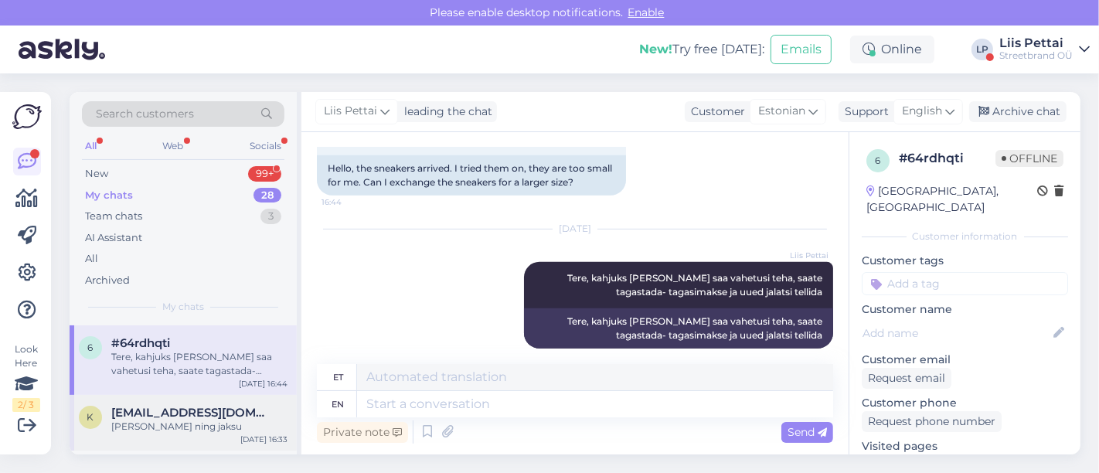
click at [201, 398] on div "k [EMAIL_ADDRESS][DOMAIN_NAME] [PERSON_NAME] ning jaksu [DATE] 16:33" at bounding box center [183, 423] width 227 height 56
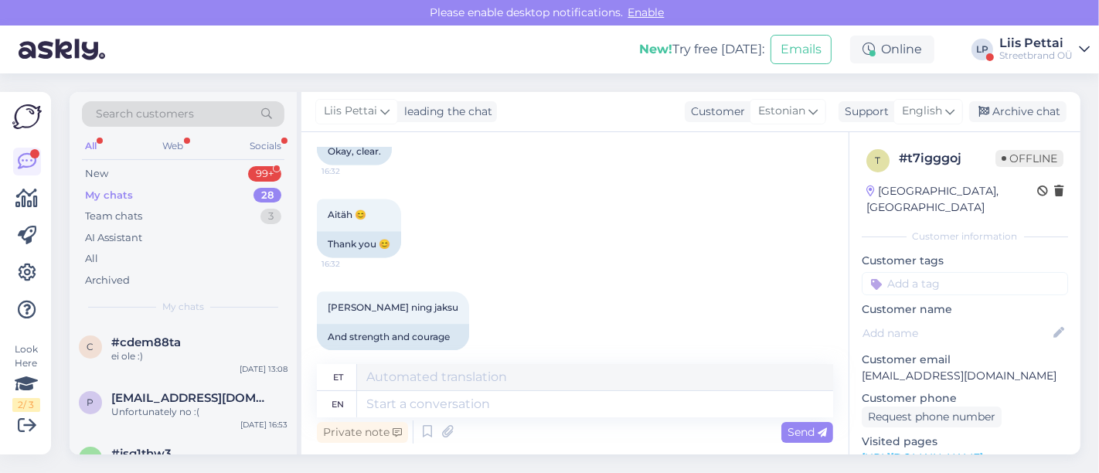
scroll to position [377, 0]
